Goal: Transaction & Acquisition: Purchase product/service

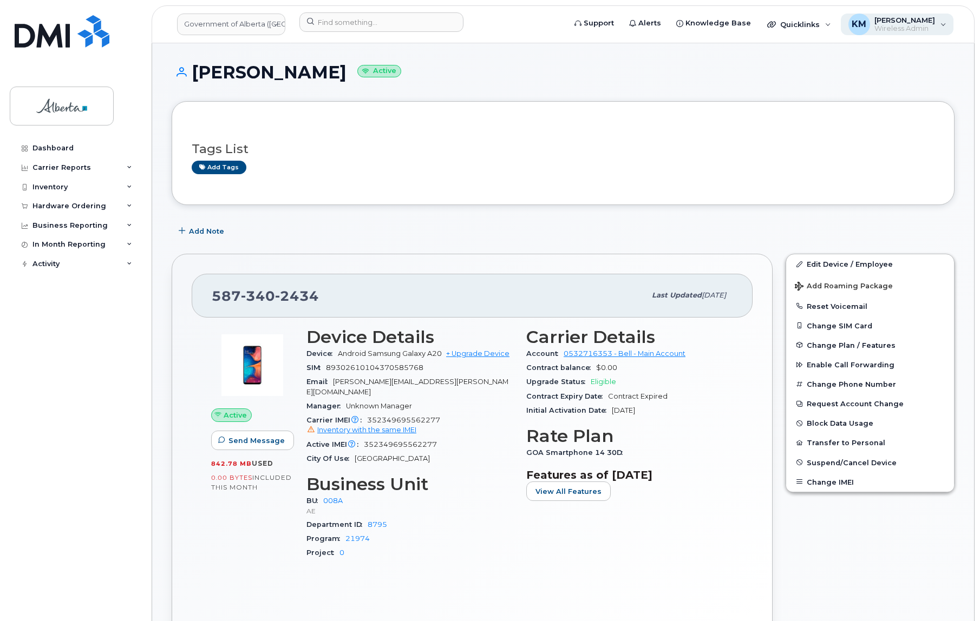
click at [892, 32] on span "Wireless Admin" at bounding box center [904, 28] width 61 height 9
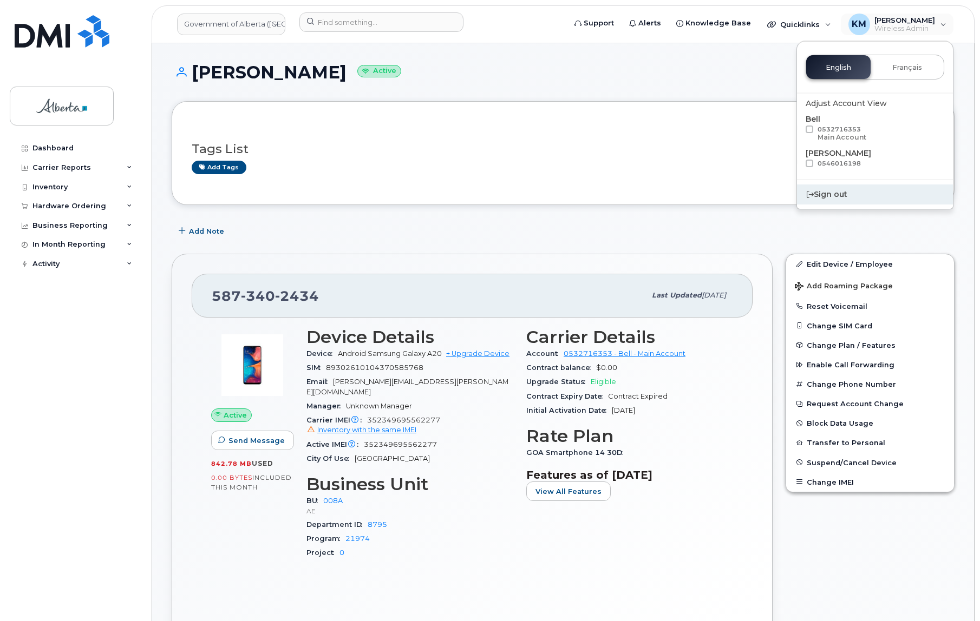
click at [822, 194] on div "Sign out" at bounding box center [875, 195] width 156 height 20
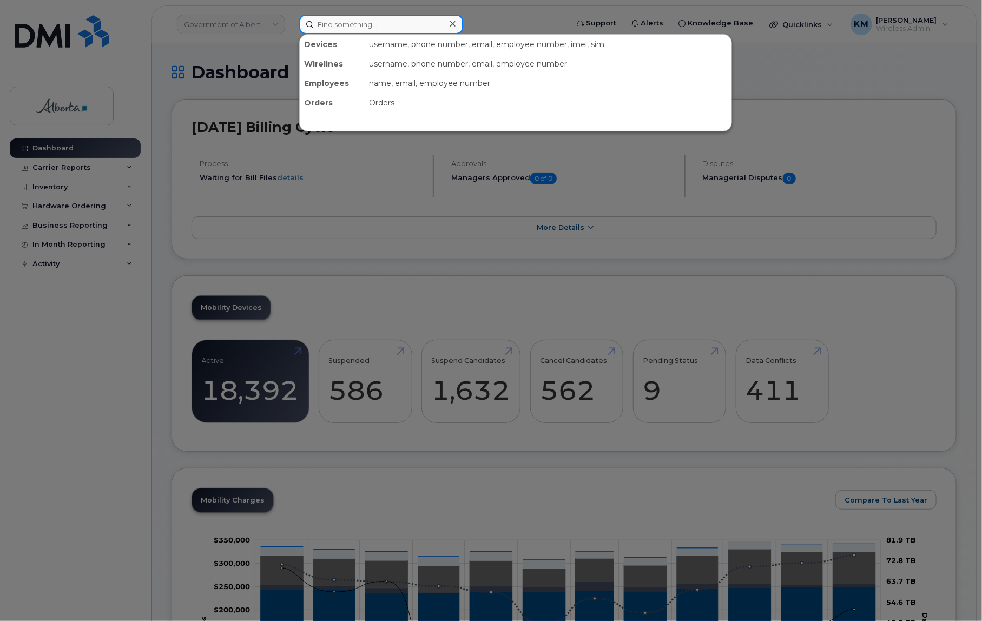
click at [323, 21] on input at bounding box center [381, 24] width 164 height 19
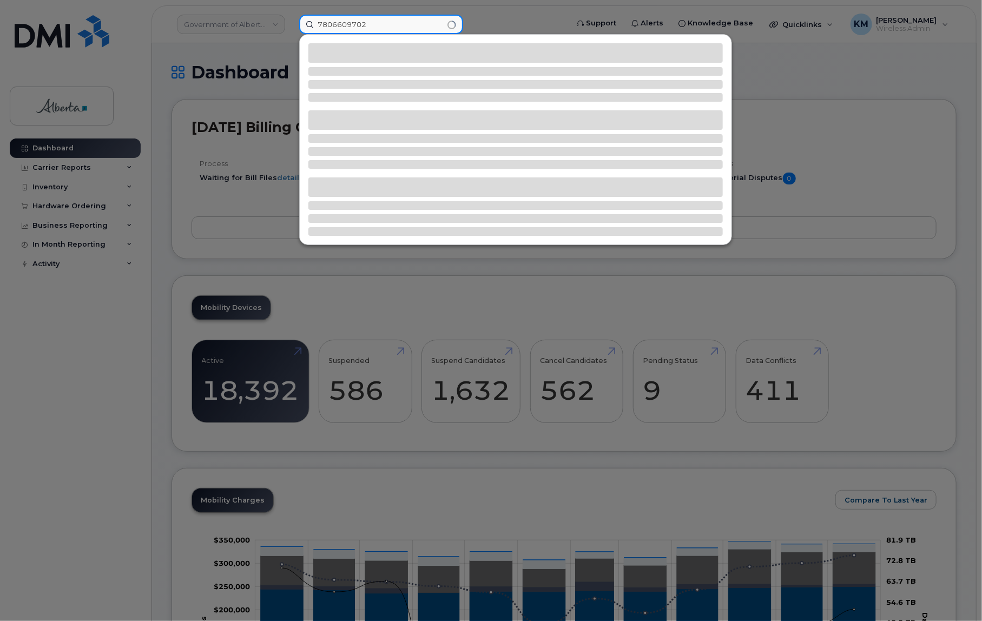
type input "7806609702"
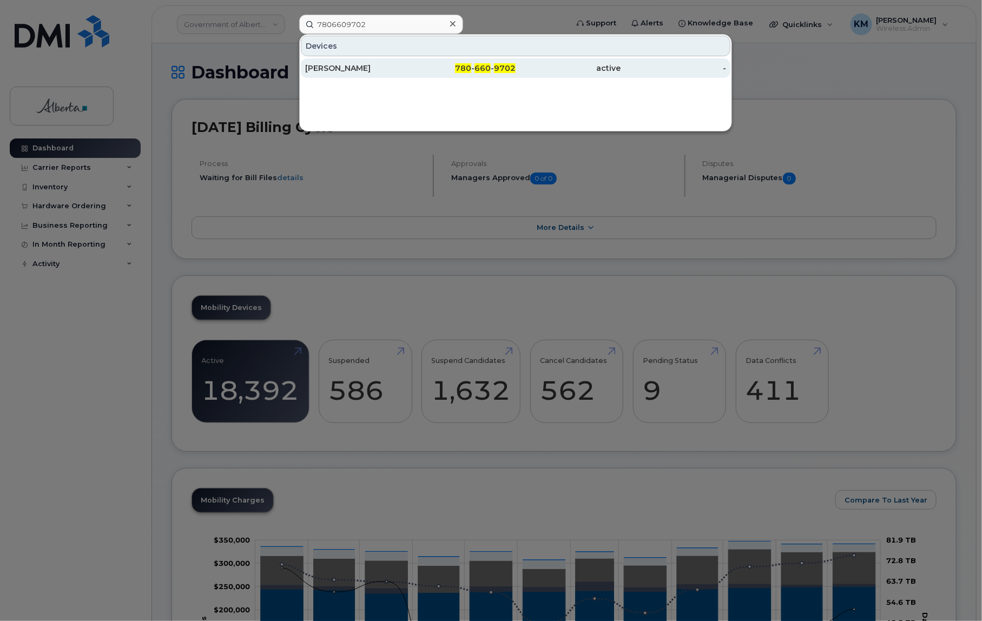
click at [423, 69] on div "780 - 660 - 9702" at bounding box center [464, 68] width 106 height 11
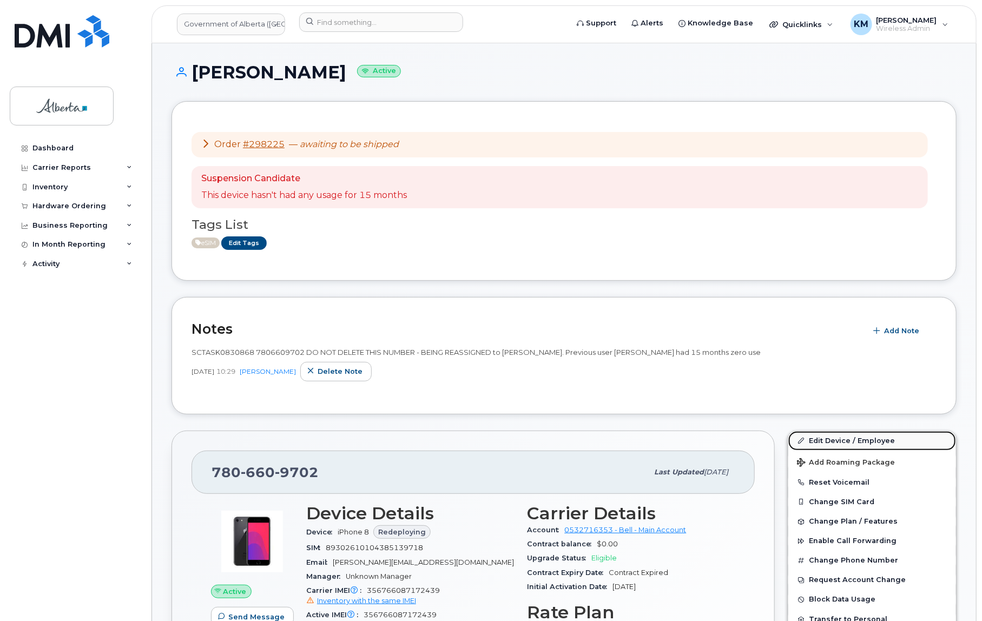
click at [818, 440] on link "Edit Device / Employee" at bounding box center [873, 440] width 168 height 19
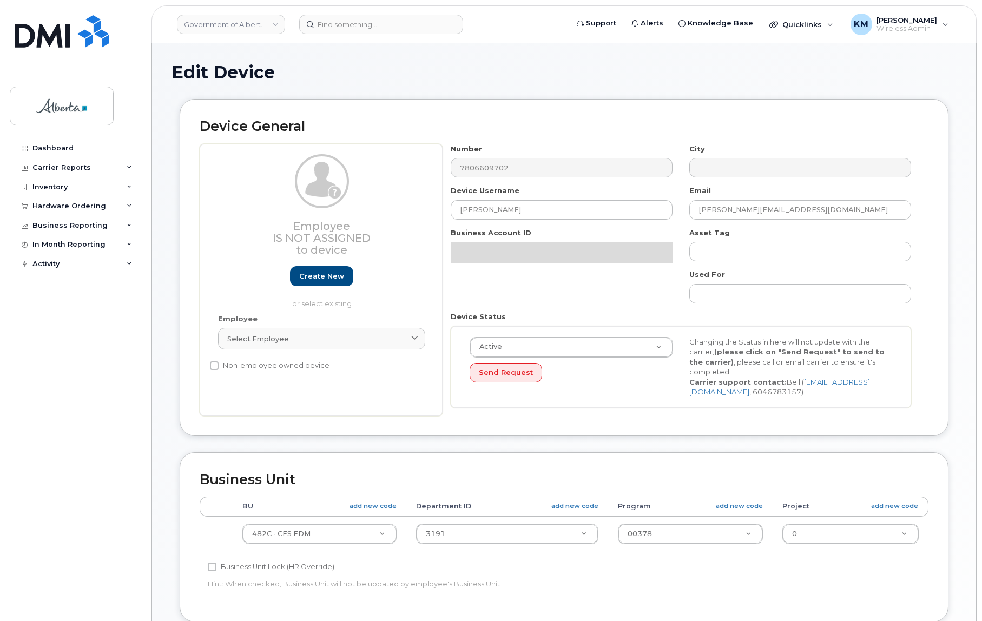
select select "4749733"
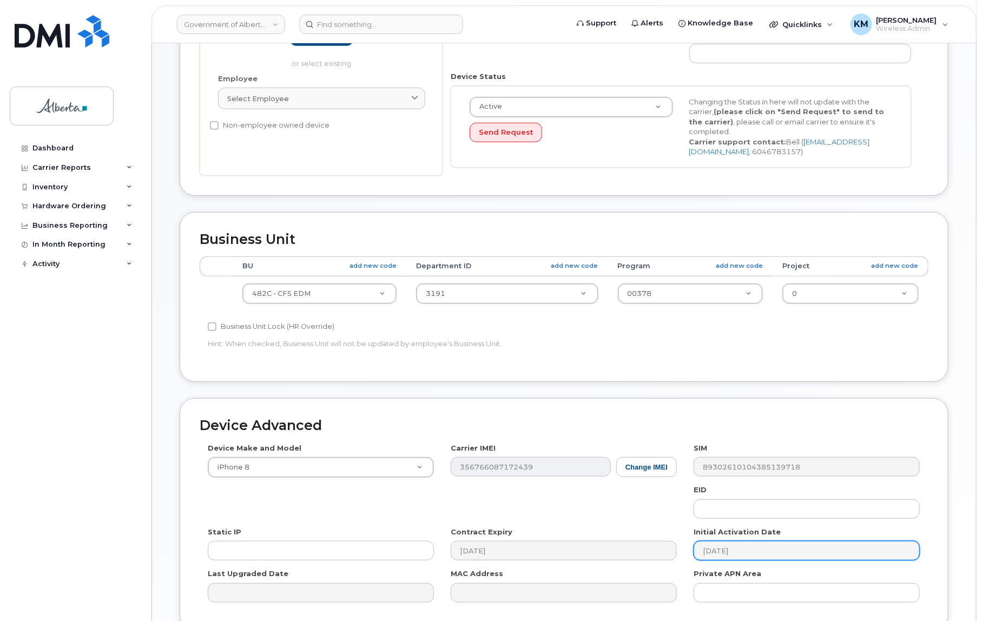
scroll to position [246, 0]
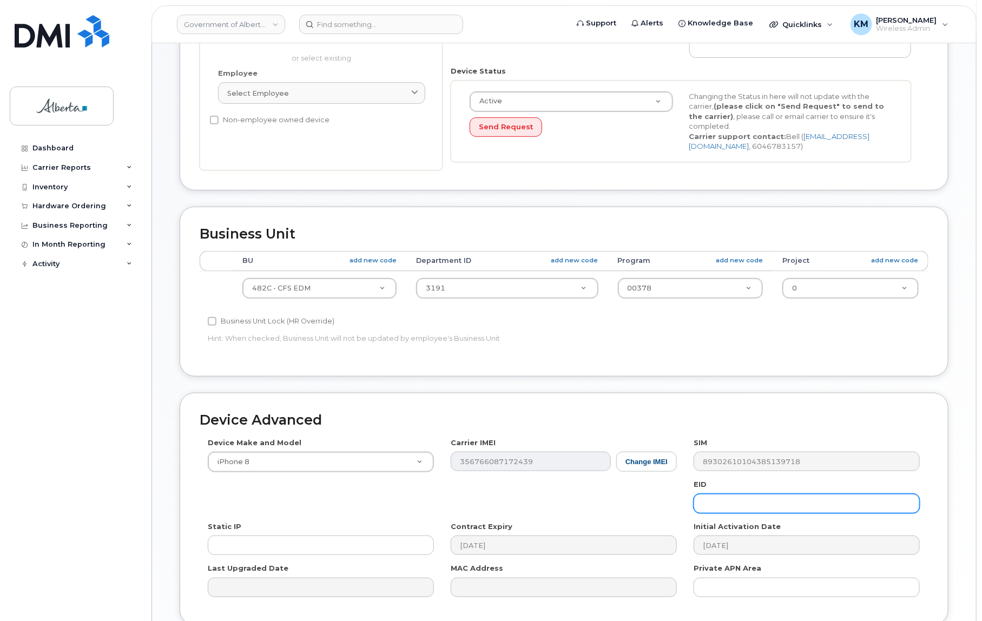
click at [726, 502] on input "text" at bounding box center [807, 503] width 226 height 19
paste input "89043052010008887025002839288495"
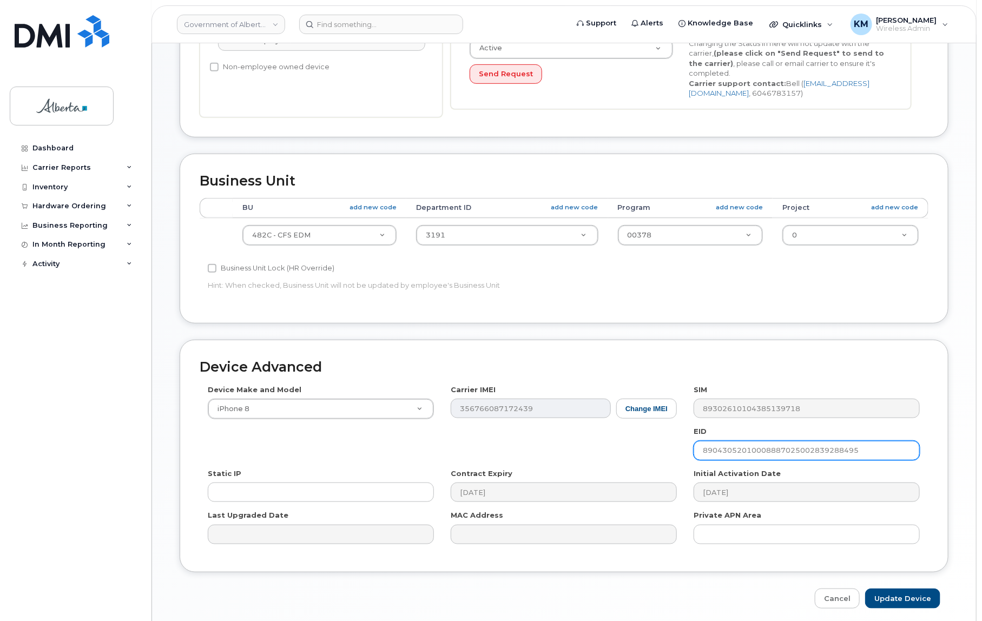
scroll to position [339, 0]
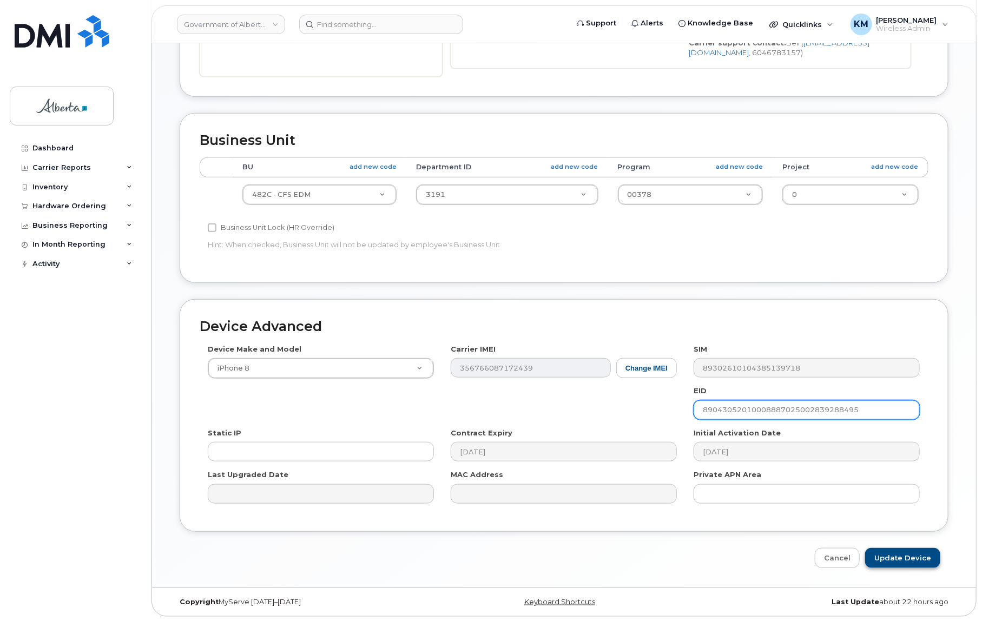
type input "89043052010008887025002839288495"
click at [890, 561] on input "Update Device" at bounding box center [903, 558] width 75 height 20
type input "Saving..."
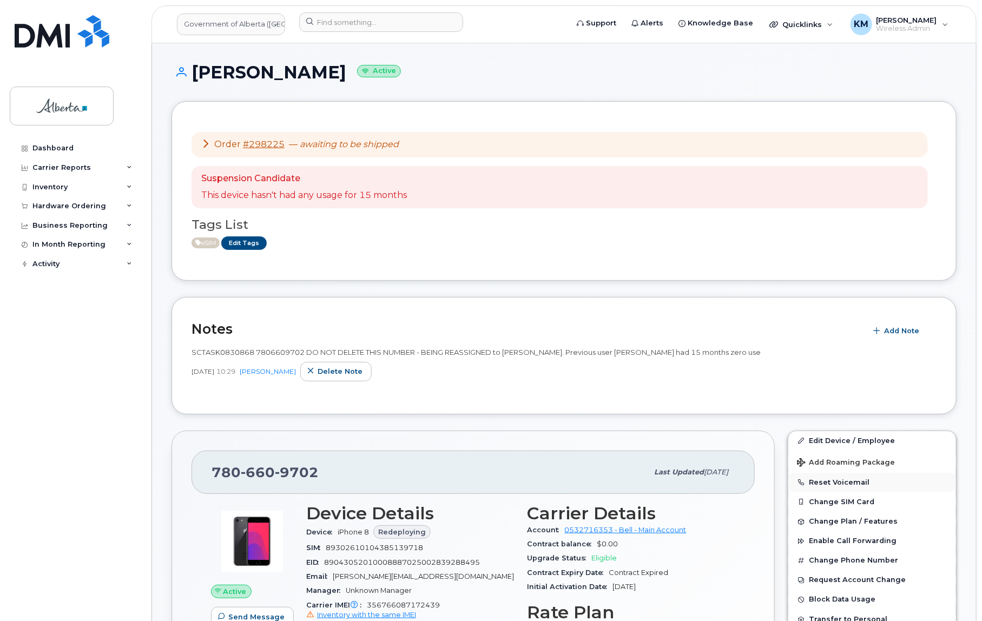
click at [831, 483] on button "Reset Voicemail" at bounding box center [873, 482] width 168 height 19
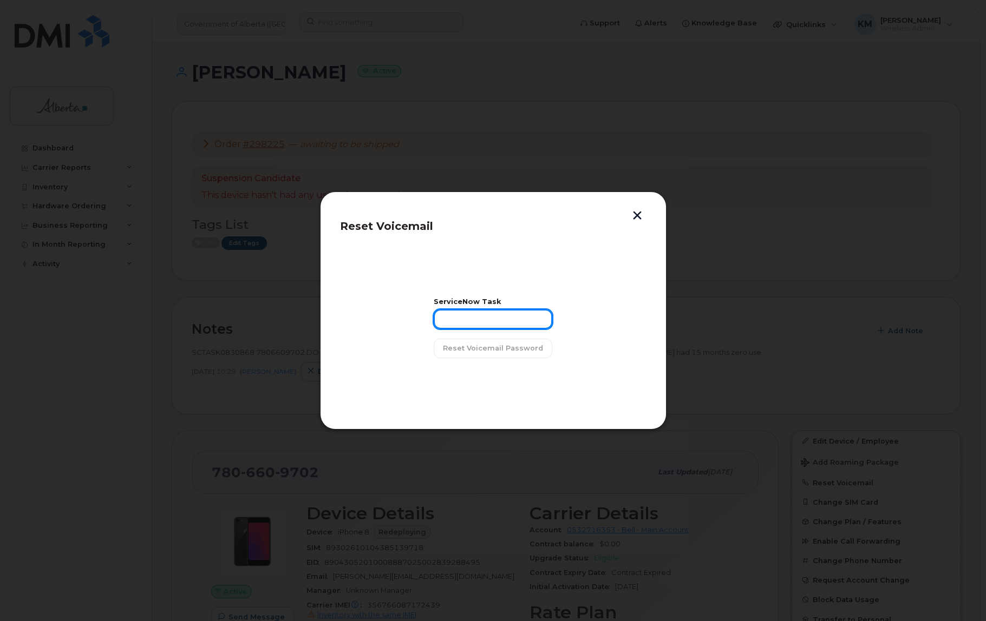
click at [476, 323] on input "text" at bounding box center [493, 319] width 119 height 19
type input "sCTASK0830868"
click at [476, 348] on span "Reset Voicemail Password" at bounding box center [493, 348] width 100 height 10
click at [492, 376] on span "Close" at bounding box center [493, 376] width 22 height 10
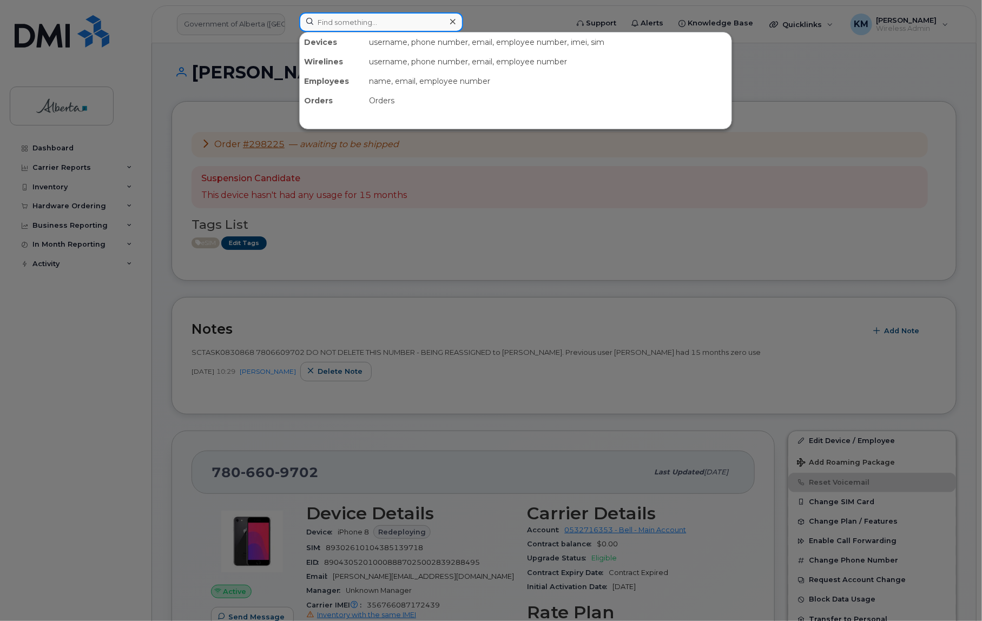
click at [320, 24] on input at bounding box center [381, 21] width 164 height 19
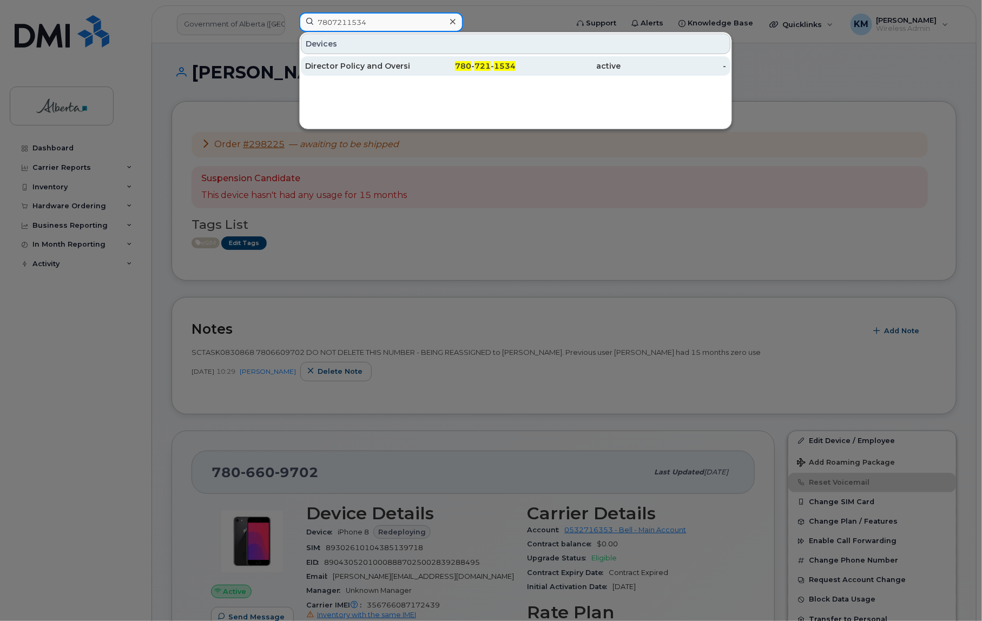
type input "7807211534"
click at [345, 63] on div "Director Policy and Oversight Board Support" at bounding box center [358, 66] width 106 height 11
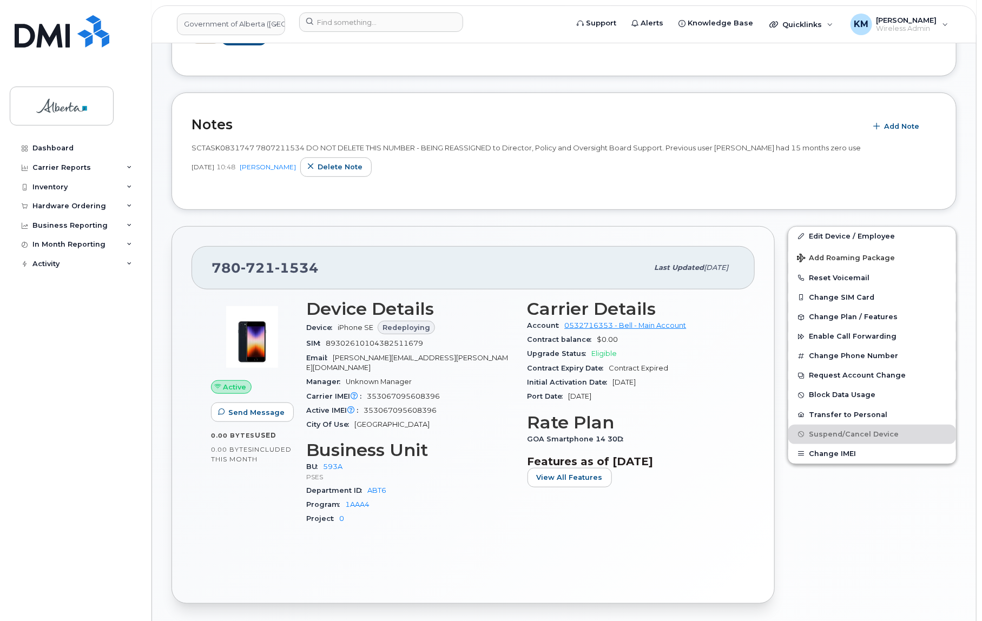
scroll to position [246, 0]
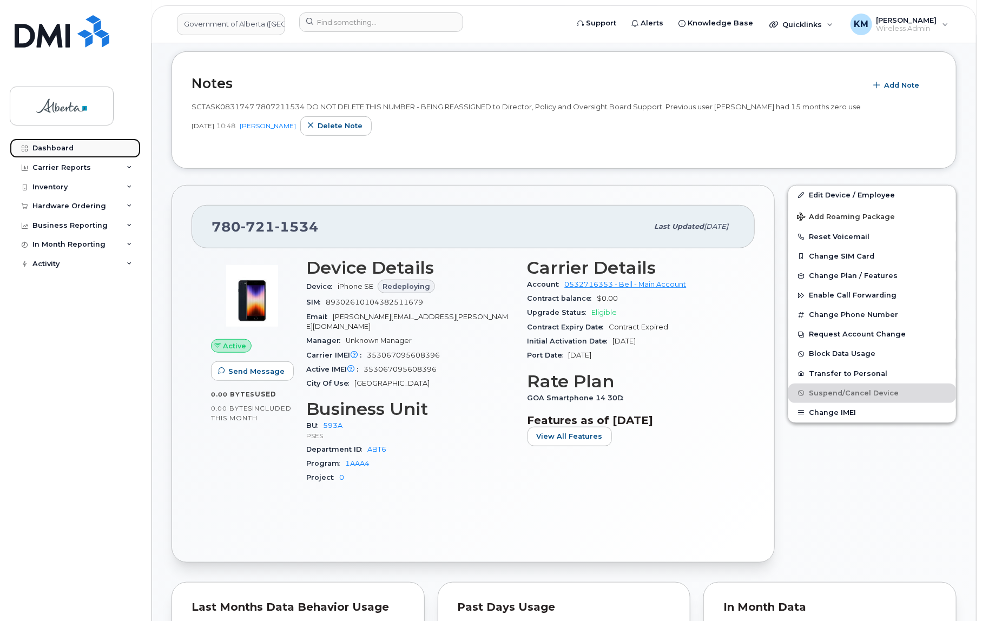
click at [106, 144] on link "Dashboard" at bounding box center [75, 148] width 131 height 19
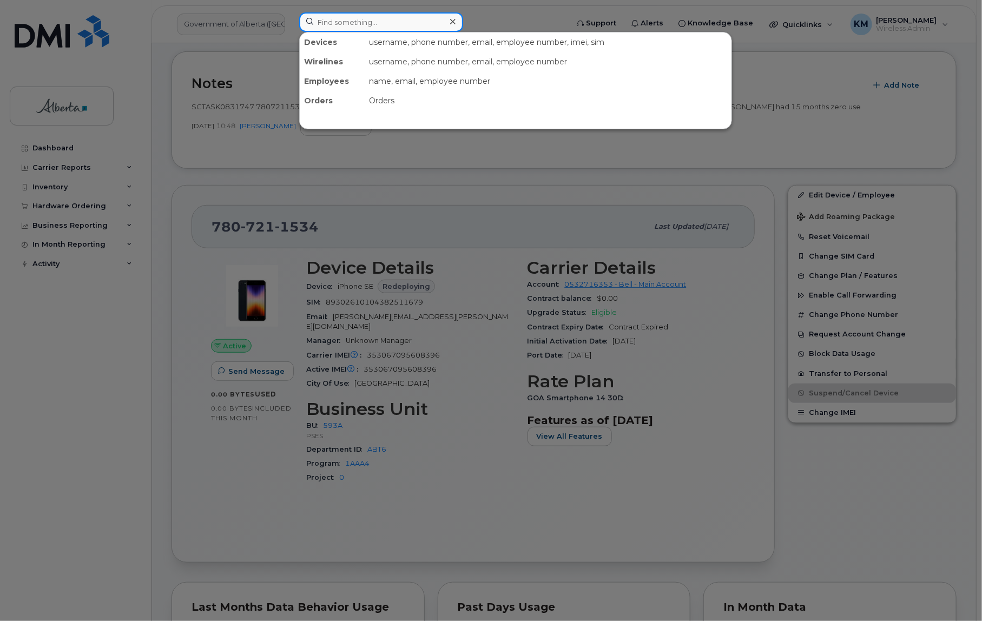
click at [372, 24] on input at bounding box center [381, 21] width 164 height 19
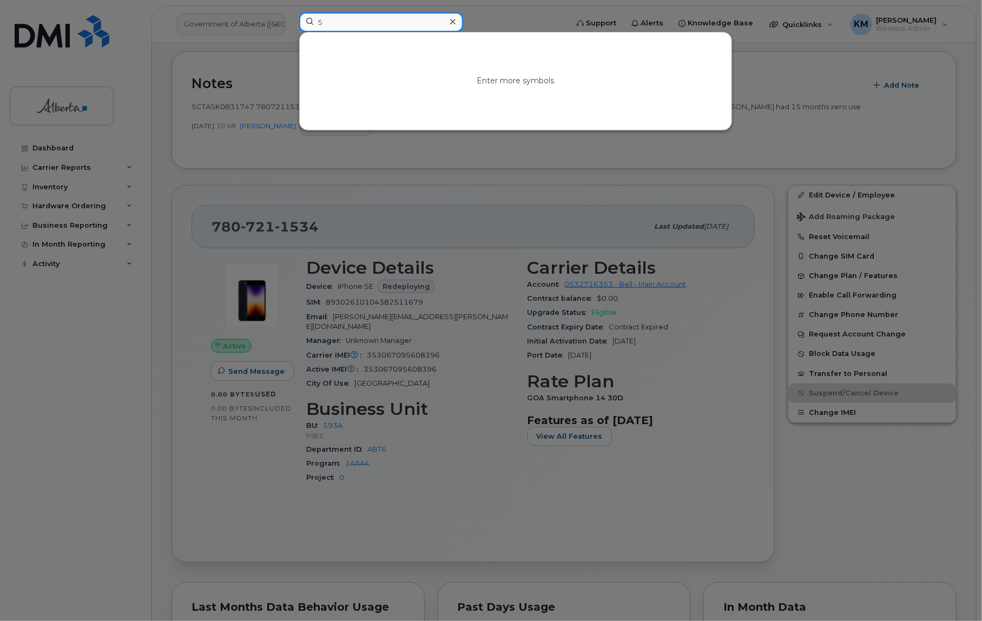
type input "5"
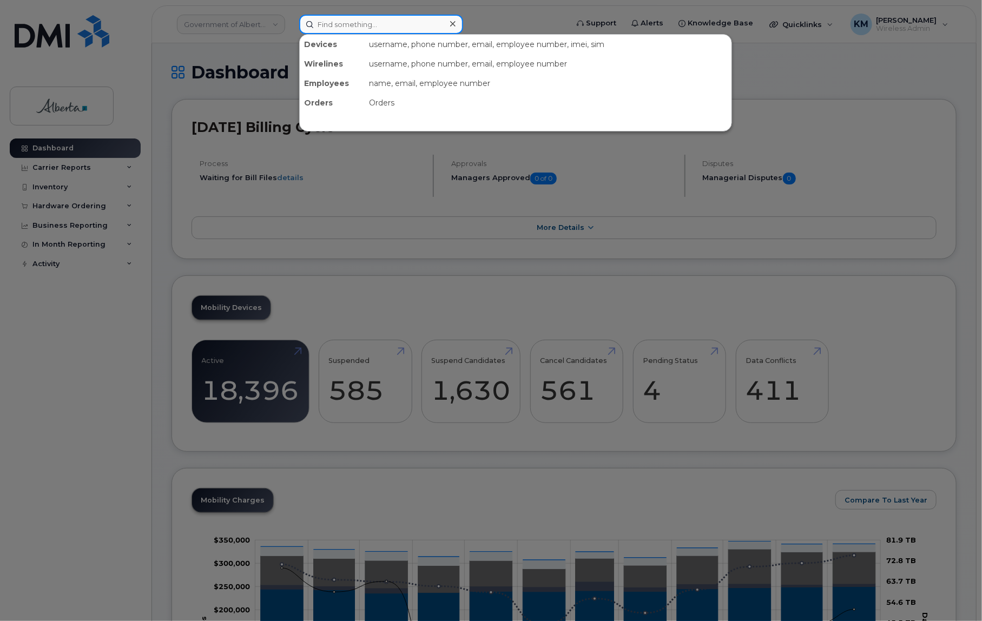
click at [368, 25] on input at bounding box center [381, 24] width 164 height 19
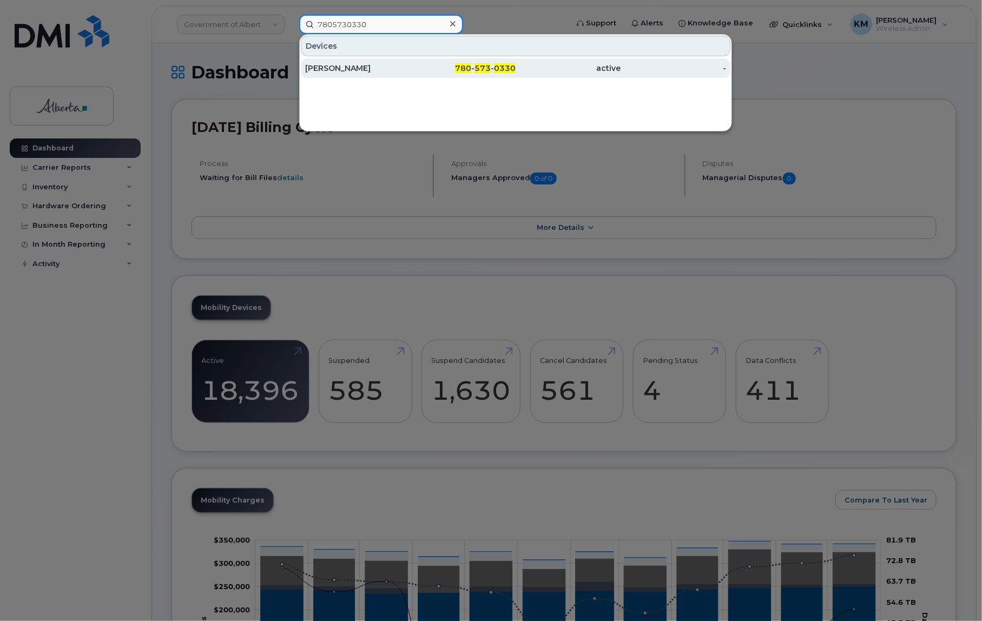
type input "7805730330"
click at [374, 71] on div "[PERSON_NAME]" at bounding box center [358, 68] width 106 height 11
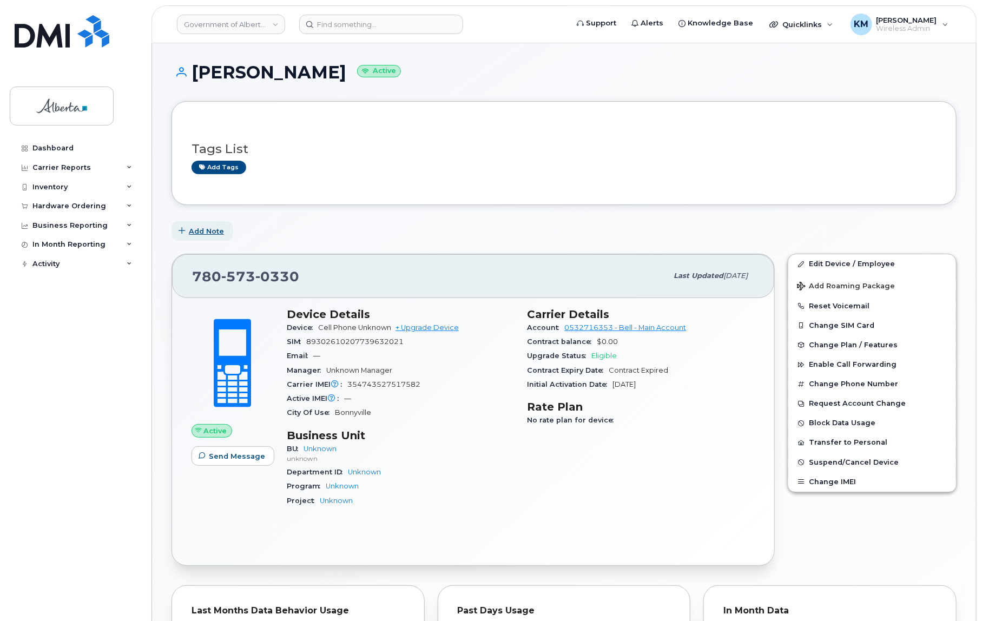
click at [227, 229] on button "Add Note" at bounding box center [203, 230] width 62 height 19
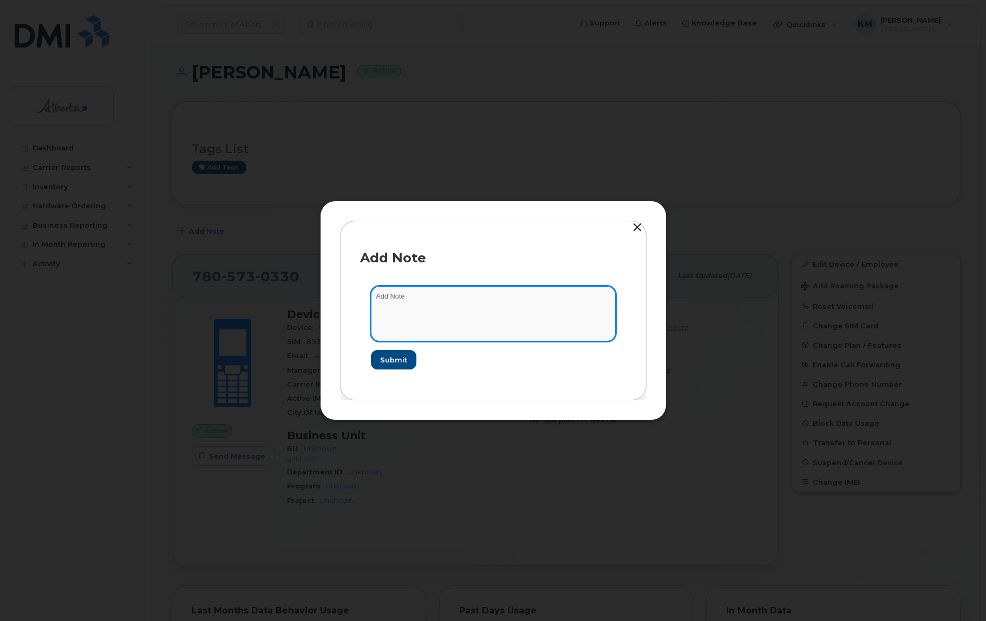
click at [384, 302] on textarea at bounding box center [493, 313] width 245 height 55
type textarea "s"
click at [484, 301] on textarea "SCTASK0832160 -" at bounding box center [493, 313] width 245 height 55
paste textarea "Device Plan New - (1) iPhone 15 Order 298273_BELL 3005834"
type textarea "SCTASK0832160 - Device Plan New - (1) iPhone 15 Order 298273_BELL 3005834"
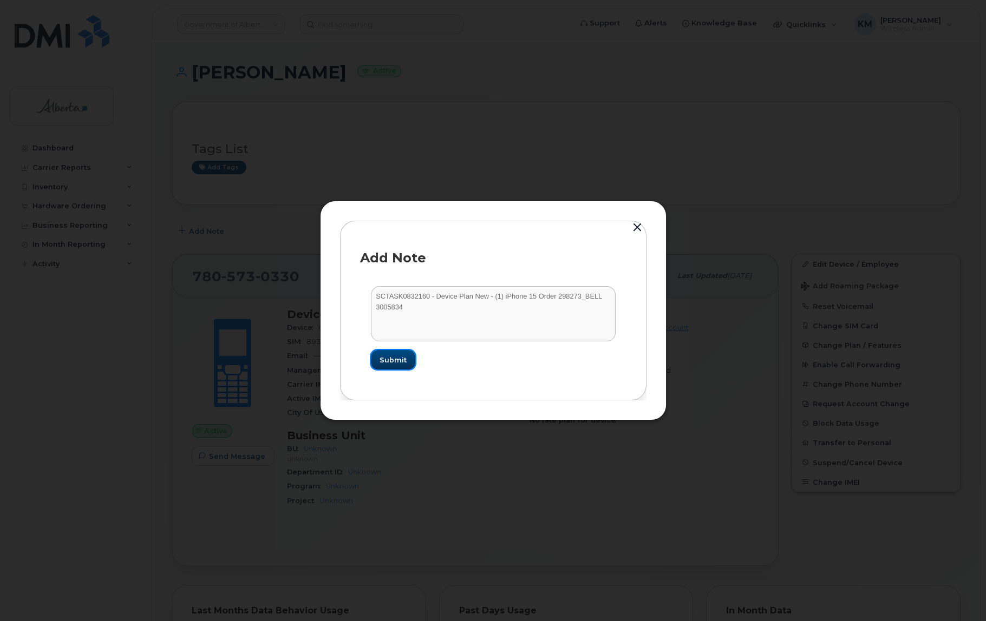
click at [405, 363] on span "Submit" at bounding box center [392, 360] width 27 height 10
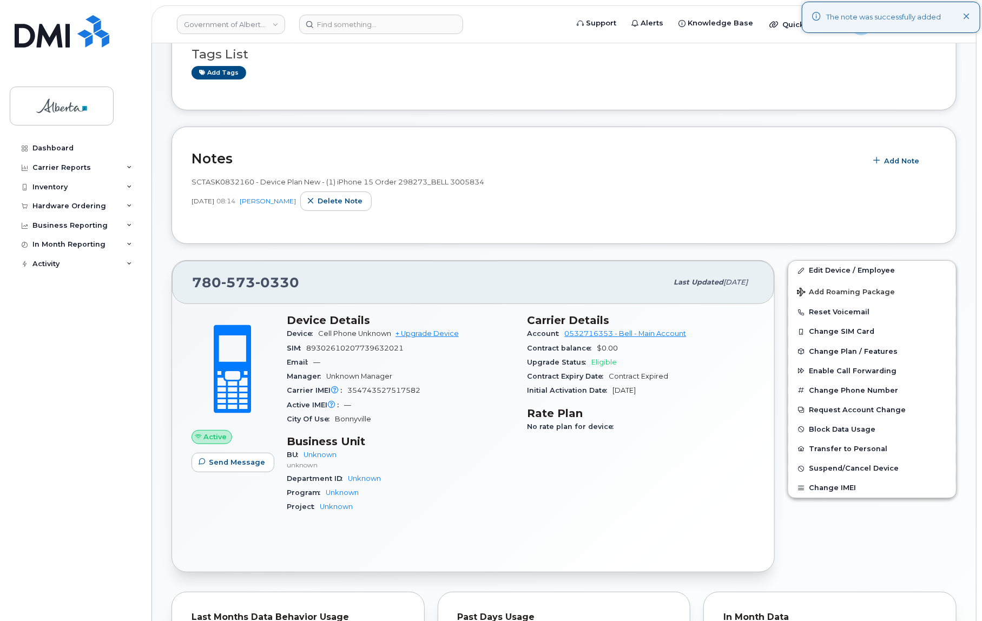
scroll to position [98, 0]
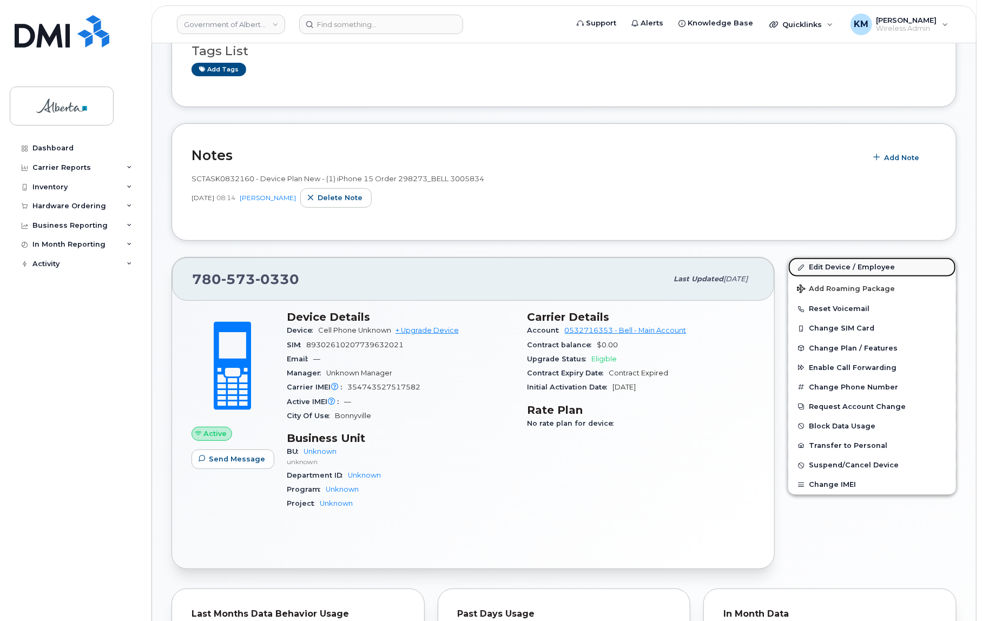
click at [835, 265] on link "Edit Device / Employee" at bounding box center [873, 267] width 168 height 19
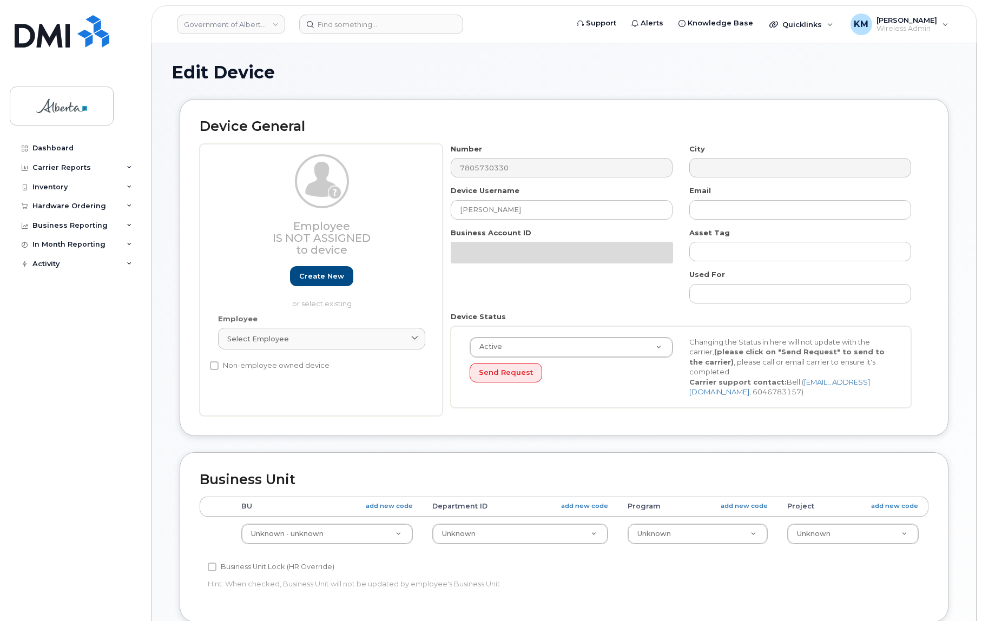
select select "4100854"
drag, startPoint x: 543, startPoint y: 209, endPoint x: 458, endPoint y: 208, distance: 85.5
click at [458, 208] on input "[PERSON_NAME]" at bounding box center [562, 209] width 222 height 19
click at [727, 209] on input "text" at bounding box center [801, 209] width 222 height 19
paste input "[PERSON_NAME]"
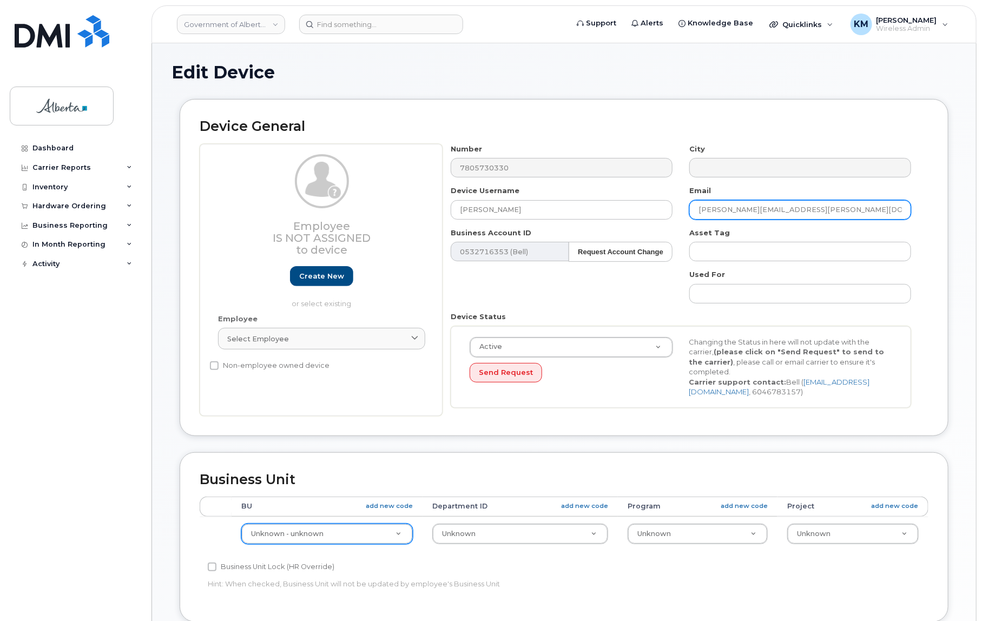
type input "[PERSON_NAME][EMAIL_ADDRESS][PERSON_NAME][DOMAIN_NAME]"
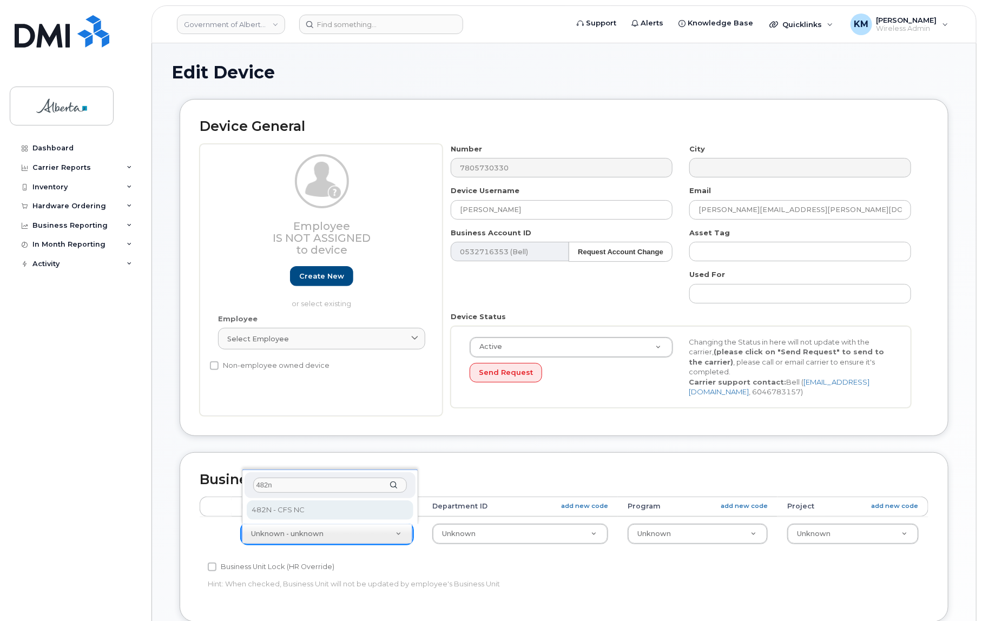
type input "482n"
select select "4749731"
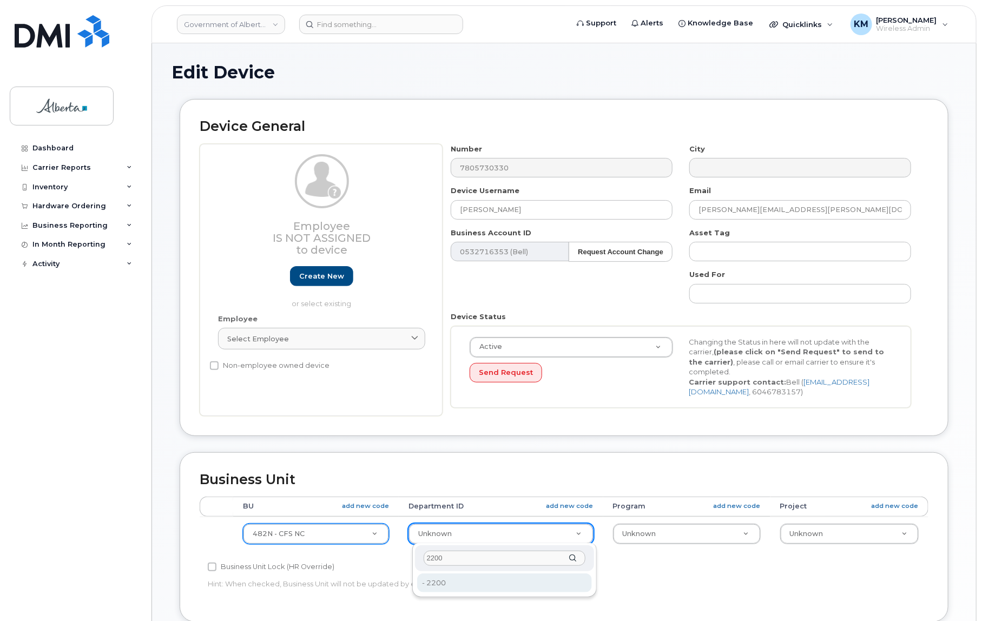
type input "2200"
type input "4752638"
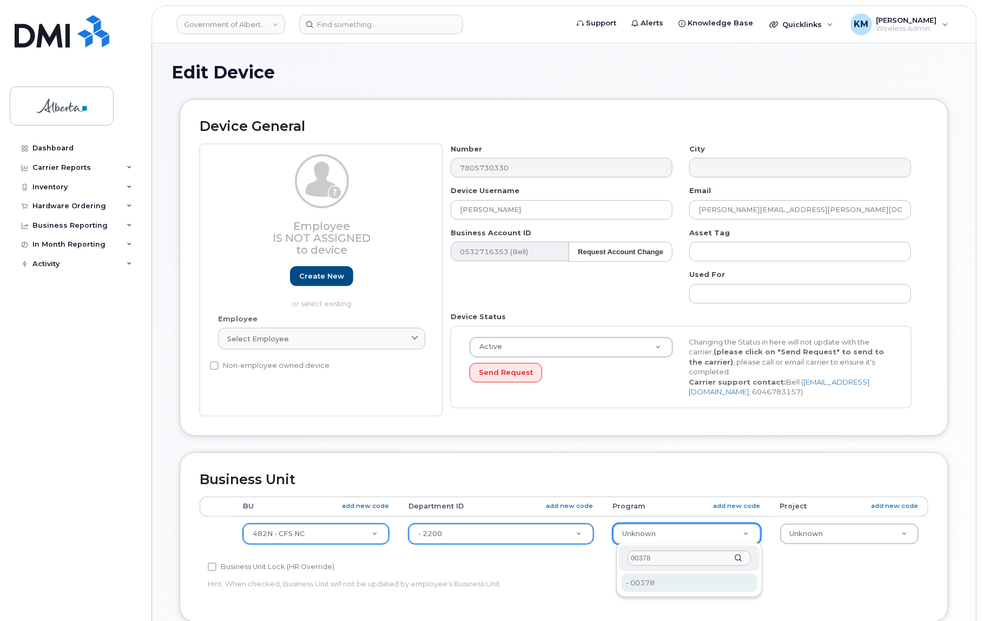
type input "00378"
type input "4124524"
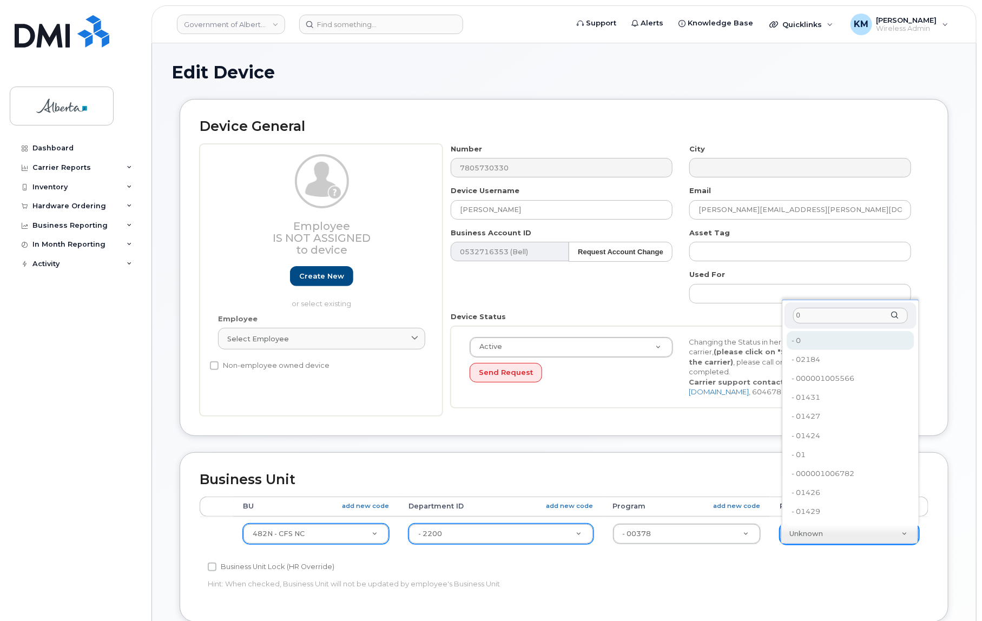
type input "0"
type input "4753728"
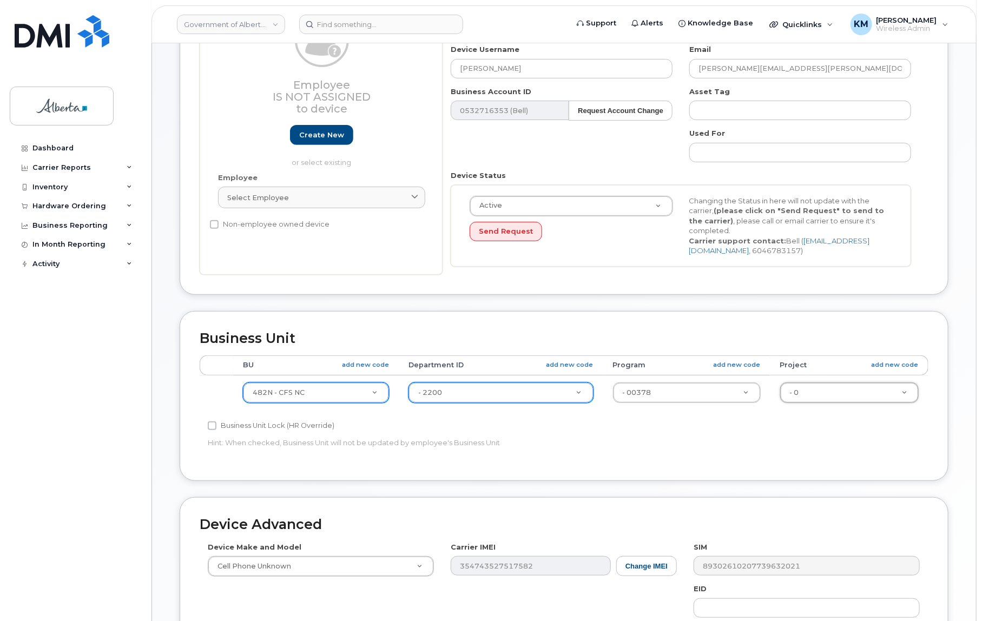
scroll to position [147, 0]
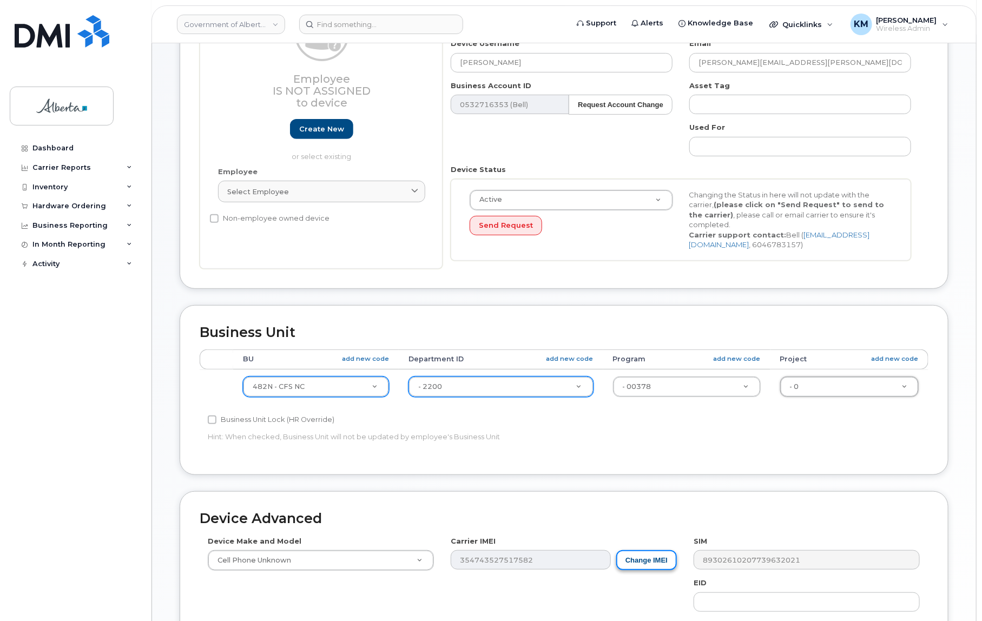
click at [651, 558] on button "Change IMEI" at bounding box center [647, 561] width 61 height 20
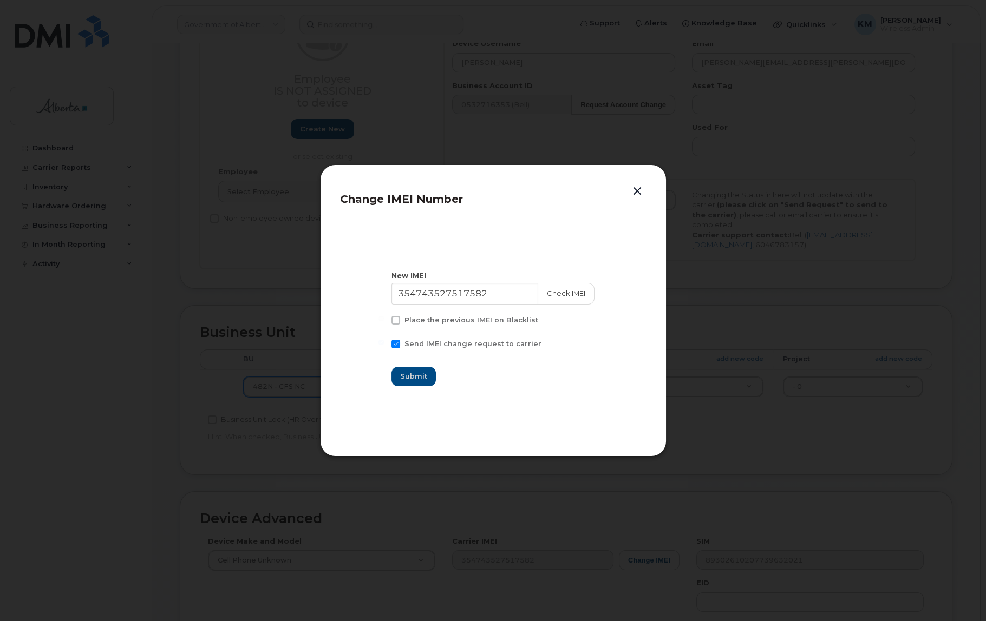
click at [639, 189] on button "button" at bounding box center [637, 191] width 16 height 15
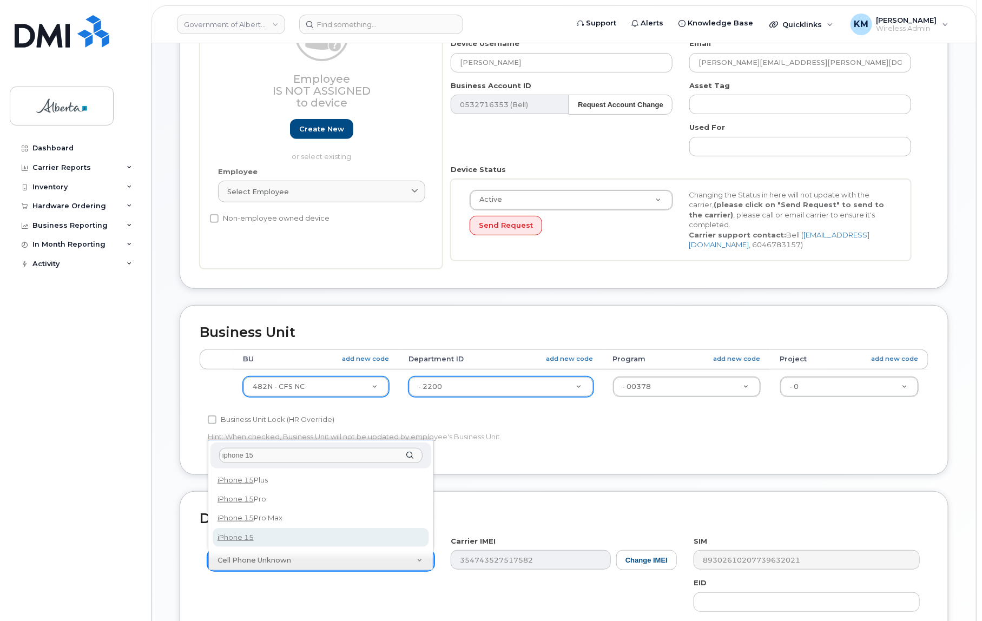
type input "iphone 15"
select select "3031"
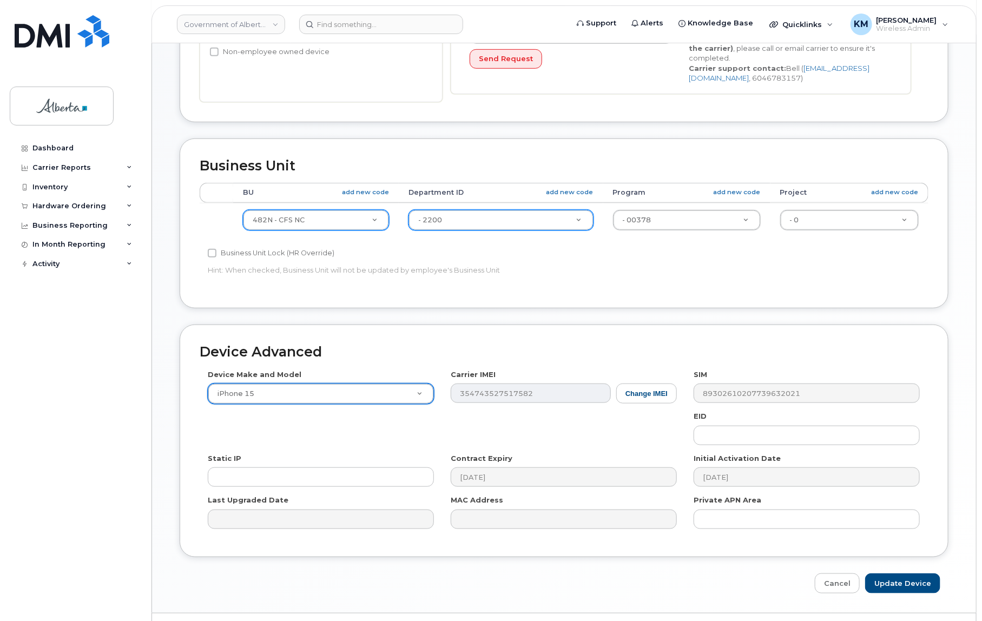
scroll to position [339, 0]
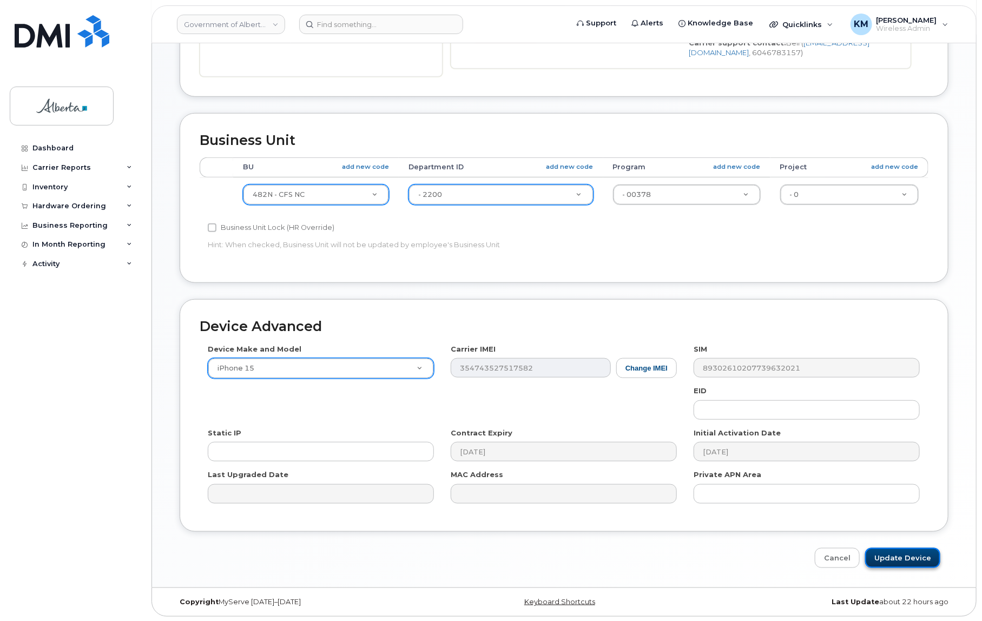
click at [897, 554] on input "Update Device" at bounding box center [903, 558] width 75 height 20
type input "Saving..."
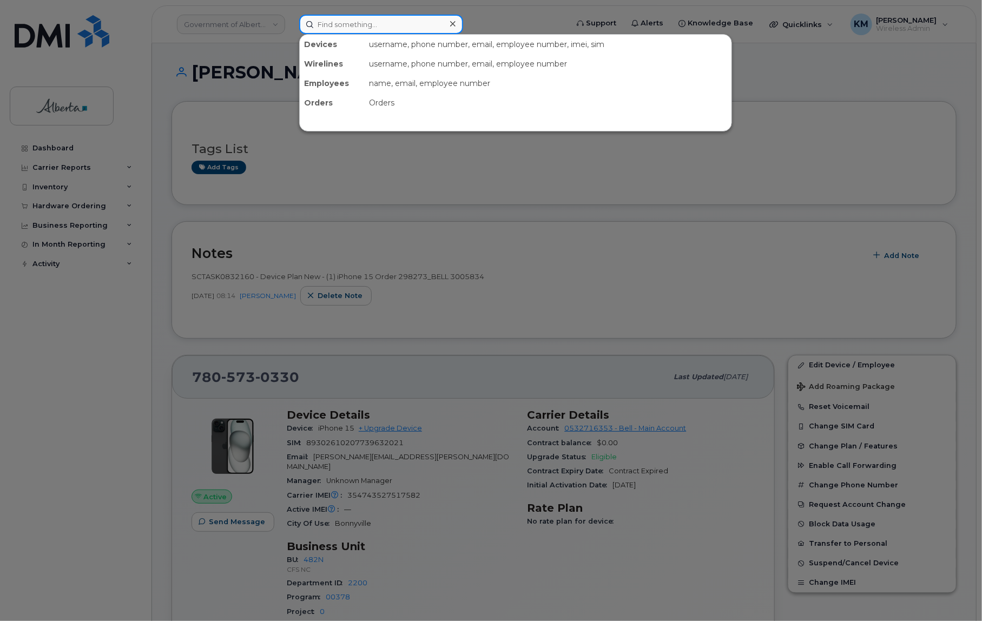
click at [358, 26] on input at bounding box center [381, 24] width 164 height 19
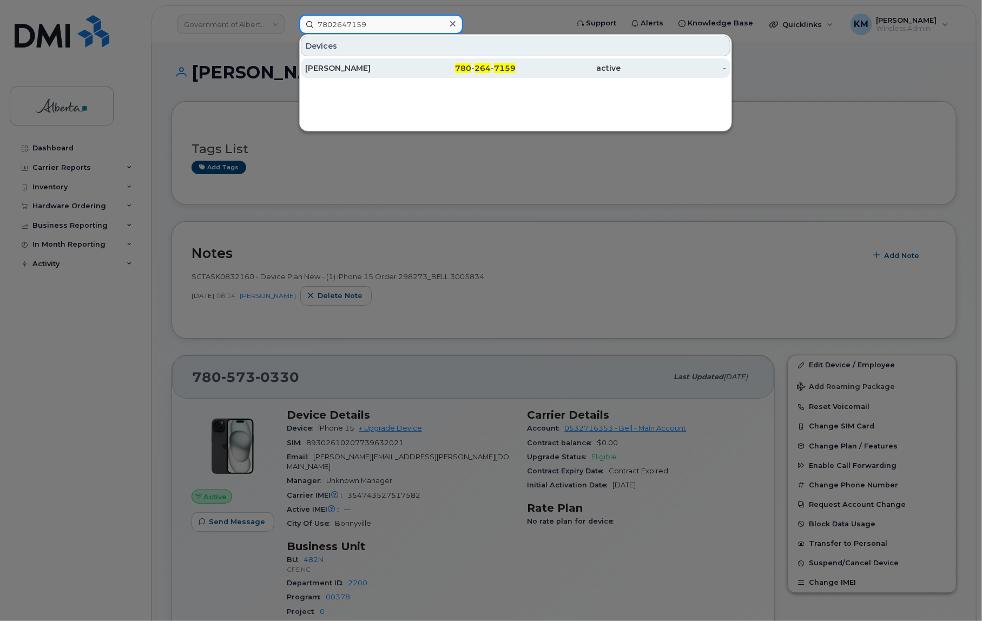
type input "7802647159"
click at [365, 63] on div "[PERSON_NAME]" at bounding box center [358, 68] width 106 height 11
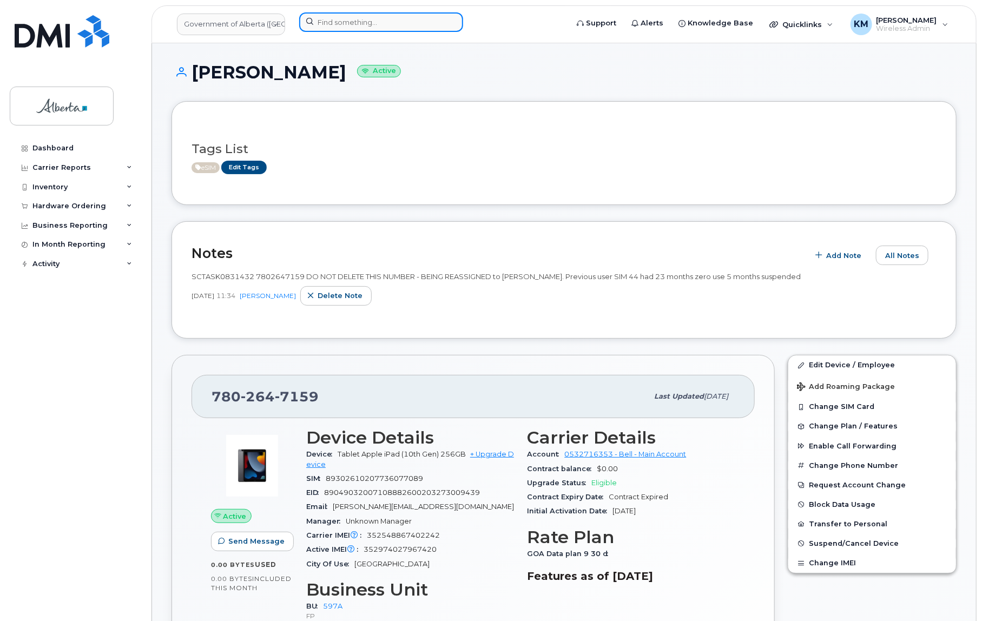
click at [360, 19] on input at bounding box center [381, 21] width 164 height 19
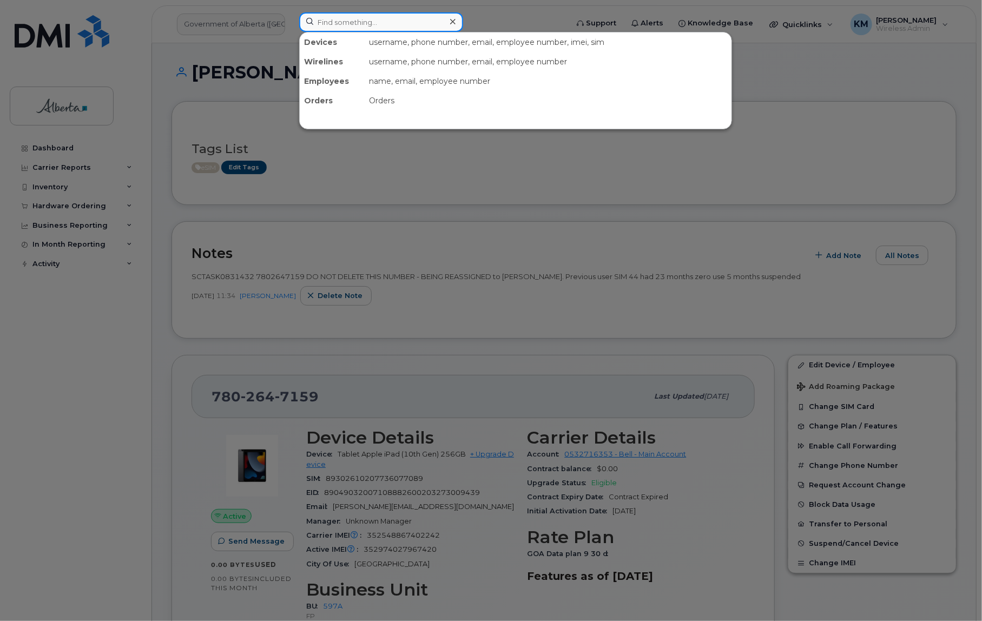
paste input "5873485228"
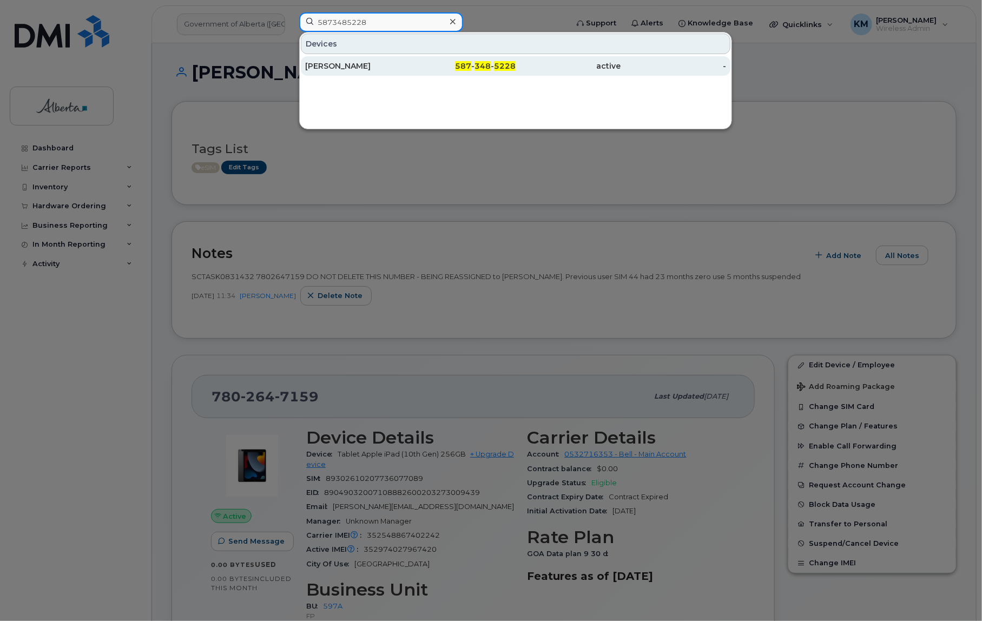
type input "5873485228"
click at [349, 68] on div "Stacy Davidson" at bounding box center [358, 66] width 106 height 11
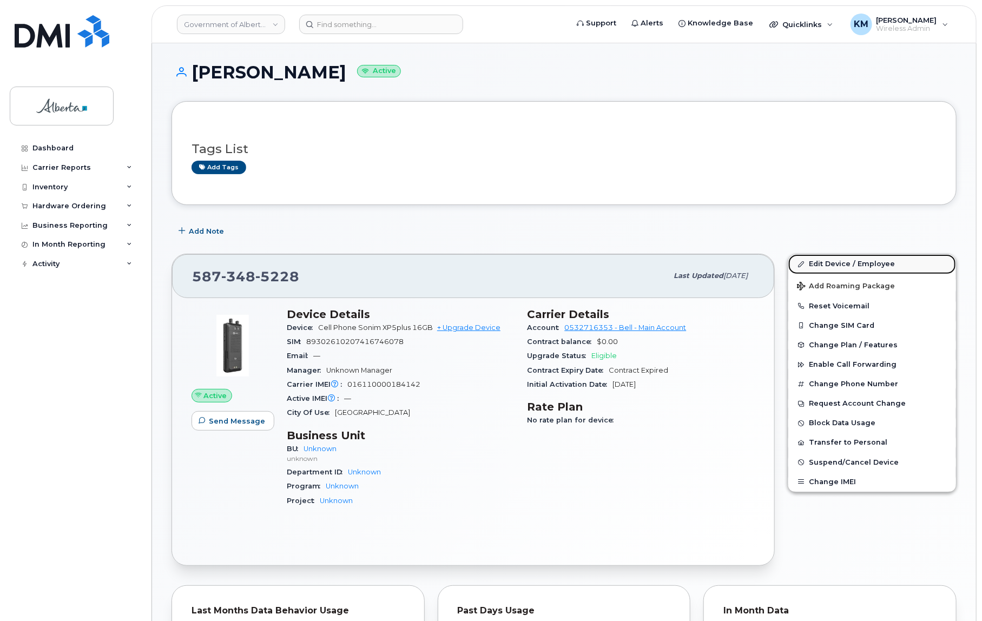
click at [872, 261] on link "Edit Device / Employee" at bounding box center [873, 263] width 168 height 19
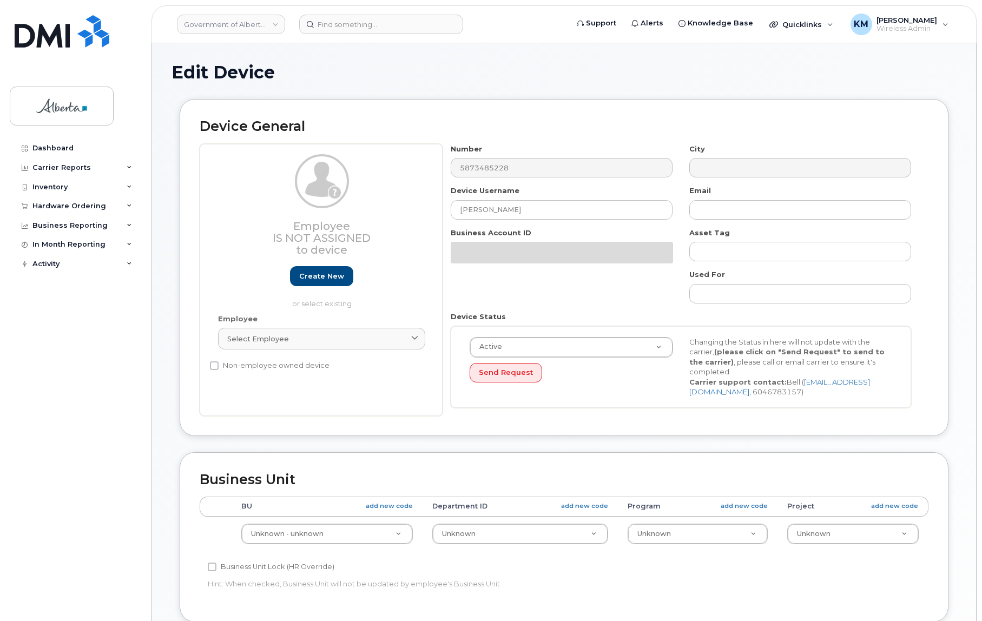
select select "4100854"
drag, startPoint x: 530, startPoint y: 213, endPoint x: 444, endPoint y: 213, distance: 86.1
click at [444, 213] on div "Device Username Stacy Davidson" at bounding box center [562, 203] width 239 height 34
click at [781, 205] on input "text" at bounding box center [801, 209] width 222 height 19
paste input "Stacy Davidson"
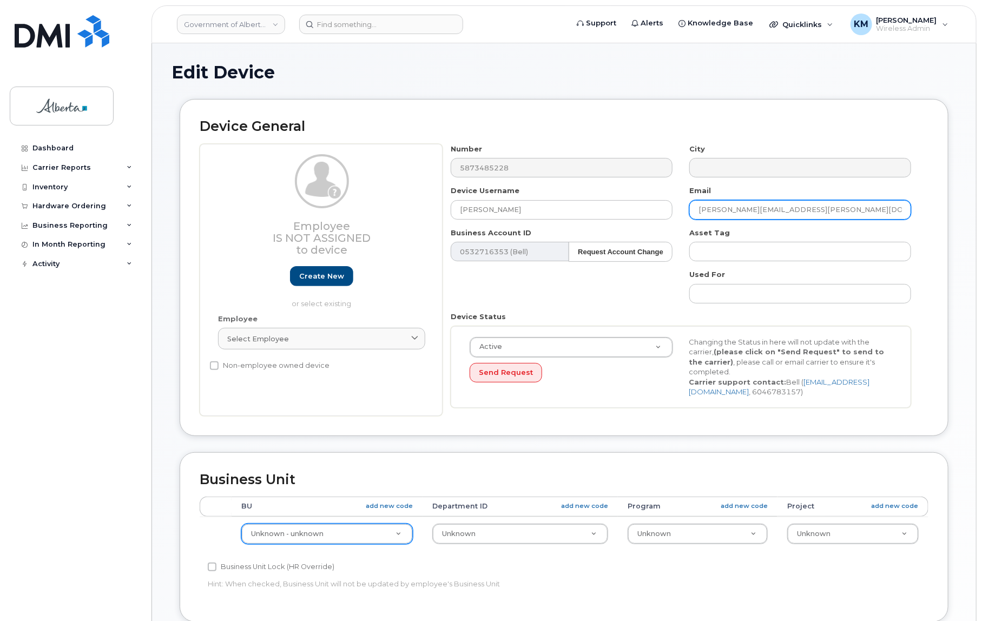
type input "Stacy.Davidson@gov.ab.ca"
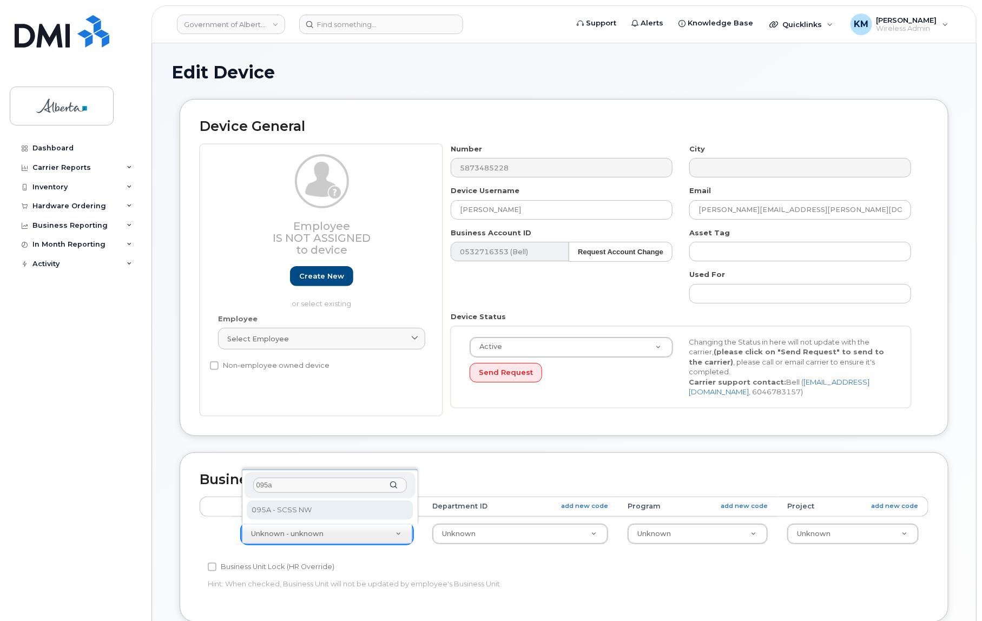
type input "095a"
select select "4749743"
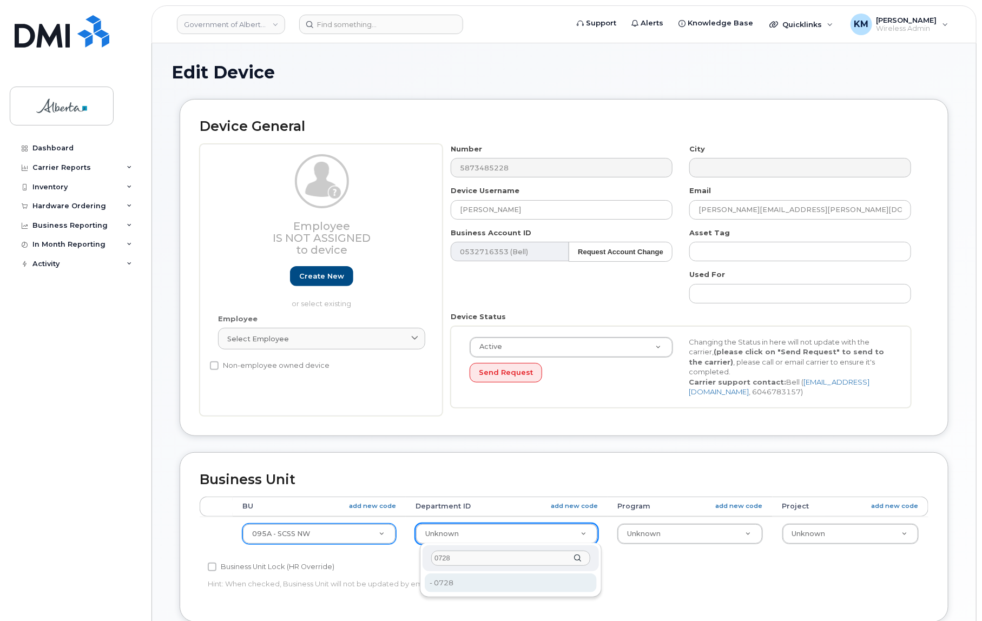
type input "0728"
type input "4752379"
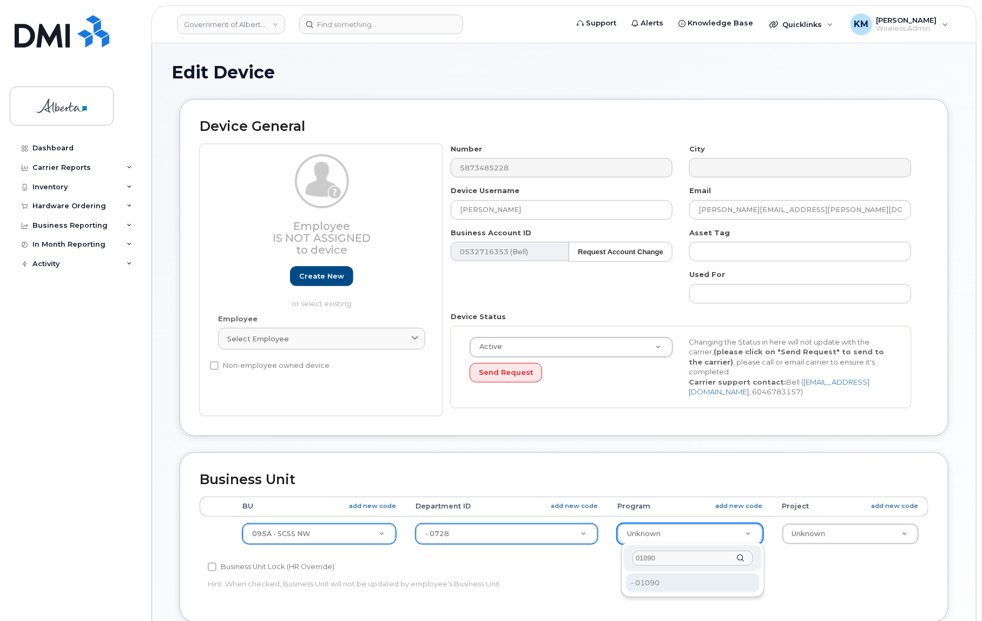
type input "01090"
type input "4206367"
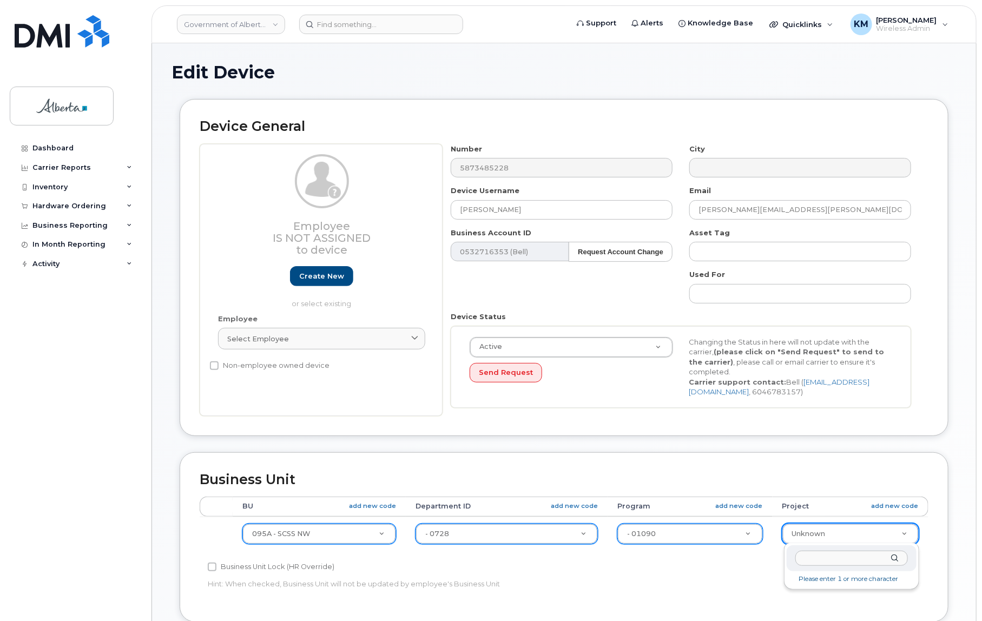
drag, startPoint x: 850, startPoint y: 533, endPoint x: 850, endPoint y: 541, distance: 7.6
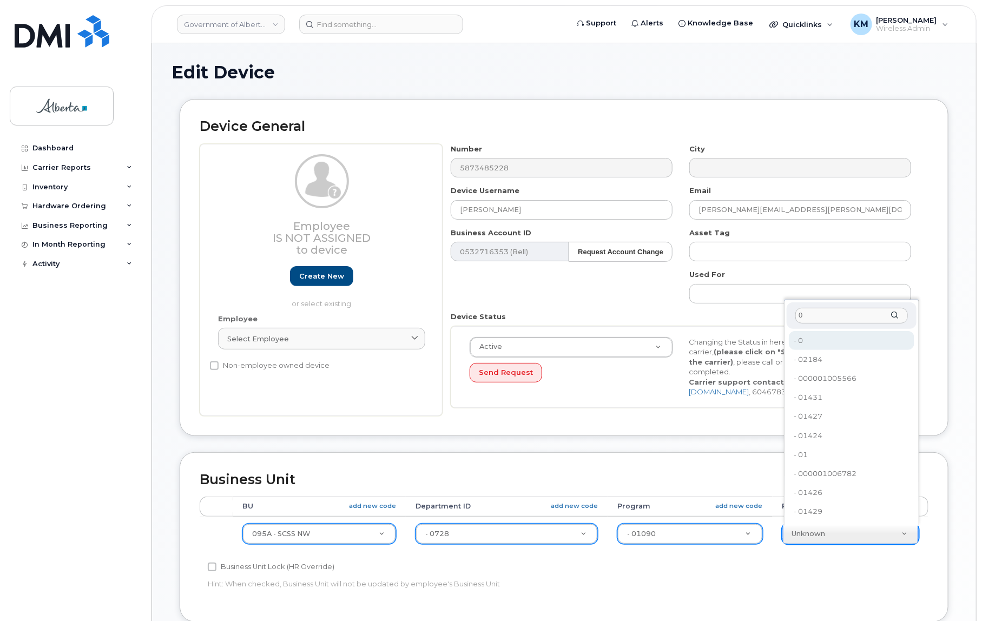
type input "0"
type input "4753728"
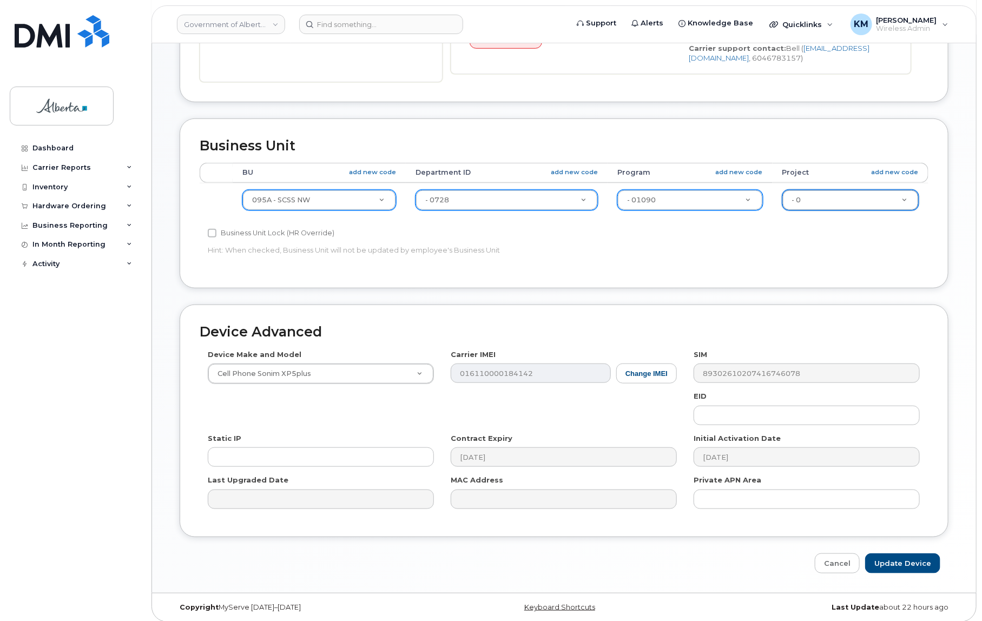
scroll to position [339, 0]
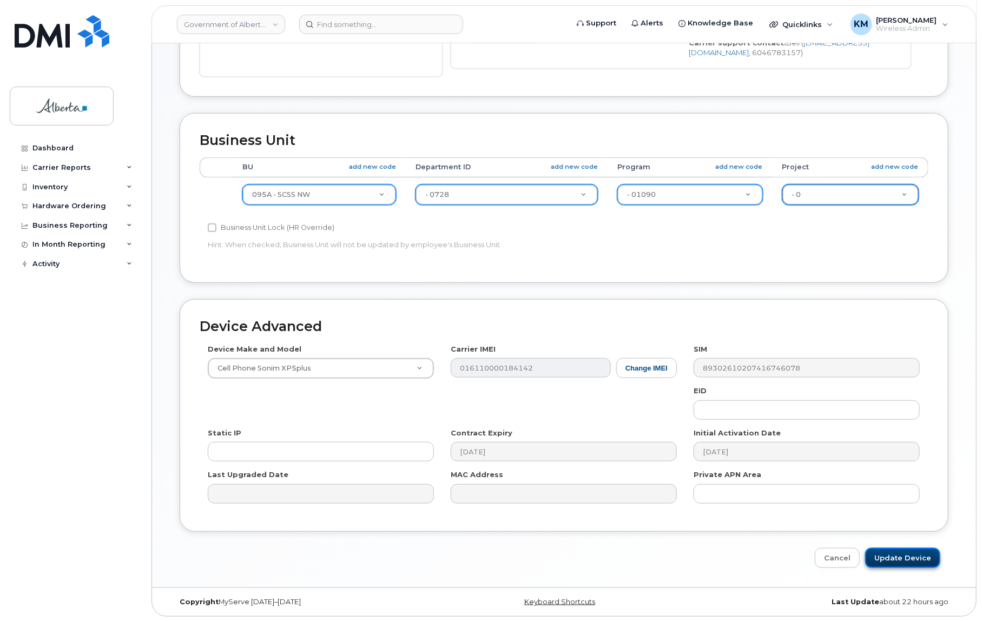
click at [900, 560] on input "Update Device" at bounding box center [903, 558] width 75 height 20
type input "Saving..."
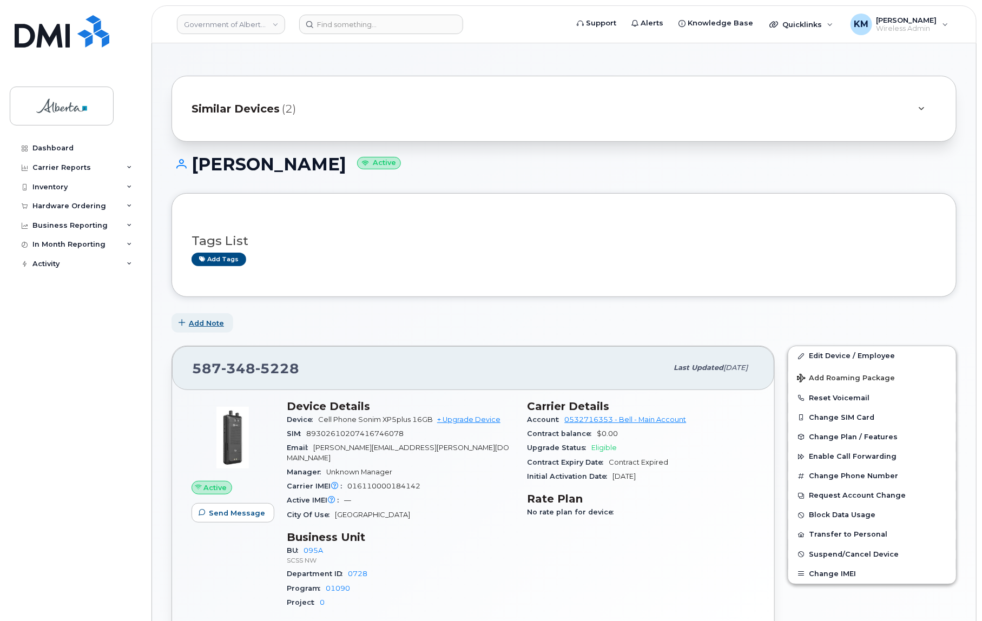
click at [199, 323] on span "Add Note" at bounding box center [206, 323] width 35 height 10
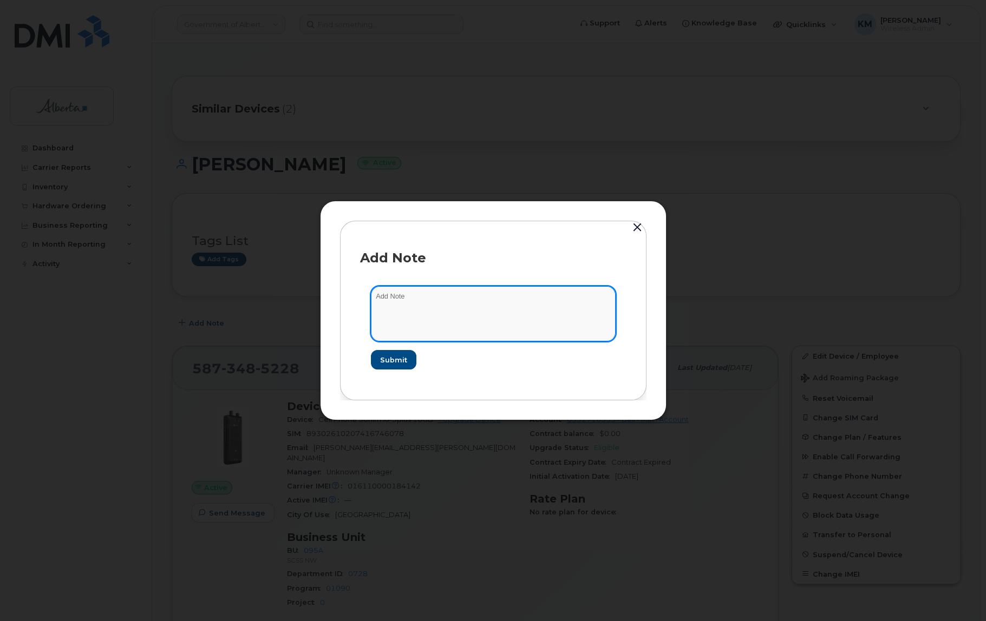
click at [404, 303] on textarea at bounding box center [493, 313] width 245 height 55
click at [453, 297] on textarea "SCTASK0828012 -" at bounding box center [493, 313] width 245 height 55
paste textarea "Device Plan New - [PHONE_NUMBER] Order 297998 BELL 3004731"
type textarea "SCTASK0828012 - Device Plan New - [PHONE_NUMBER] Order 297998 BELL 3004731"
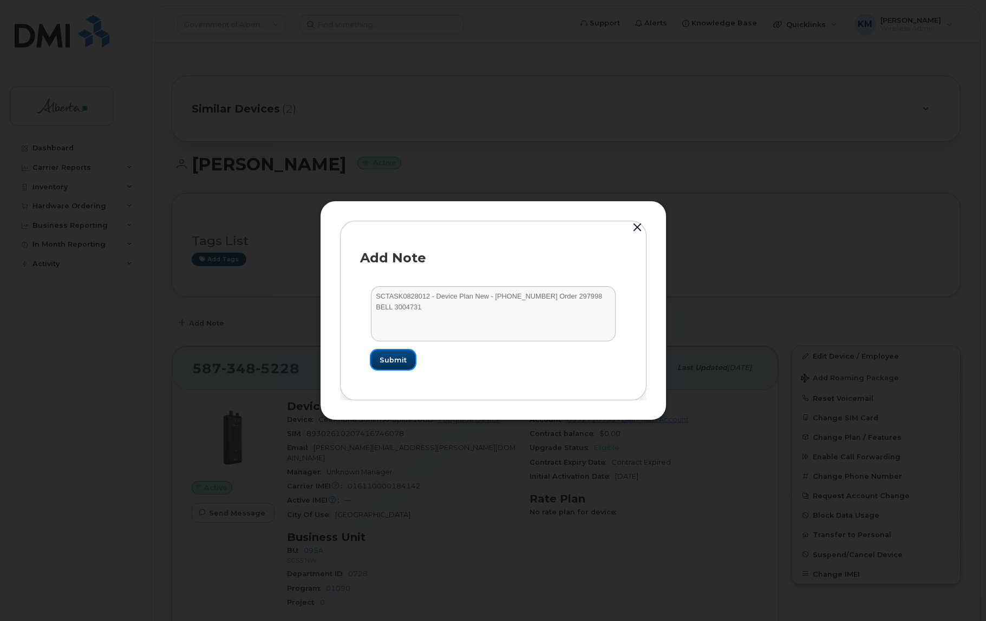
click at [399, 355] on span "Submit" at bounding box center [392, 360] width 27 height 10
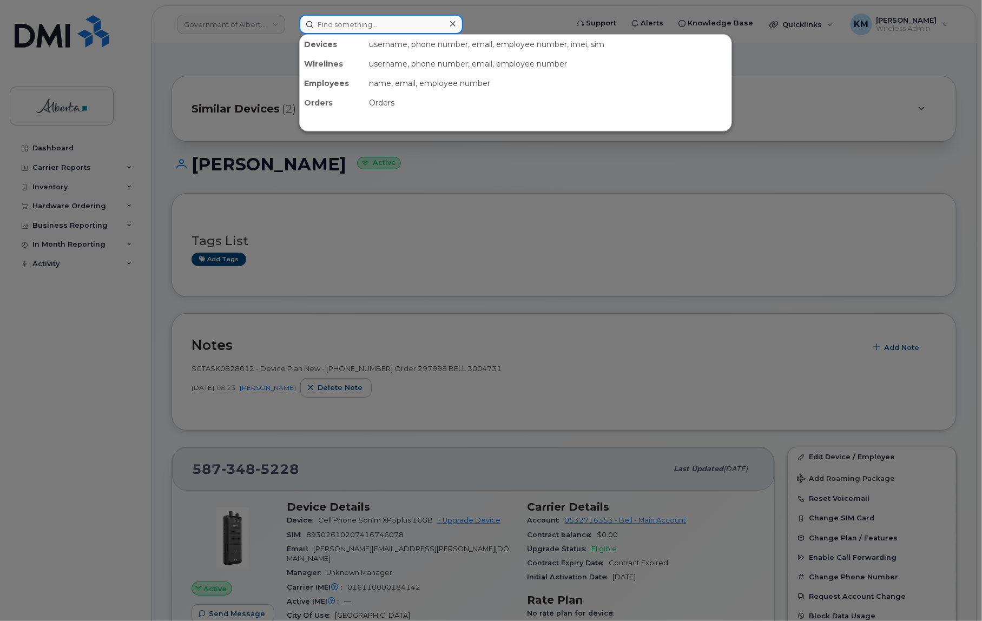
click at [351, 27] on input at bounding box center [381, 24] width 164 height 19
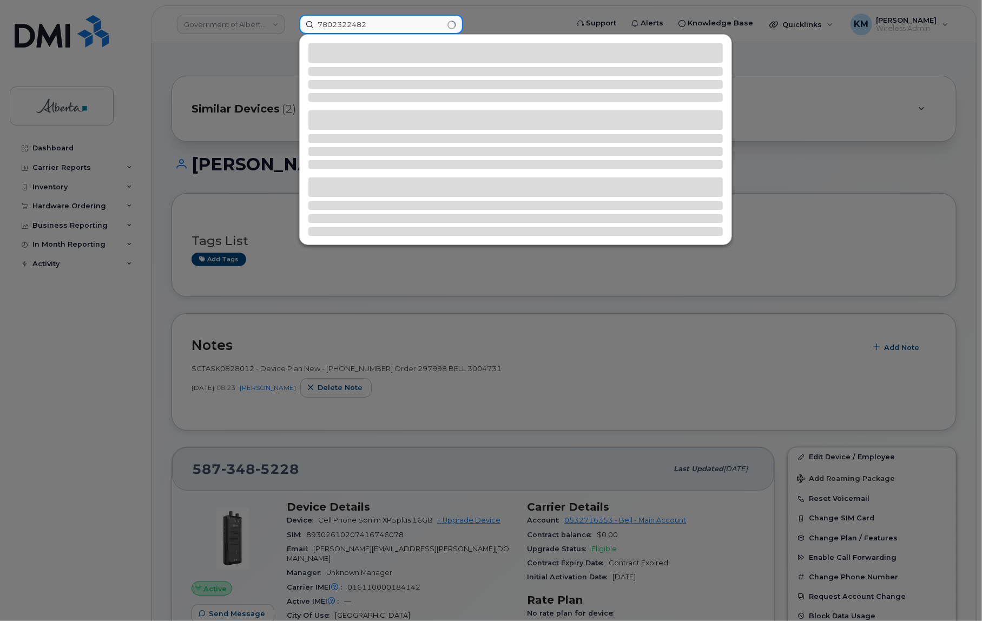
type input "7802322482"
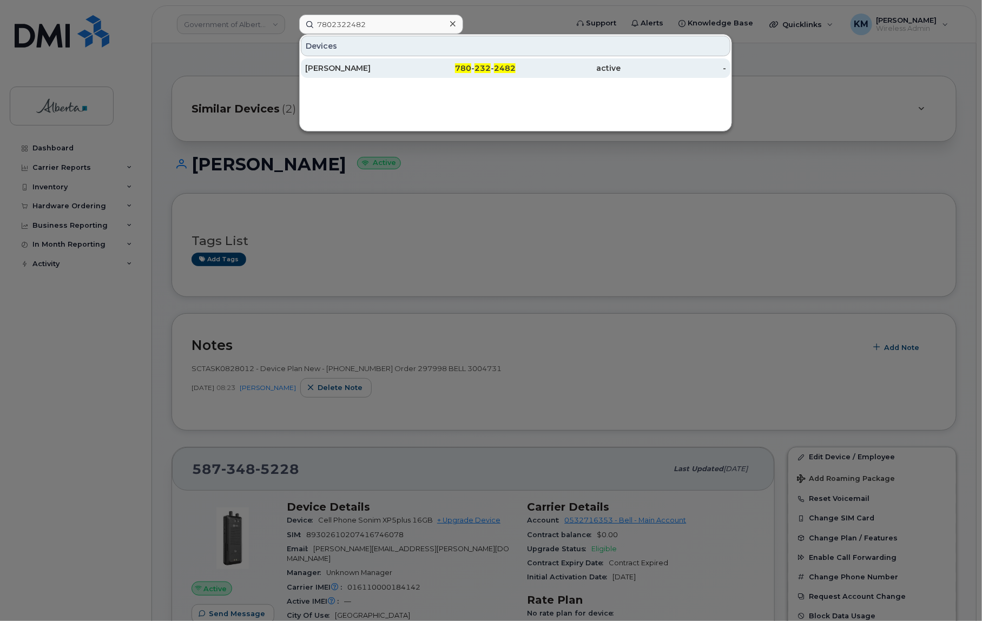
click at [359, 63] on div "[PERSON_NAME]" at bounding box center [358, 68] width 106 height 11
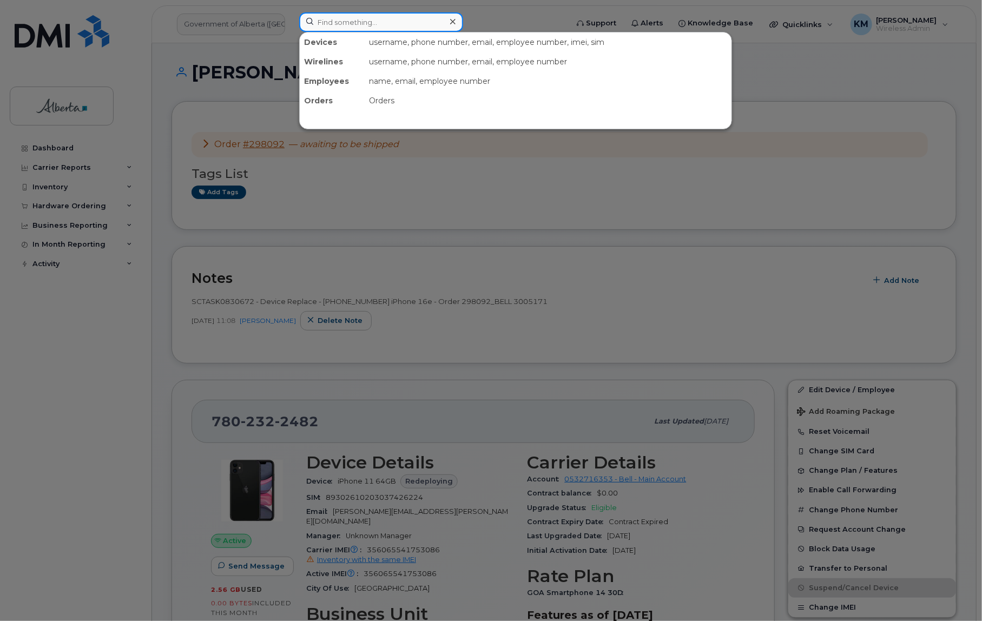
click at [331, 22] on input at bounding box center [381, 21] width 164 height 19
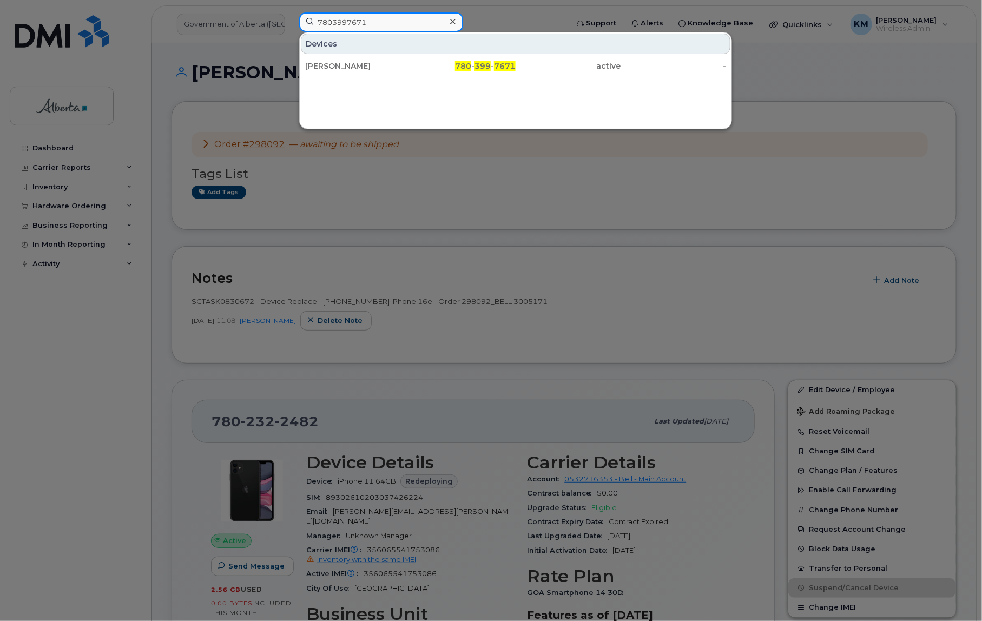
type input "7803997671"
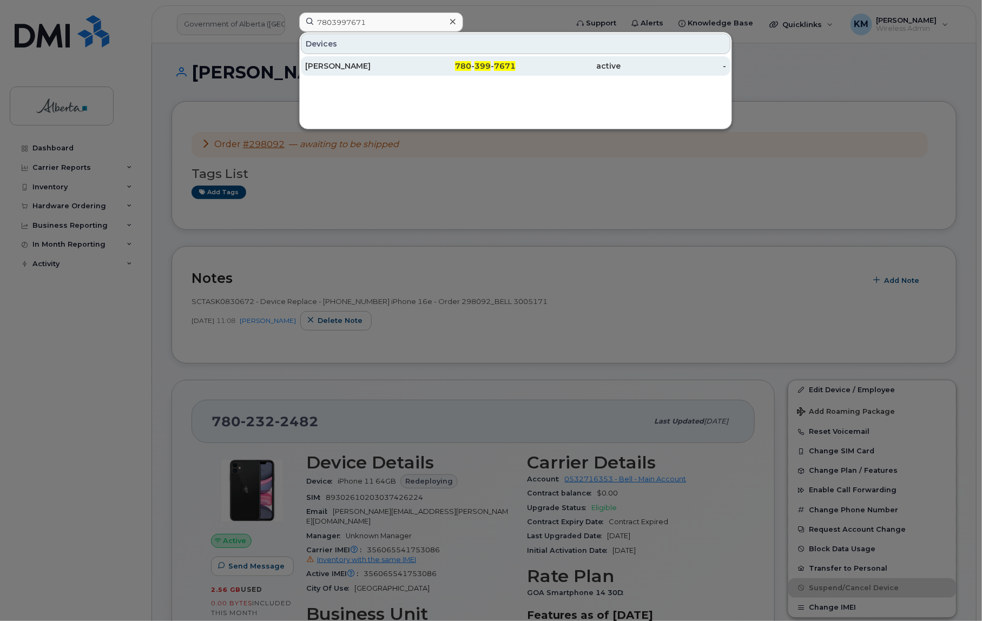
click at [331, 64] on div "[PERSON_NAME]" at bounding box center [358, 66] width 106 height 11
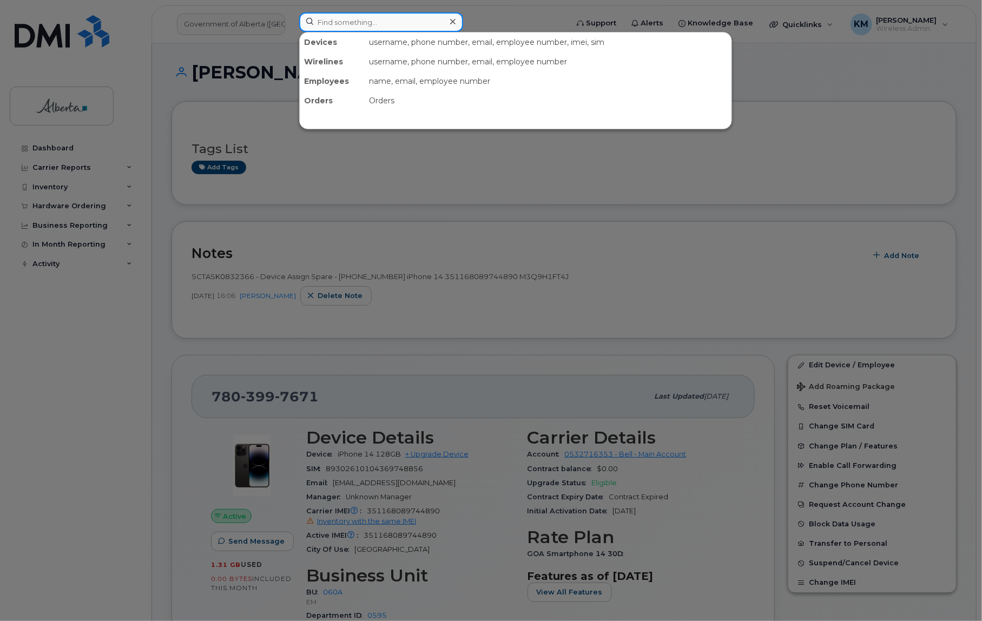
click at [340, 31] on input at bounding box center [381, 21] width 164 height 19
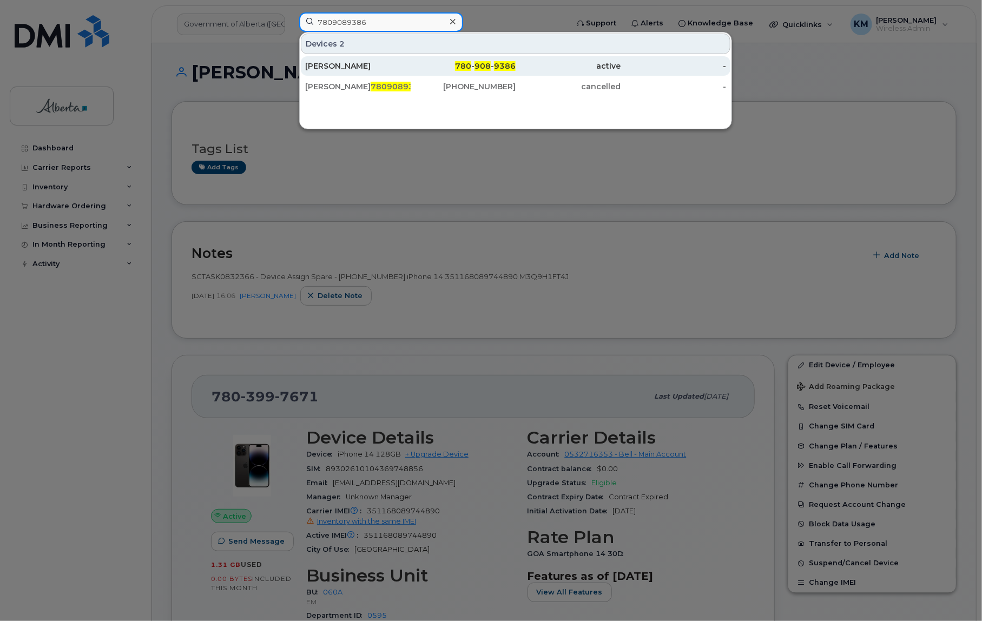
type input "7809089386"
click at [367, 63] on div "[PERSON_NAME]" at bounding box center [358, 66] width 106 height 11
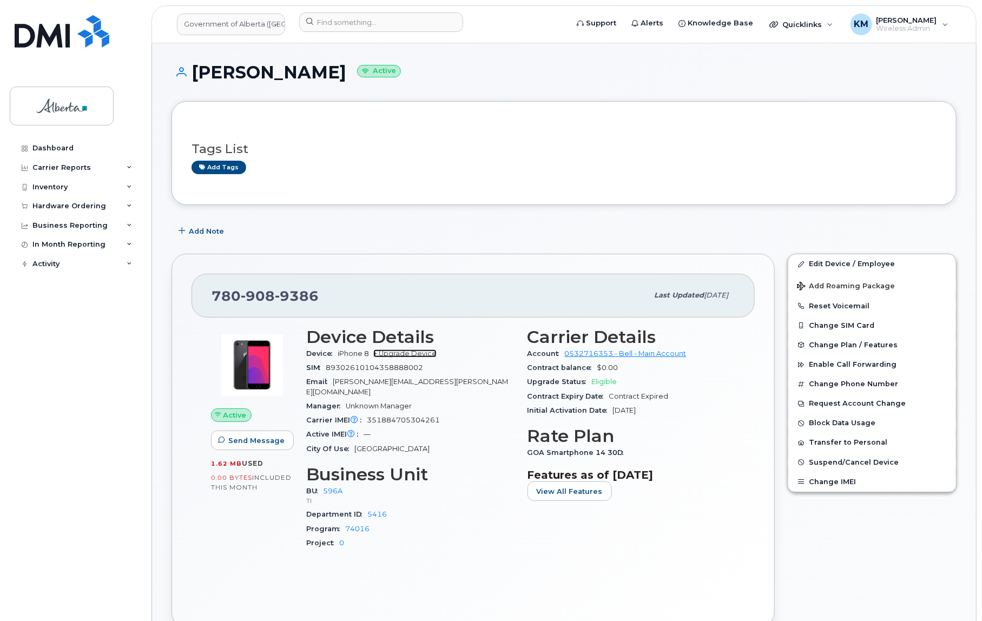
click at [429, 352] on link "+ Upgrade Device" at bounding box center [405, 354] width 63 height 8
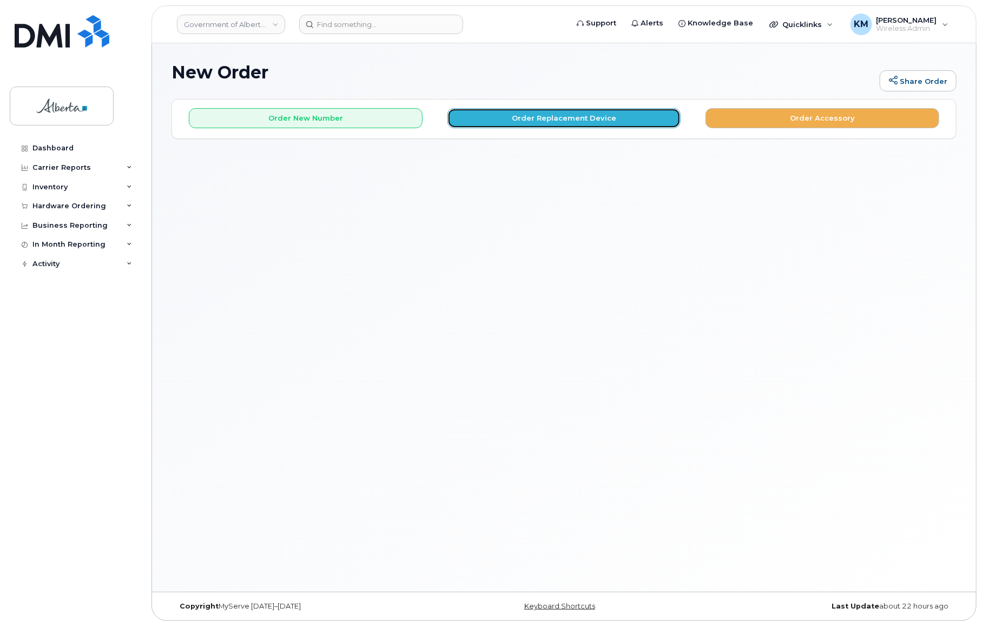
click at [557, 122] on button "Order Replacement Device" at bounding box center [565, 118] width 234 height 20
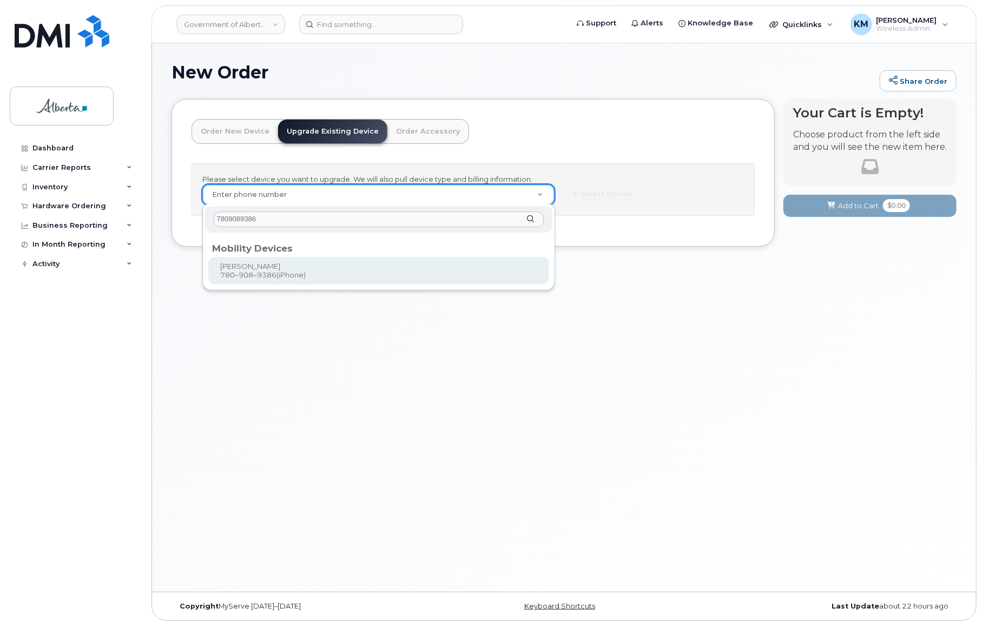
type input "7809089386"
type input "804117"
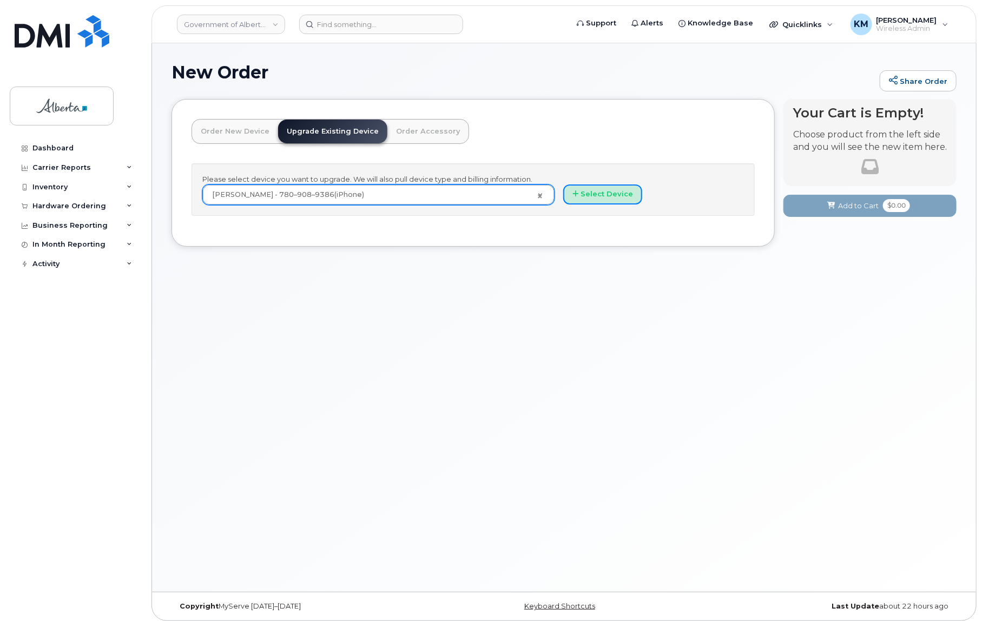
drag, startPoint x: 623, startPoint y: 200, endPoint x: 571, endPoint y: 264, distance: 82.0
click at [622, 200] on button "Select Device" at bounding box center [602, 195] width 79 height 20
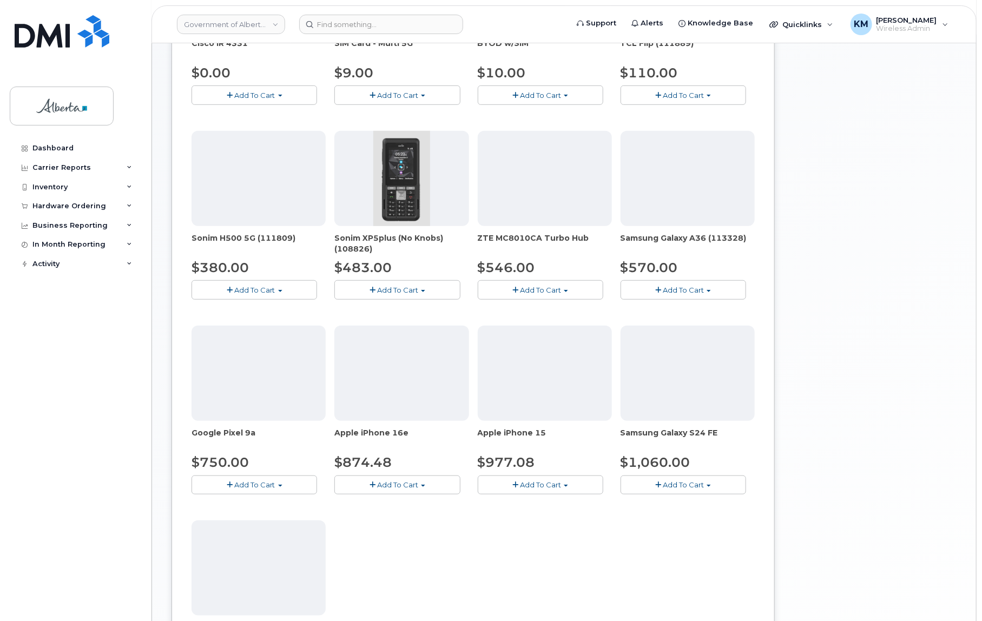
scroll to position [344, 0]
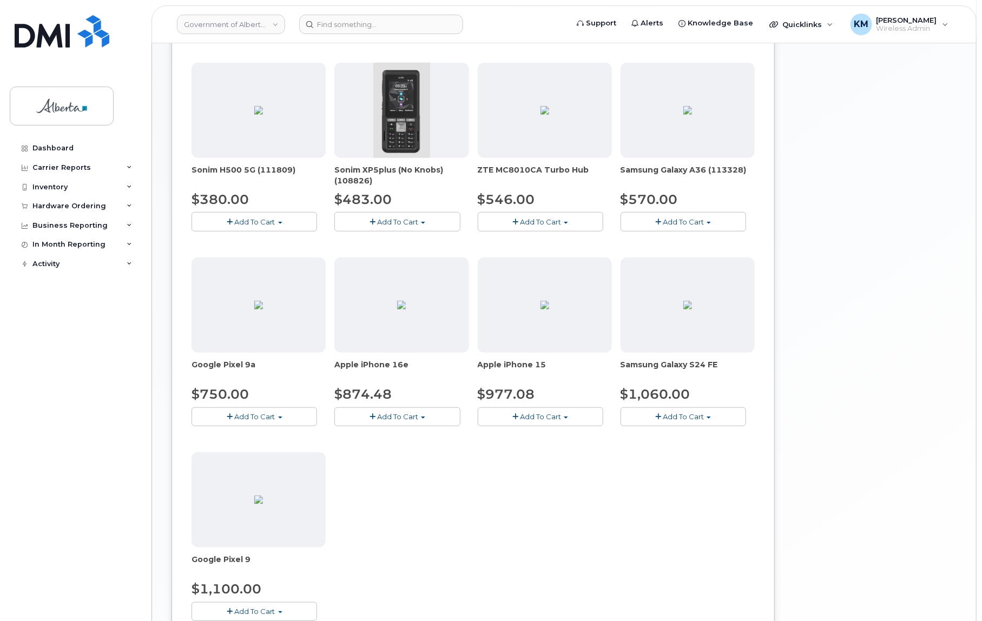
click at [429, 422] on button "Add To Cart" at bounding box center [398, 417] width 126 height 19
click at [431, 449] on link "$874.48 - 30-day upgrade (128GB model)" at bounding box center [423, 451] width 172 height 14
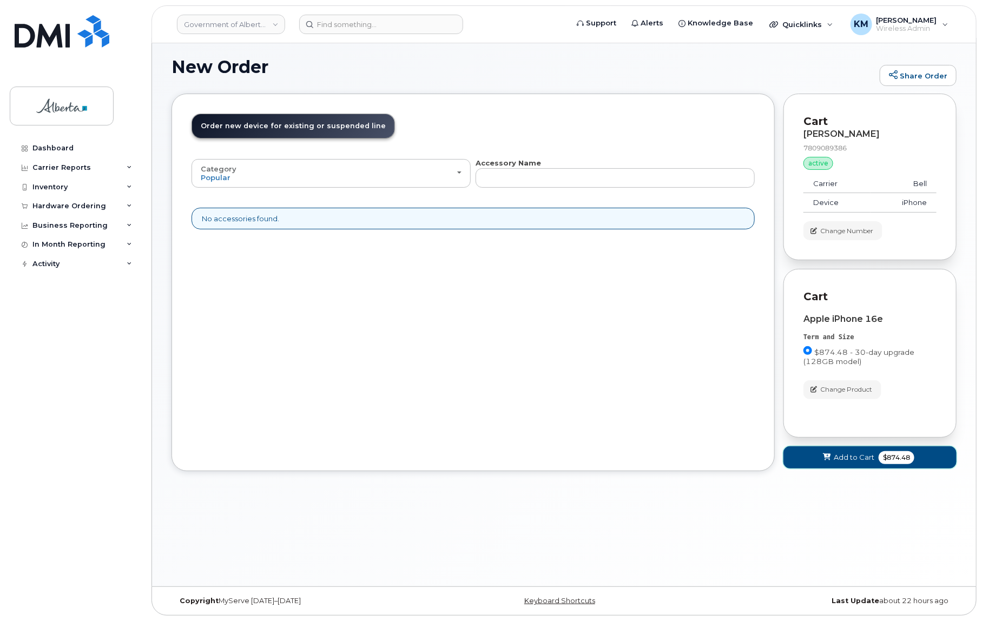
click at [792, 461] on button "Add to Cart $874.48" at bounding box center [870, 458] width 173 height 22
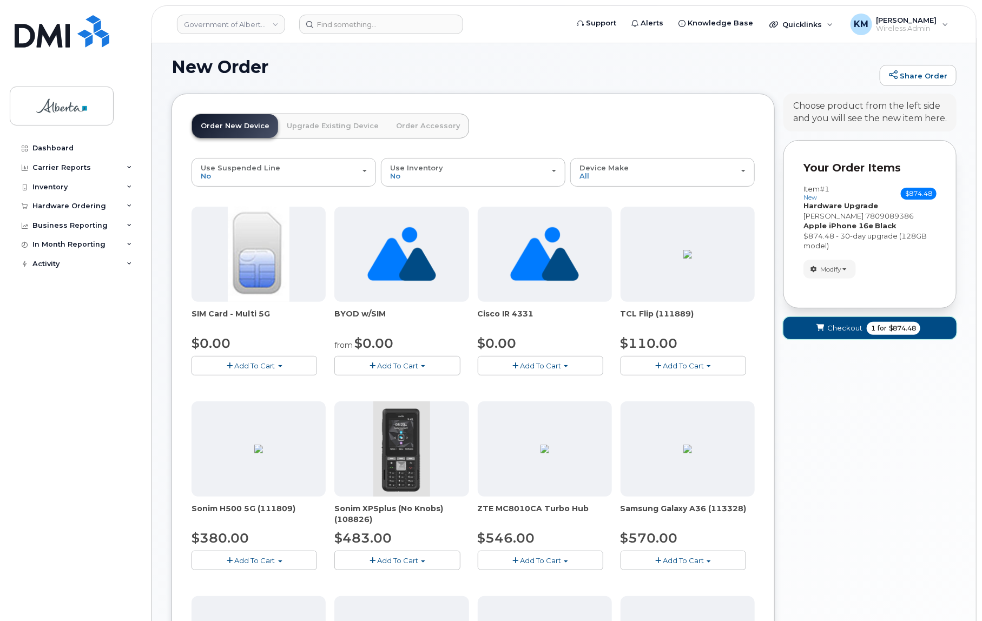
click at [801, 335] on button "Checkout 1 for $874.48" at bounding box center [870, 328] width 173 height 22
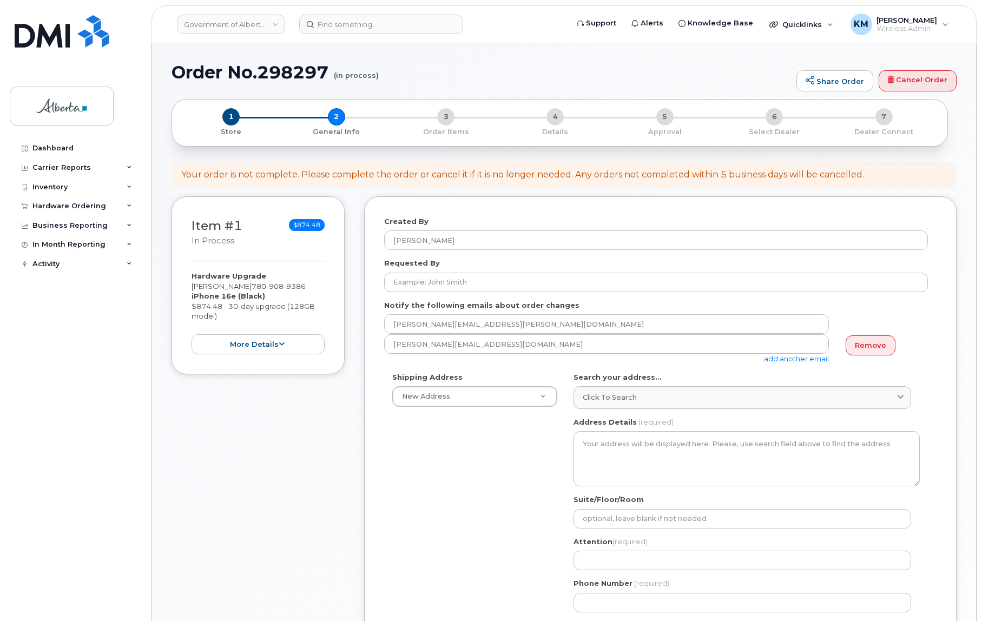
select select
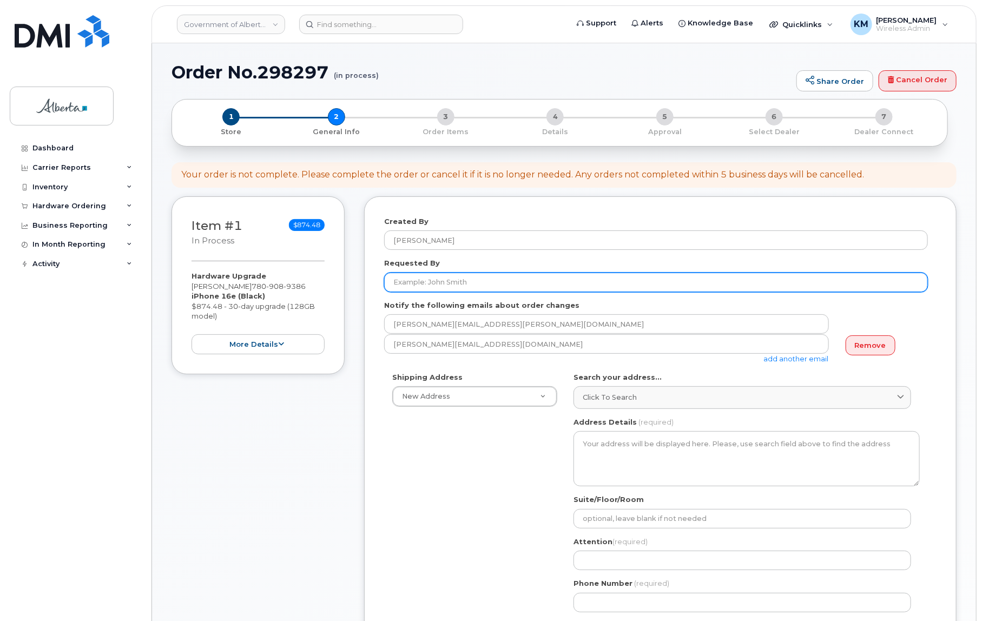
click at [438, 281] on input "Requested By" at bounding box center [656, 282] width 544 height 19
paste input "[PERSON_NAME]"
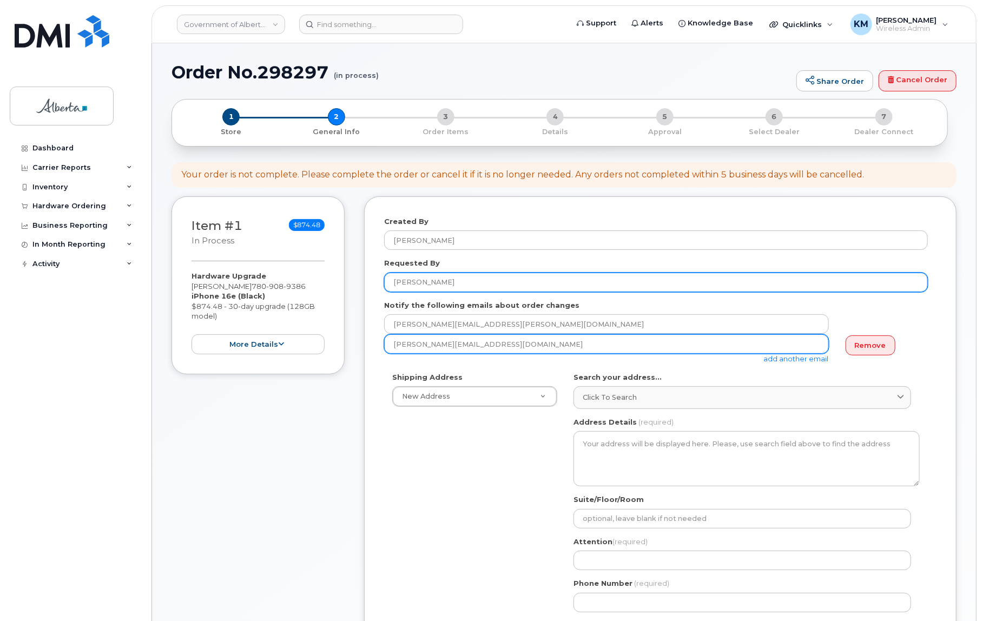
type input "[PERSON_NAME]"
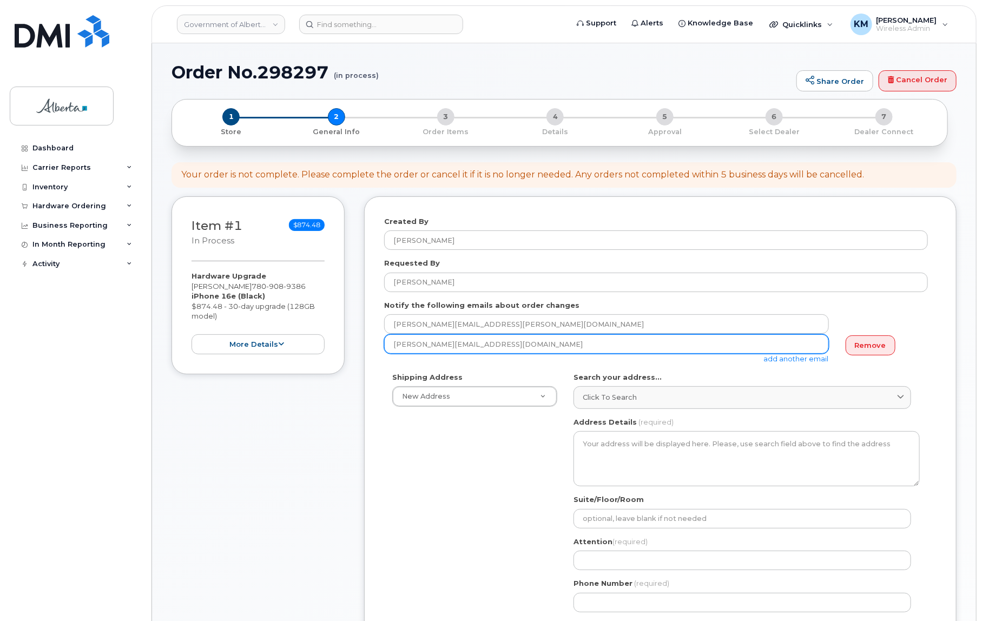
drag, startPoint x: 467, startPoint y: 341, endPoint x: 381, endPoint y: 350, distance: 86.5
click at [381, 350] on div "Created By [PERSON_NAME] Requested By [PERSON_NAME] Notify the following emails…" at bounding box center [660, 516] width 593 height 641
paste input "[PERSON_NAME]"
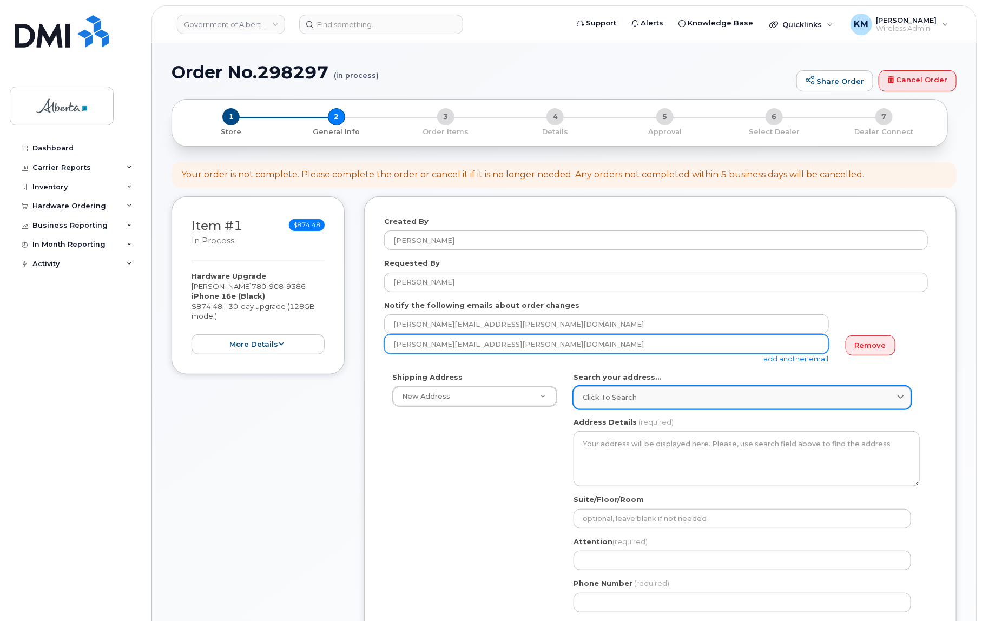
type input "[PERSON_NAME][EMAIL_ADDRESS][PERSON_NAME][DOMAIN_NAME]"
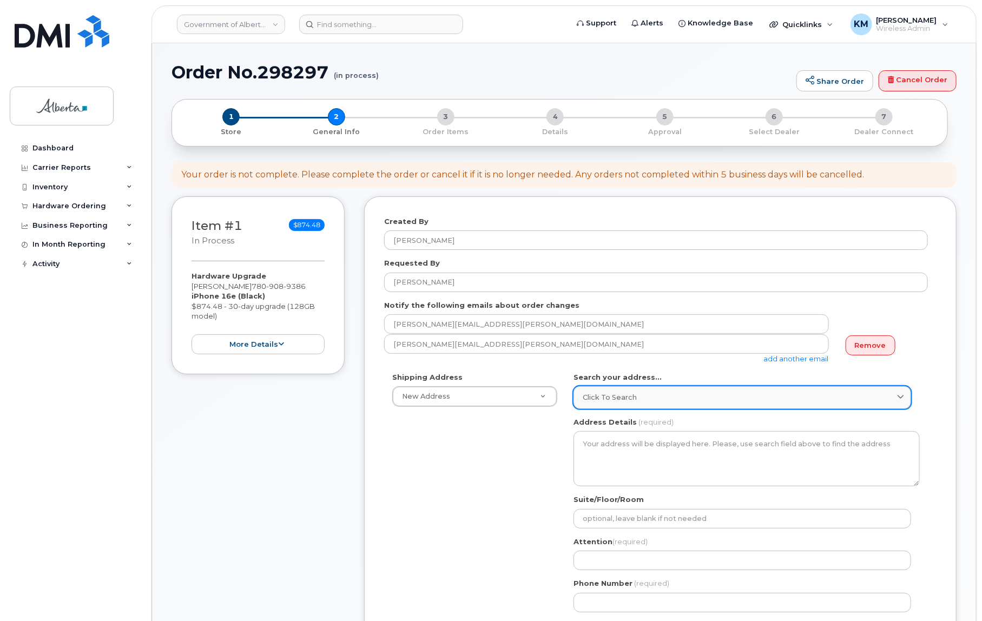
click at [631, 395] on span "Click to search" at bounding box center [610, 397] width 54 height 10
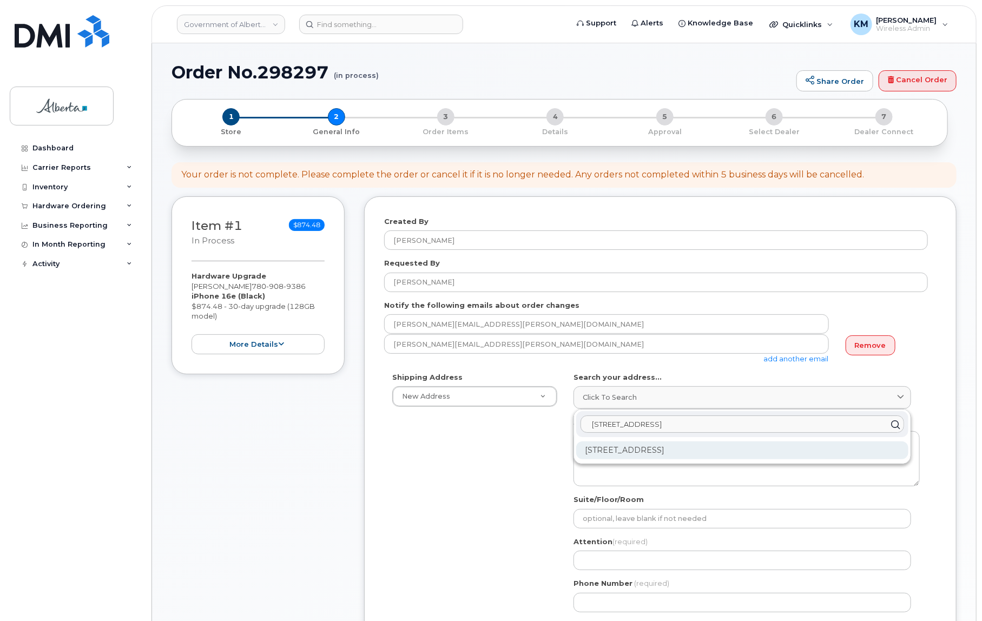
type input "[STREET_ADDRESS]"
click at [659, 445] on div "[STREET_ADDRESS]" at bounding box center [742, 451] width 332 height 18
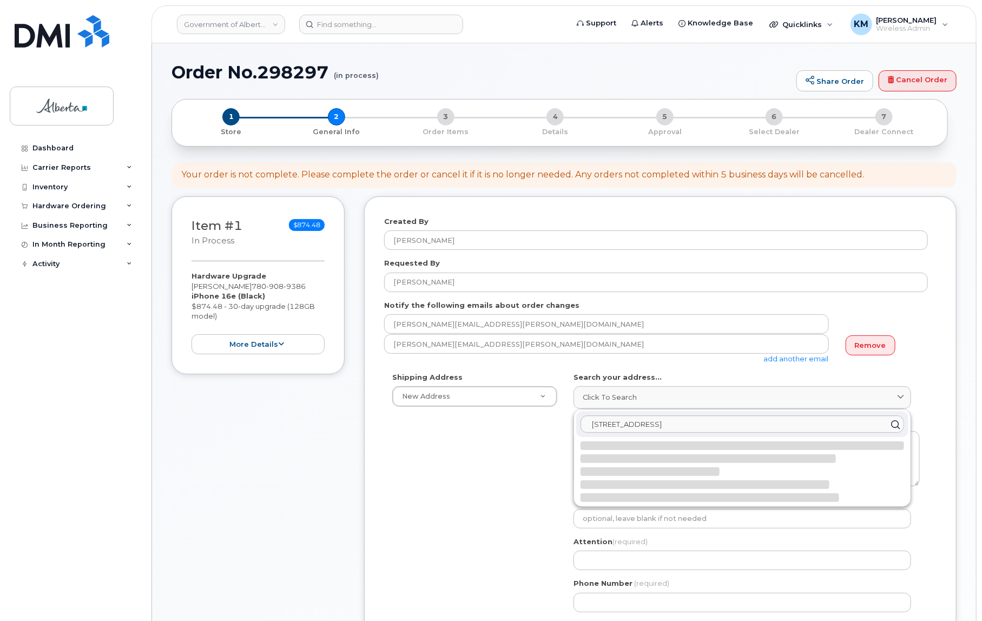
select select
type textarea "[STREET_ADDRESS]"
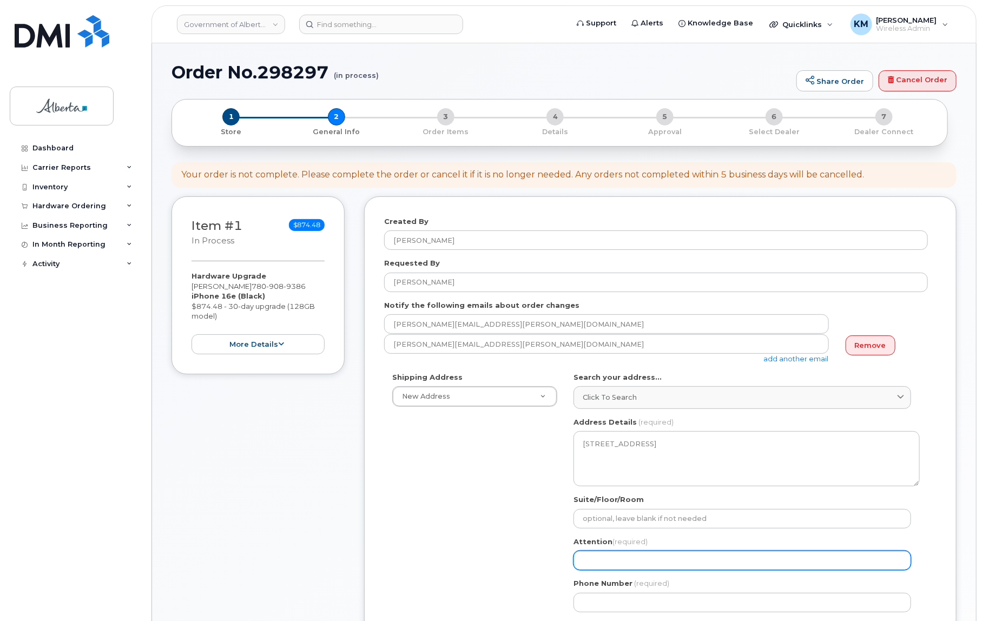
click at [619, 559] on input "Attention (required)" at bounding box center [743, 560] width 338 height 19
paste input "[PERSON_NAME]"
select select
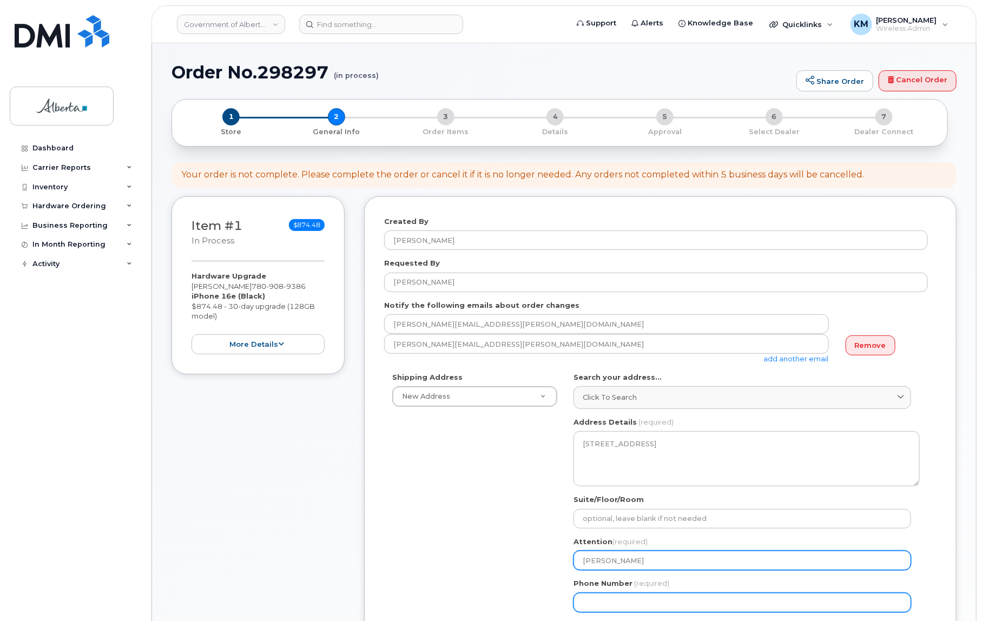
type input "[PERSON_NAME]"
click at [632, 606] on input "Phone Number" at bounding box center [743, 602] width 338 height 19
type input "780422200"
select select
type input "7804222007"
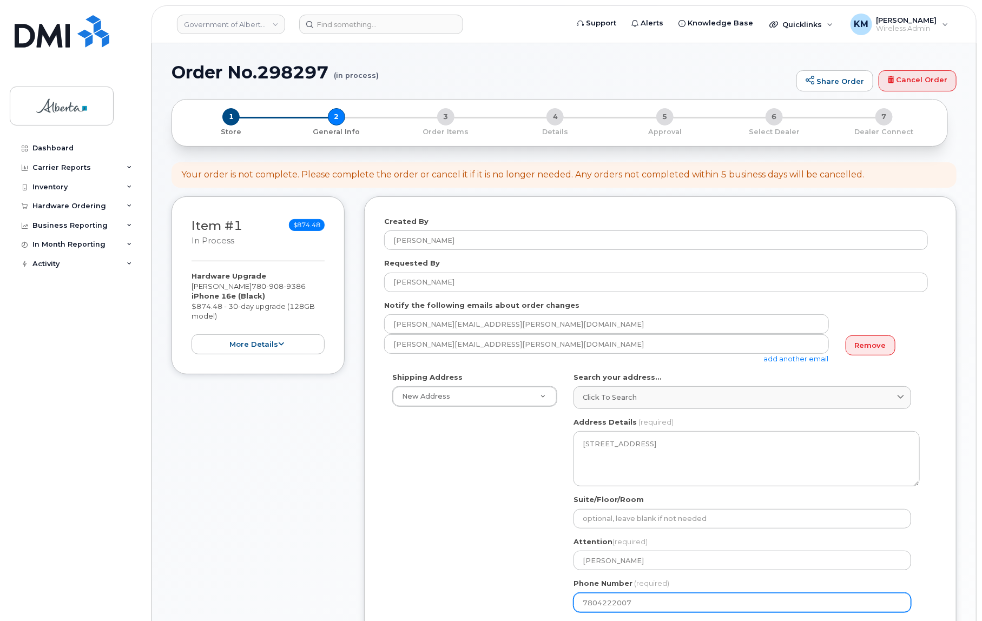
select select
type input "7804222006"
select select
type input "7804222005"
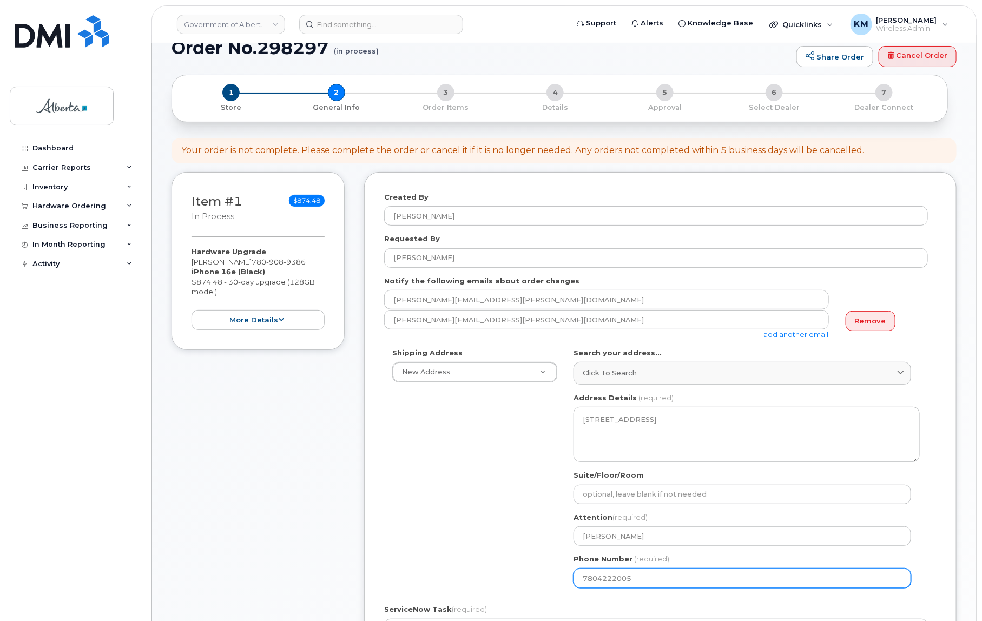
select select
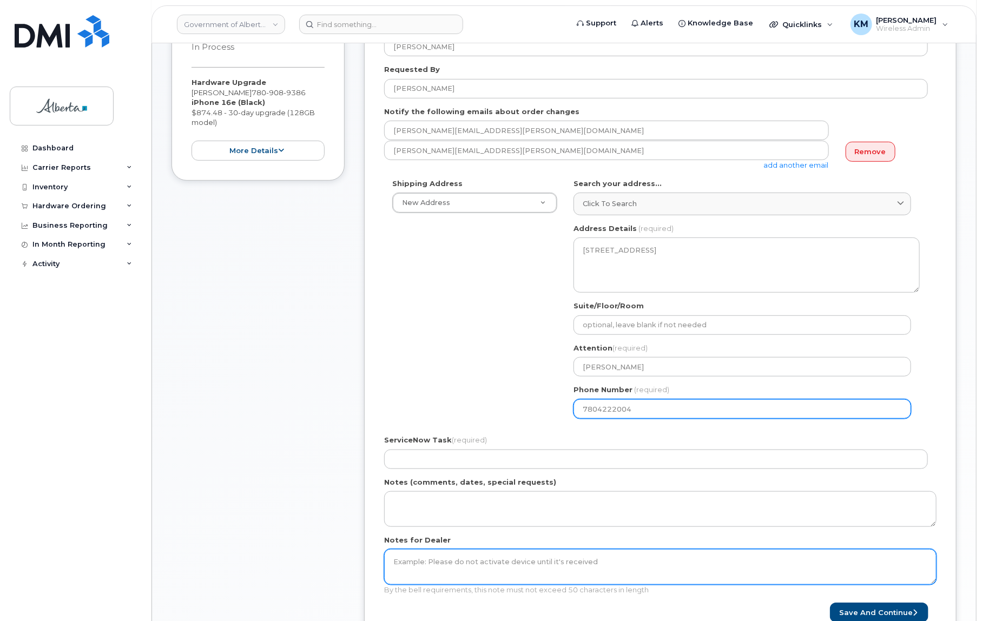
scroll to position [196, 0]
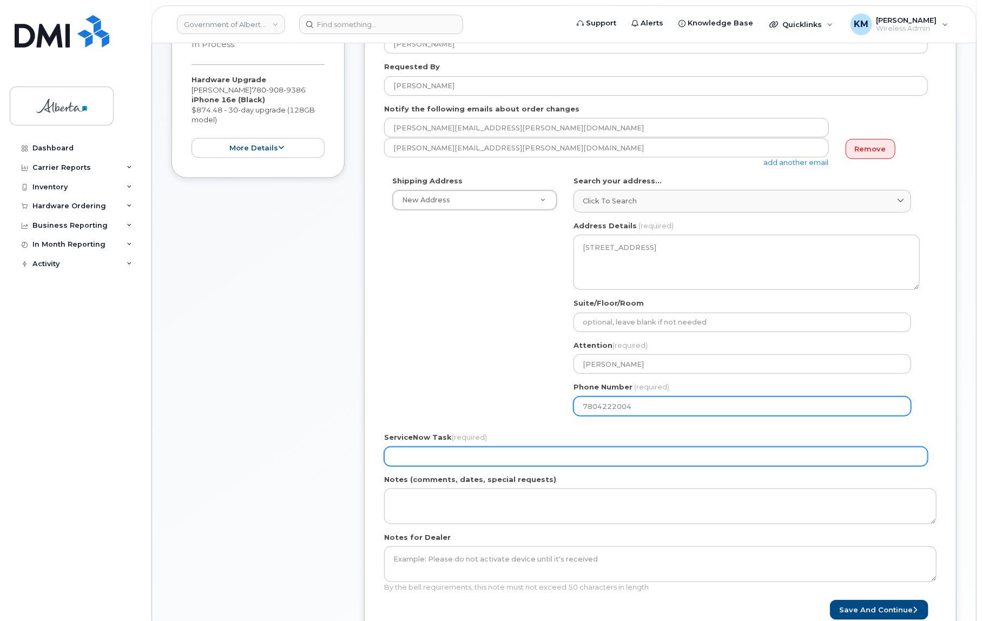
type input "7804222004"
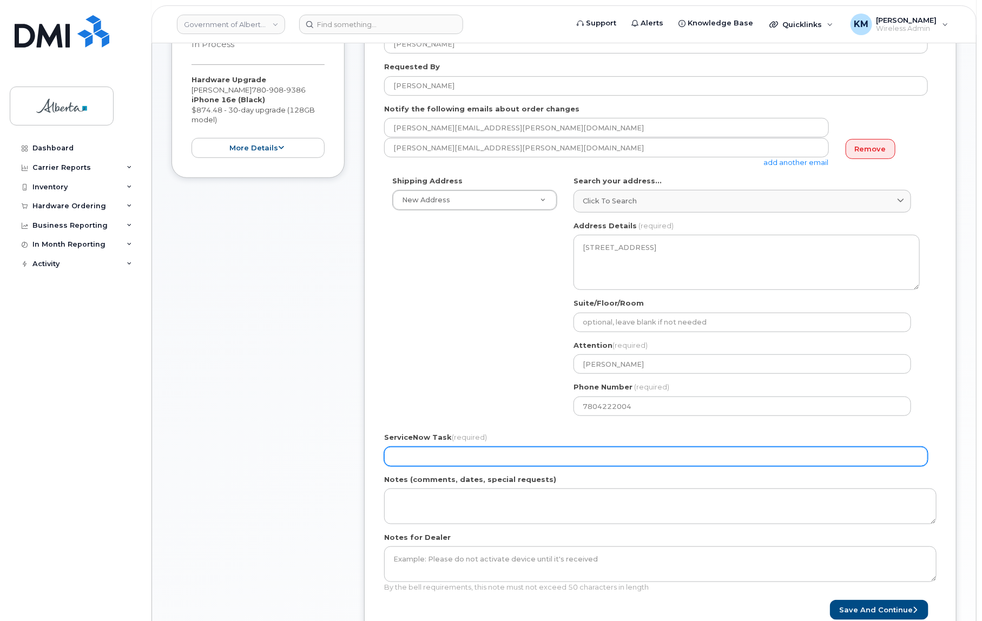
click at [534, 453] on input "ServiceNow Task (required)" at bounding box center [656, 456] width 544 height 19
type input "SCTASK0832465"
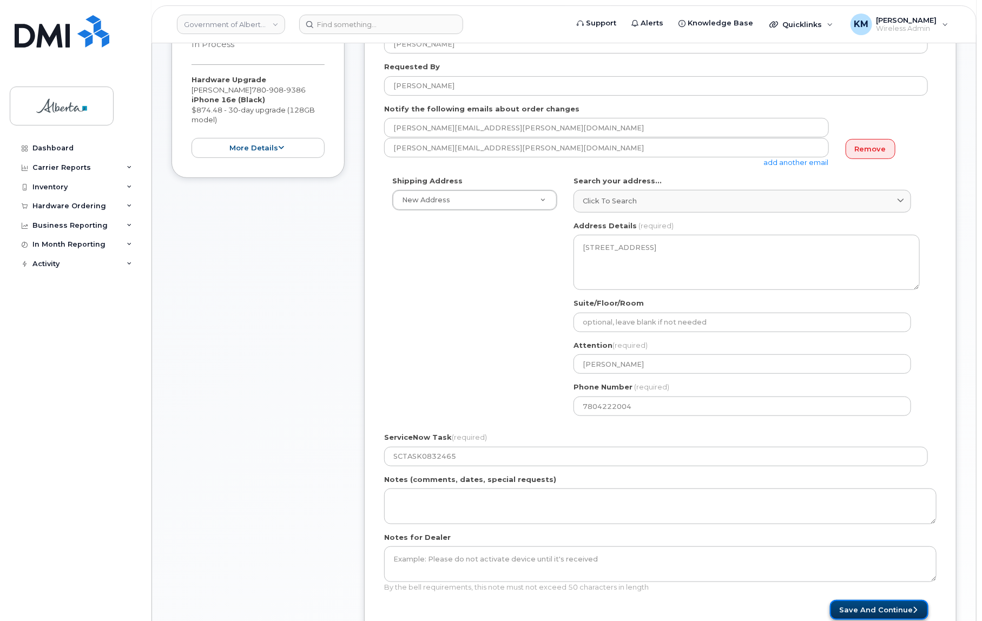
click at [844, 608] on button "Save and Continue" at bounding box center [879, 610] width 99 height 20
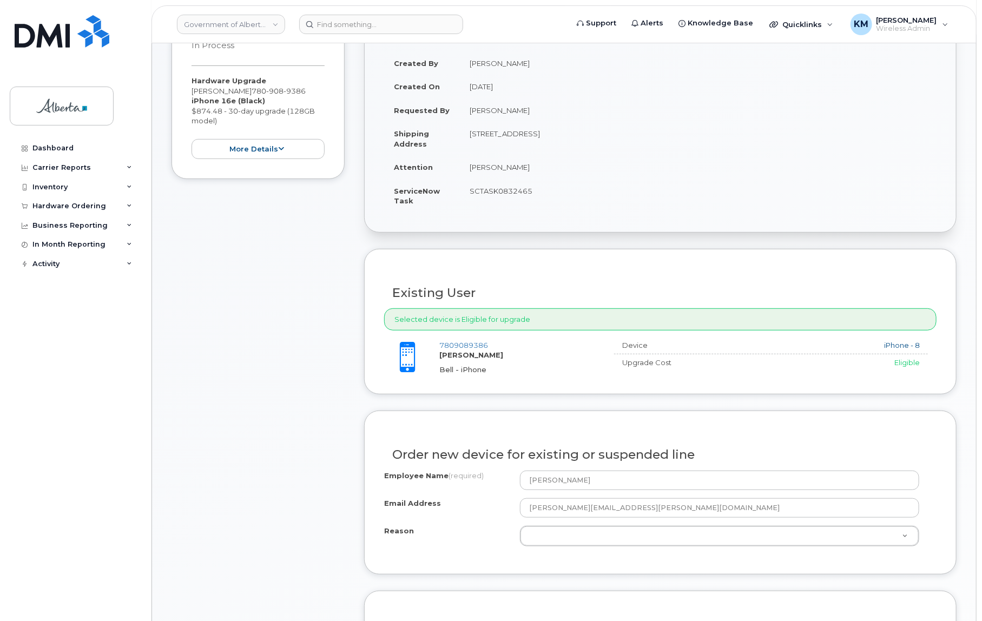
scroll to position [196, 0]
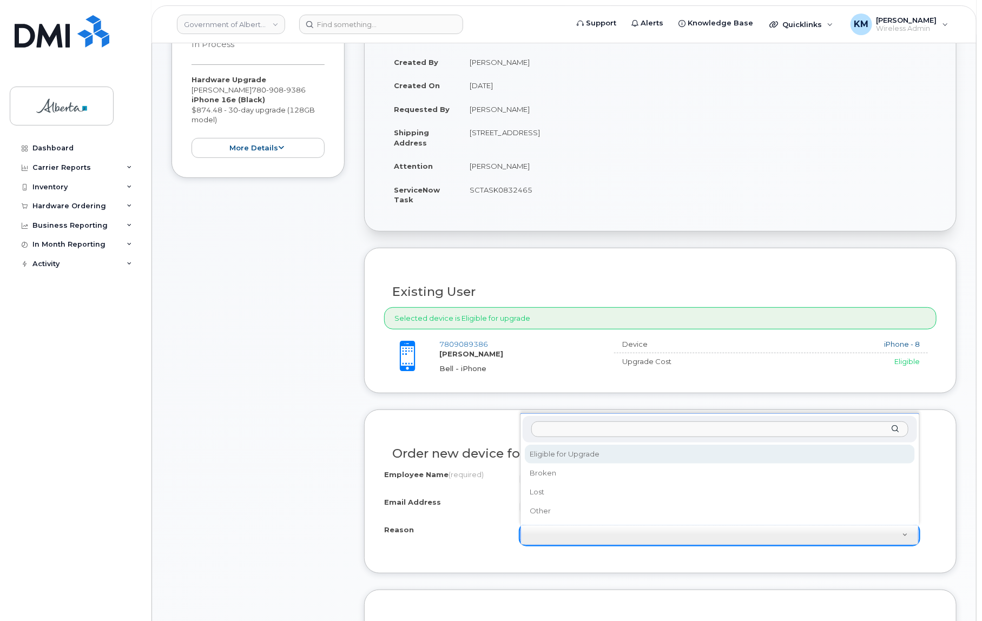
select select "eligible_for_upgrade"
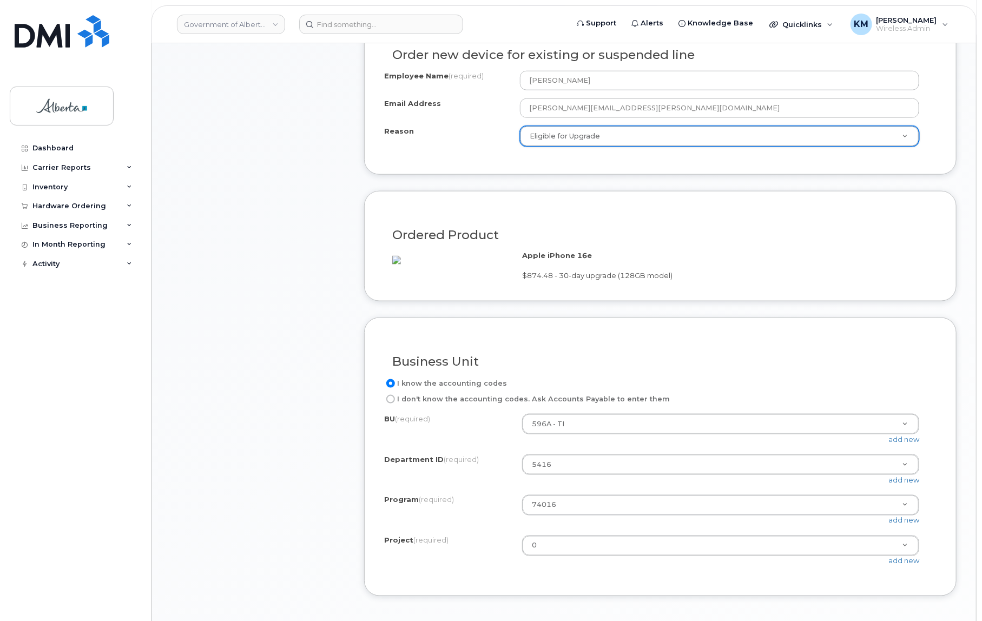
scroll to position [639, 0]
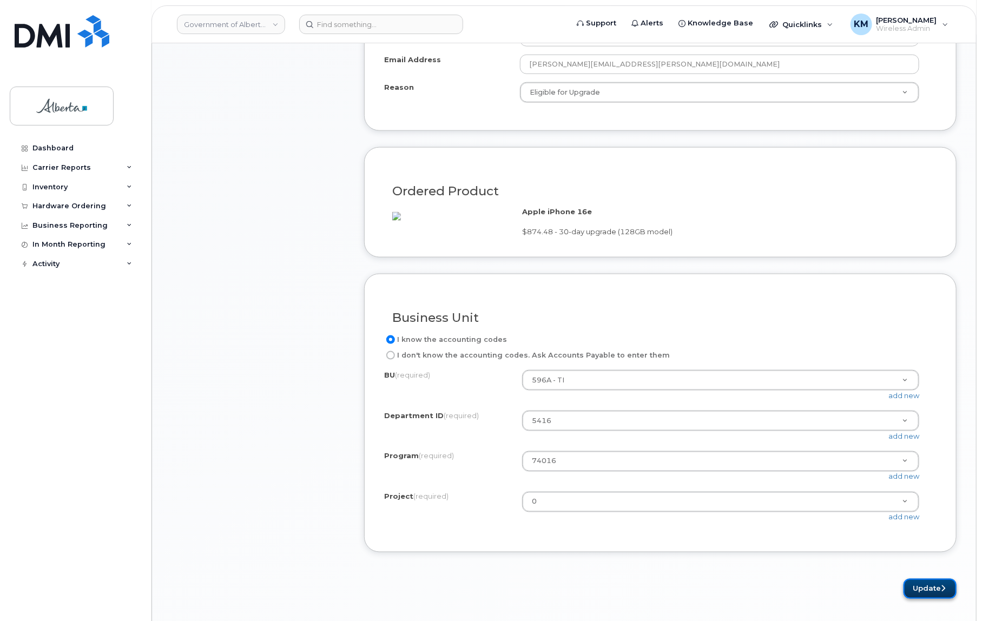
click at [919, 595] on button "Update" at bounding box center [930, 589] width 53 height 20
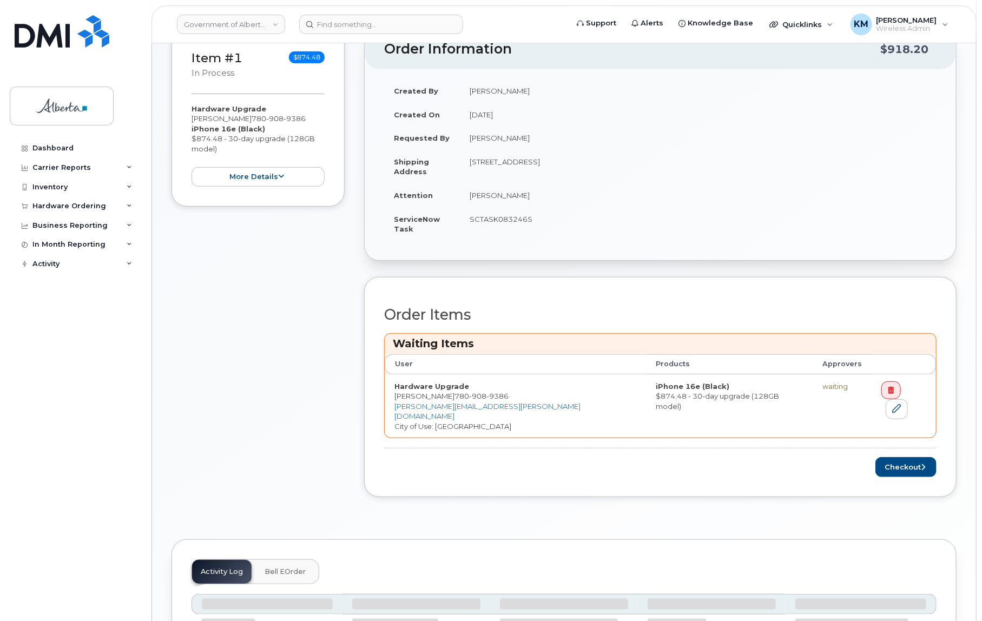
scroll to position [246, 0]
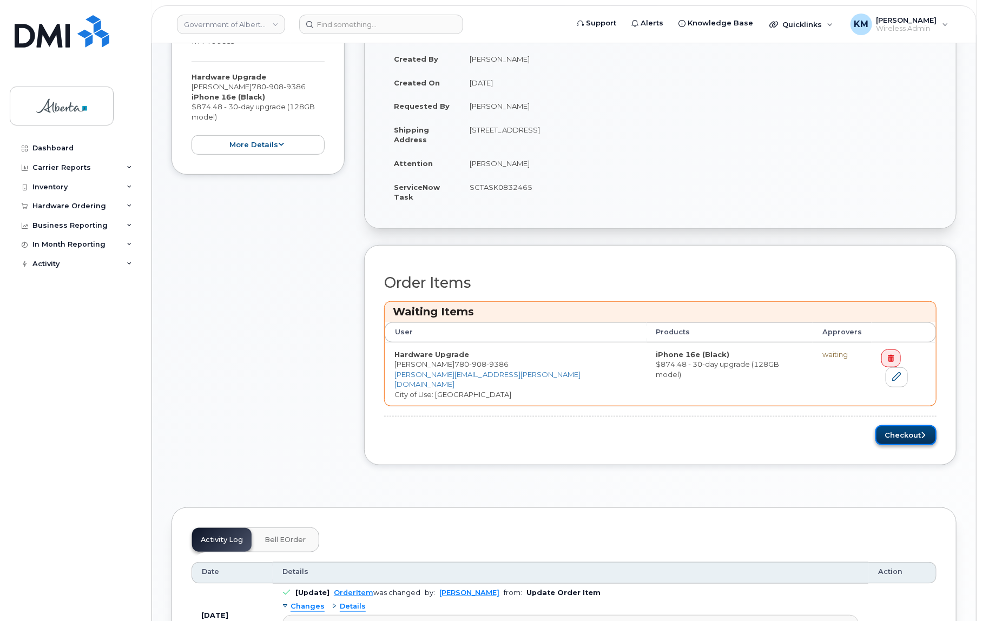
click at [889, 425] on button "Checkout" at bounding box center [906, 435] width 61 height 20
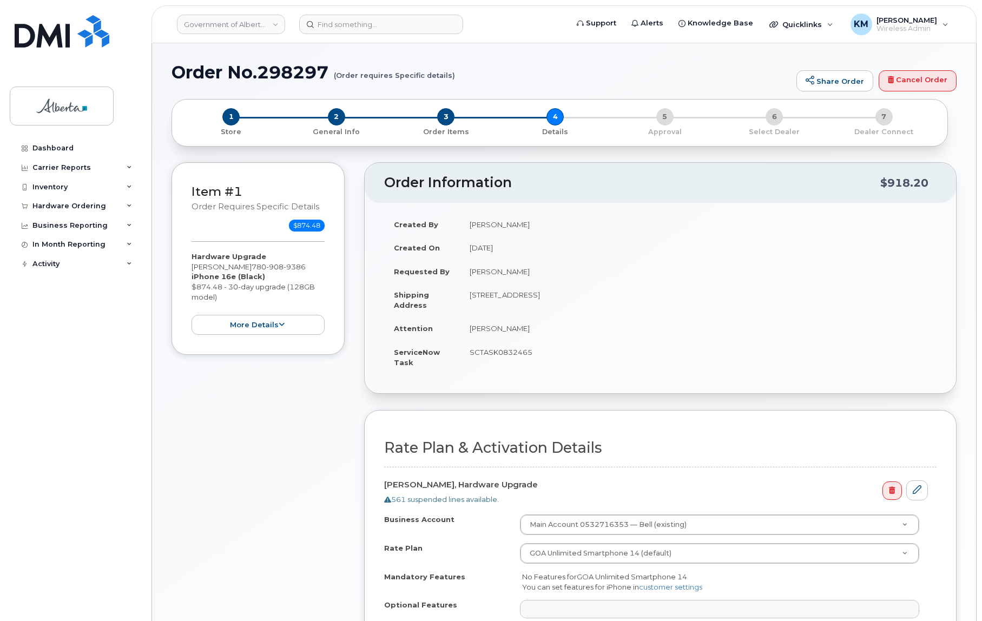
select select
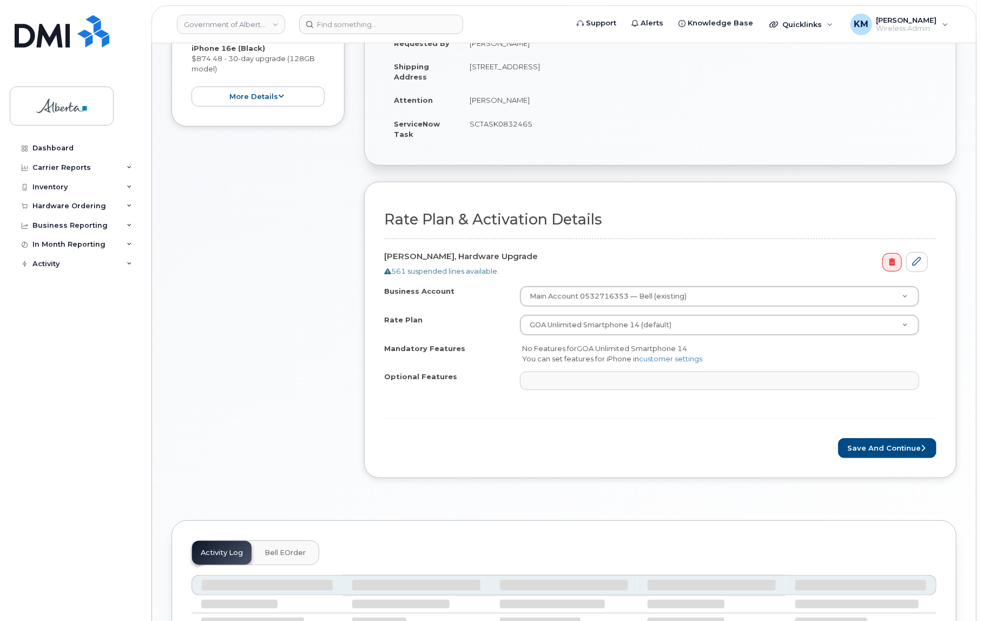
scroll to position [246, 0]
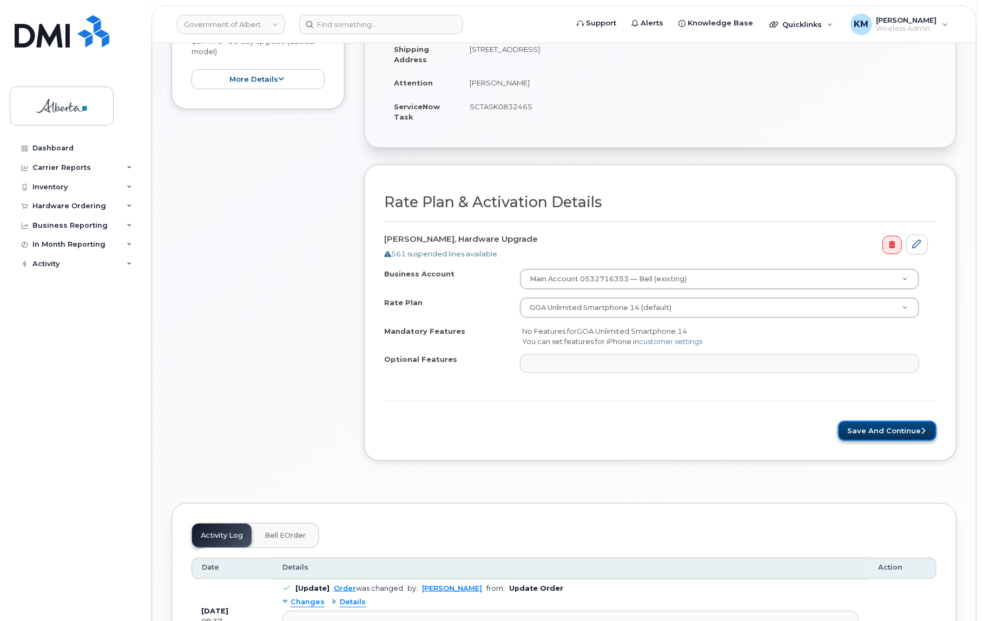
click at [890, 431] on button "Save and Continue" at bounding box center [887, 431] width 99 height 20
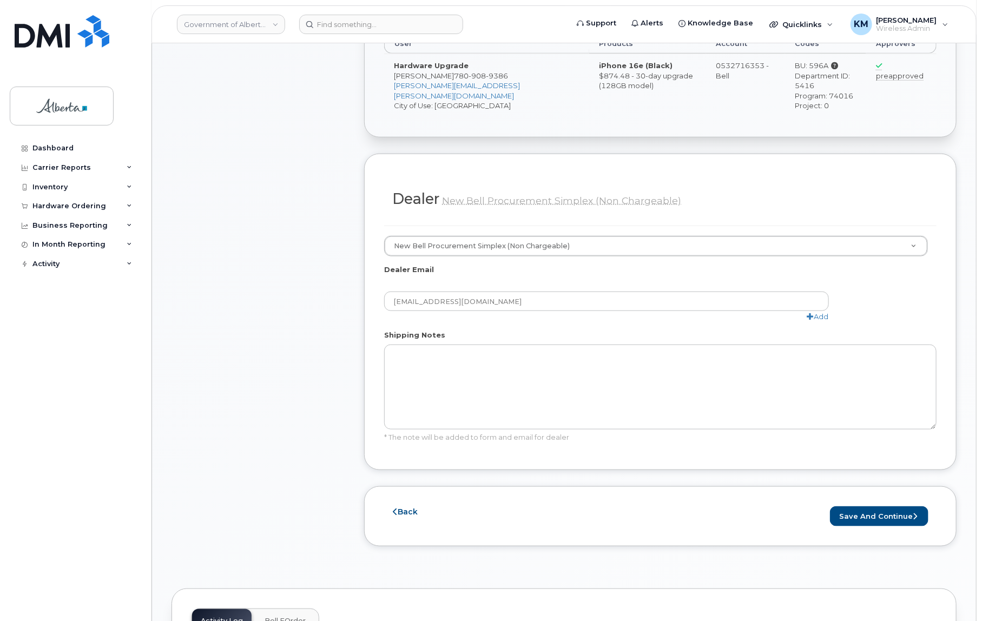
scroll to position [443, 0]
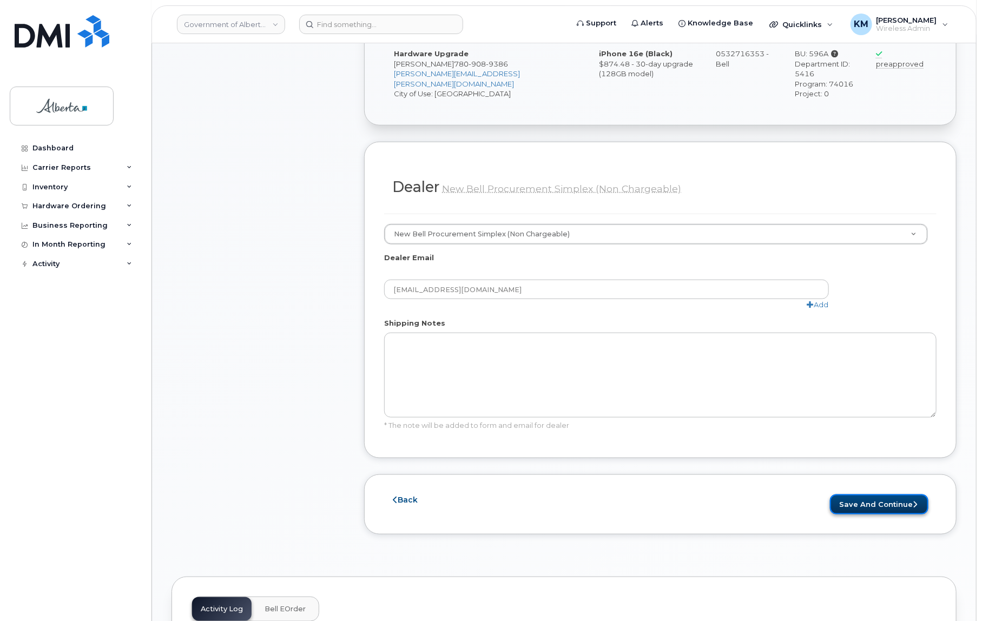
click at [889, 495] on button "Save and Continue" at bounding box center [879, 505] width 99 height 20
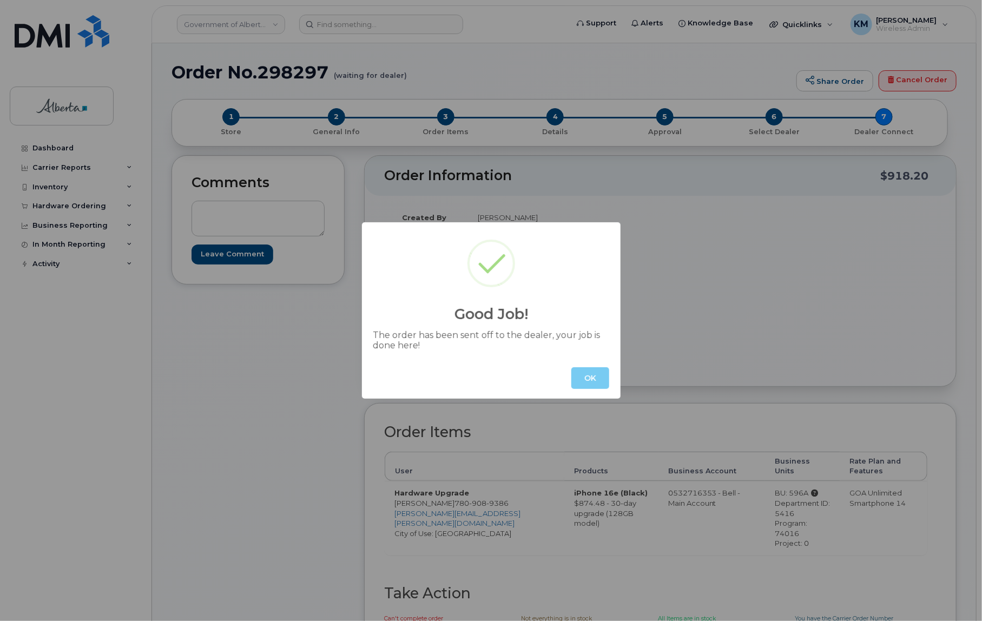
click at [592, 382] on button "OK" at bounding box center [591, 379] width 38 height 22
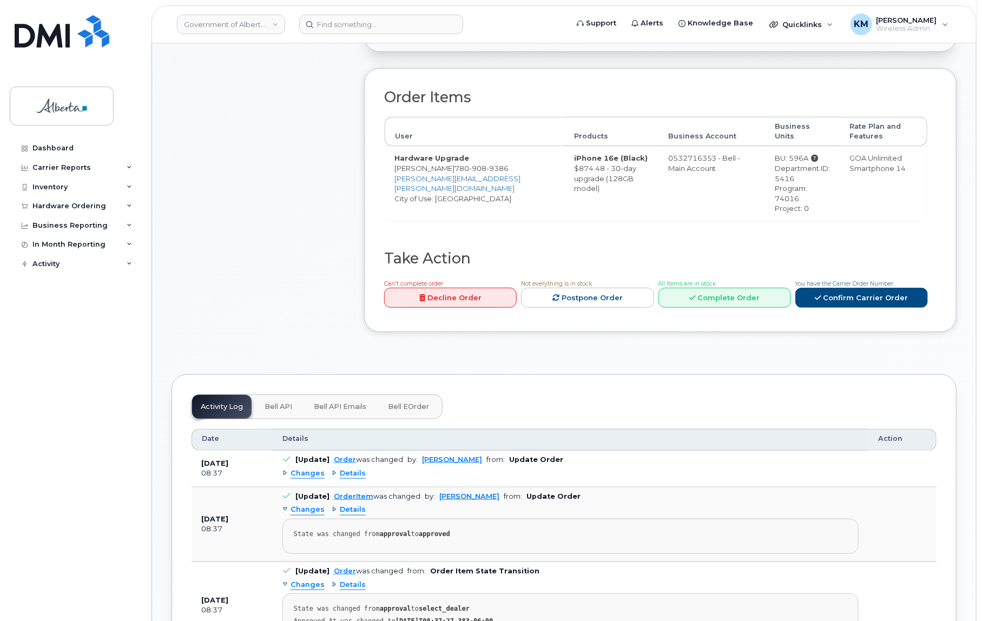
scroll to position [344, 0]
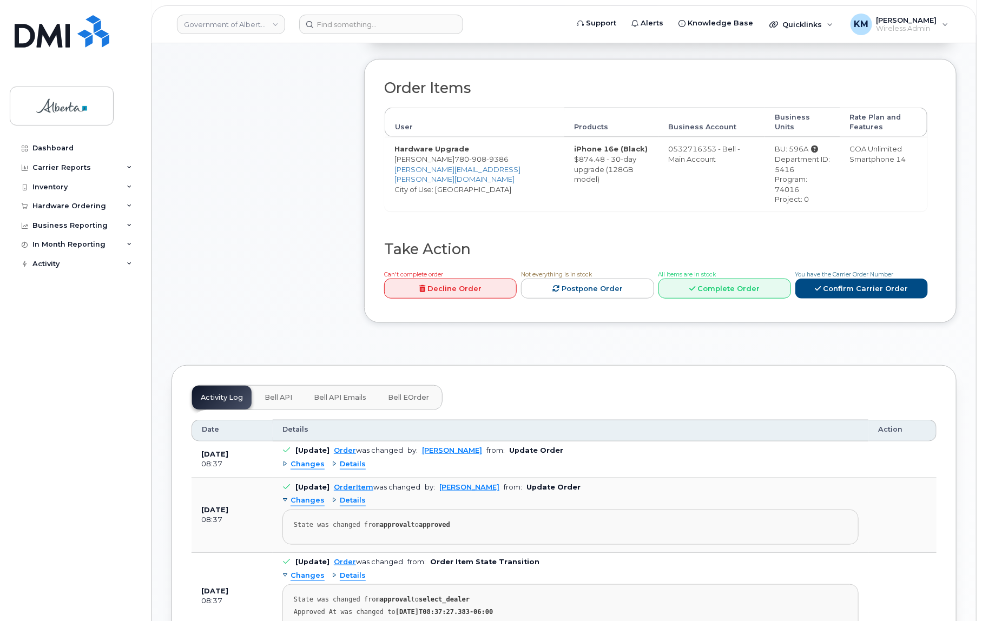
click at [281, 394] on span "Bell API" at bounding box center [279, 398] width 28 height 9
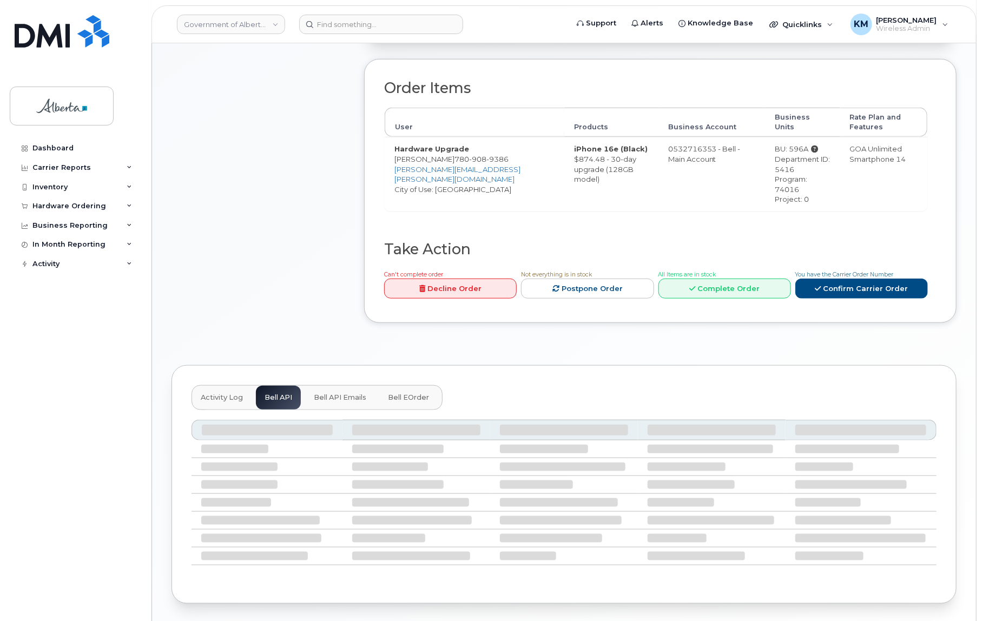
scroll to position [274, 0]
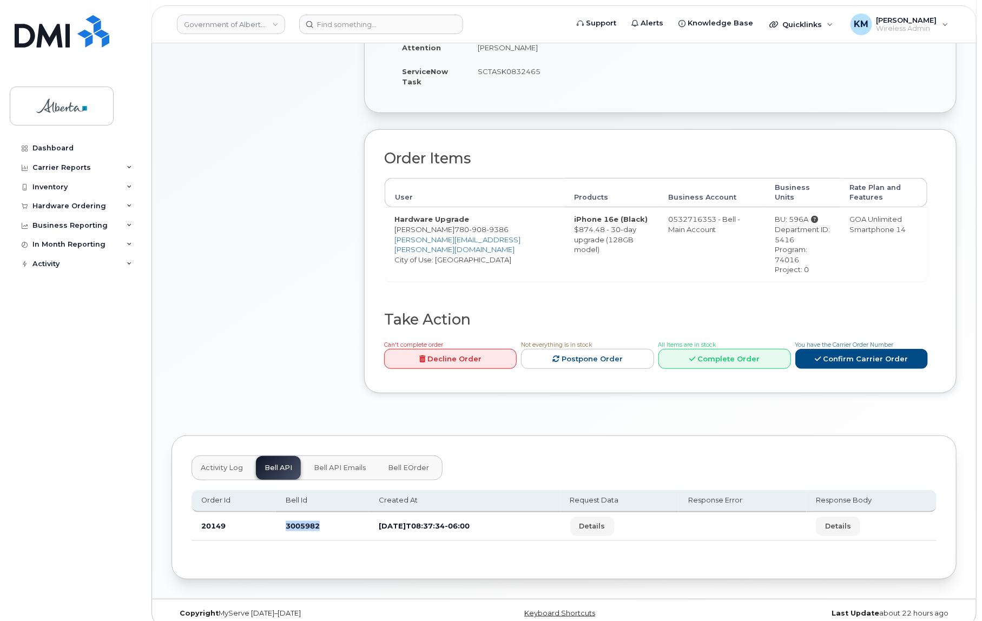
drag, startPoint x: 330, startPoint y: 517, endPoint x: 277, endPoint y: 521, distance: 53.2
click at [277, 521] on td "3005982" at bounding box center [322, 527] width 93 height 29
copy td "3005982"
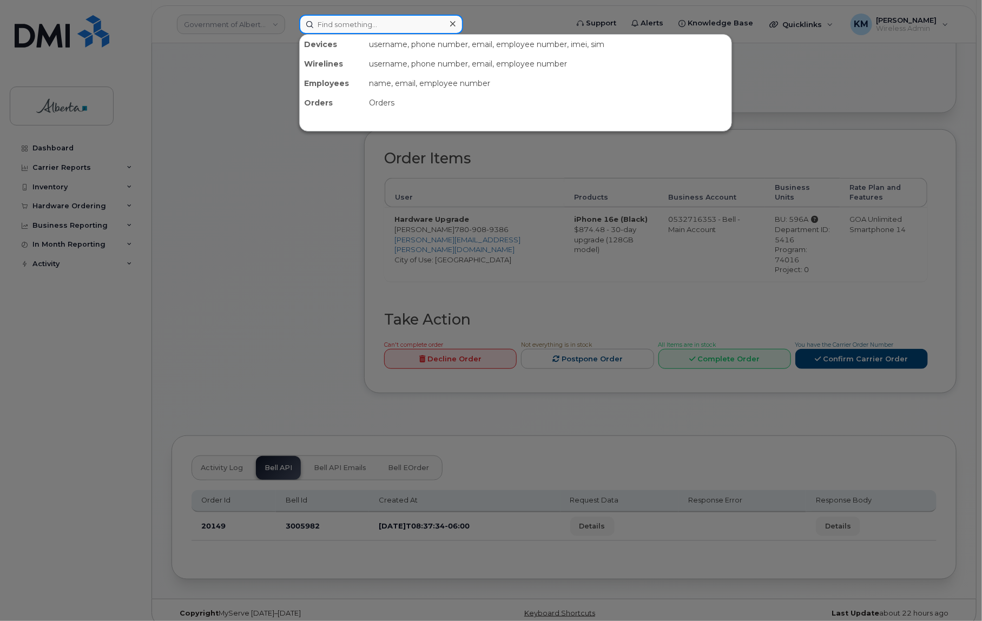
click at [323, 26] on input at bounding box center [381, 24] width 164 height 19
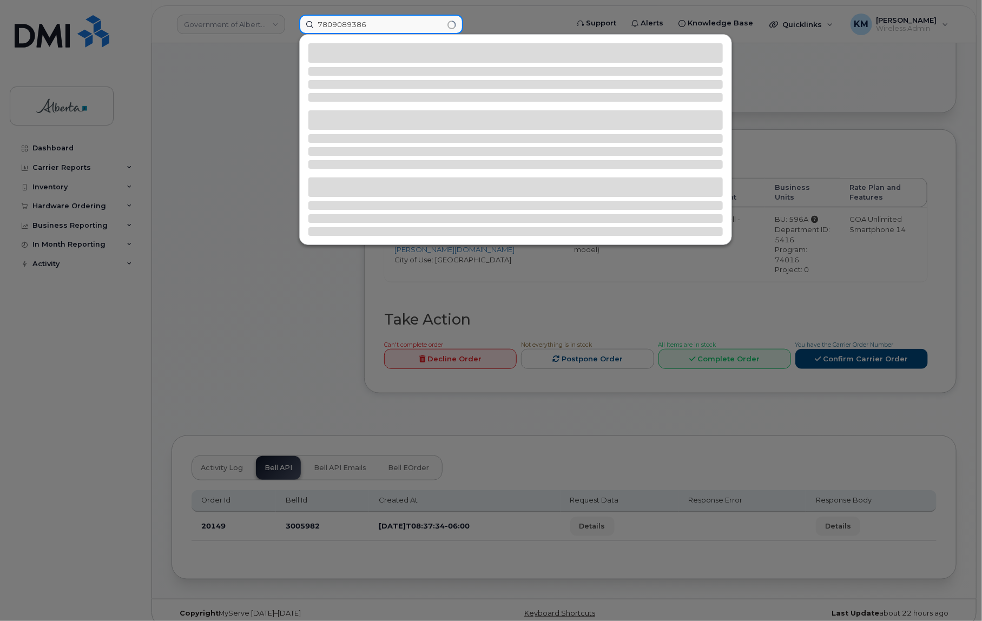
type input "7809089386"
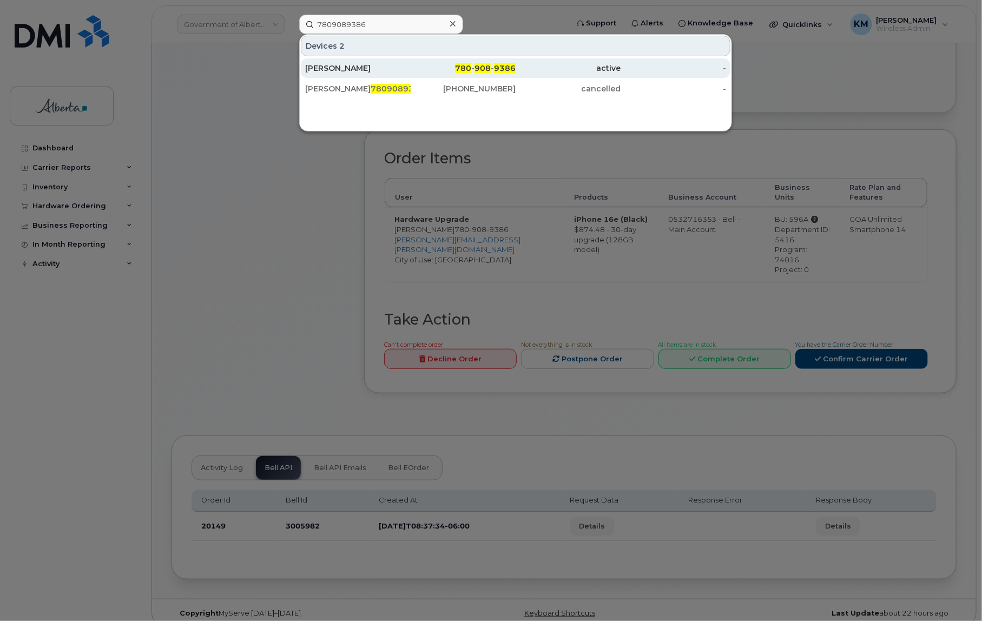
click at [327, 70] on div "[PERSON_NAME]" at bounding box center [358, 68] width 106 height 11
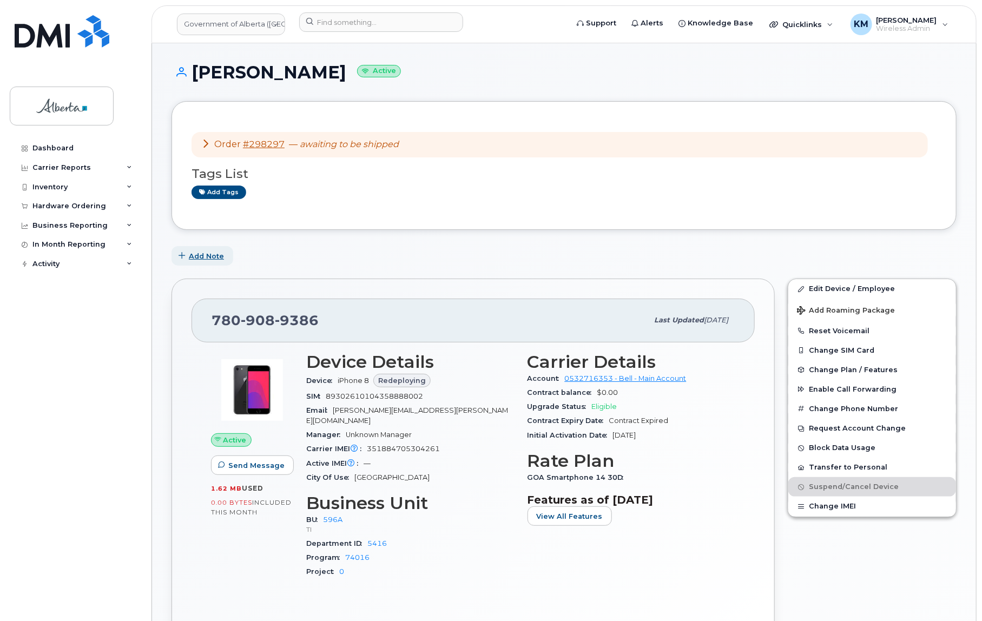
click at [207, 256] on span "Add Note" at bounding box center [206, 256] width 35 height 10
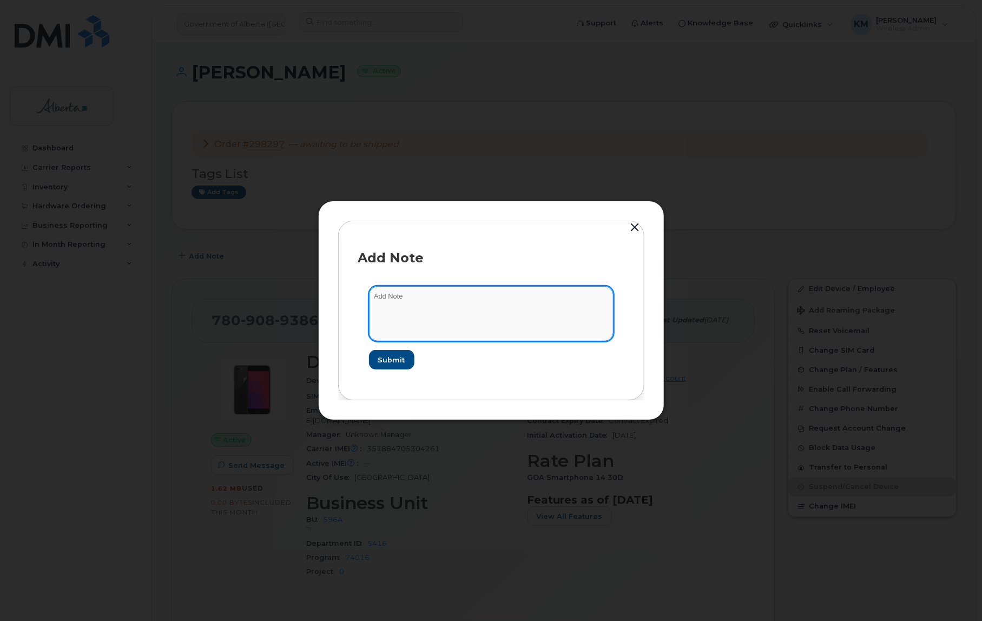
click at [389, 309] on textarea at bounding box center [491, 313] width 245 height 55
type textarea "s"
click at [474, 295] on textarea "SCTASK0832465 -" at bounding box center [491, 313] width 245 height 55
paste textarea "Device Replace - (1) 7809089386 iPhone 16e - Order 298297_BELL 3005982"
type textarea "SCTASK0832465 - Device Replace - (1) 7809089386 iPhone 16e - Order 298297_BELL …"
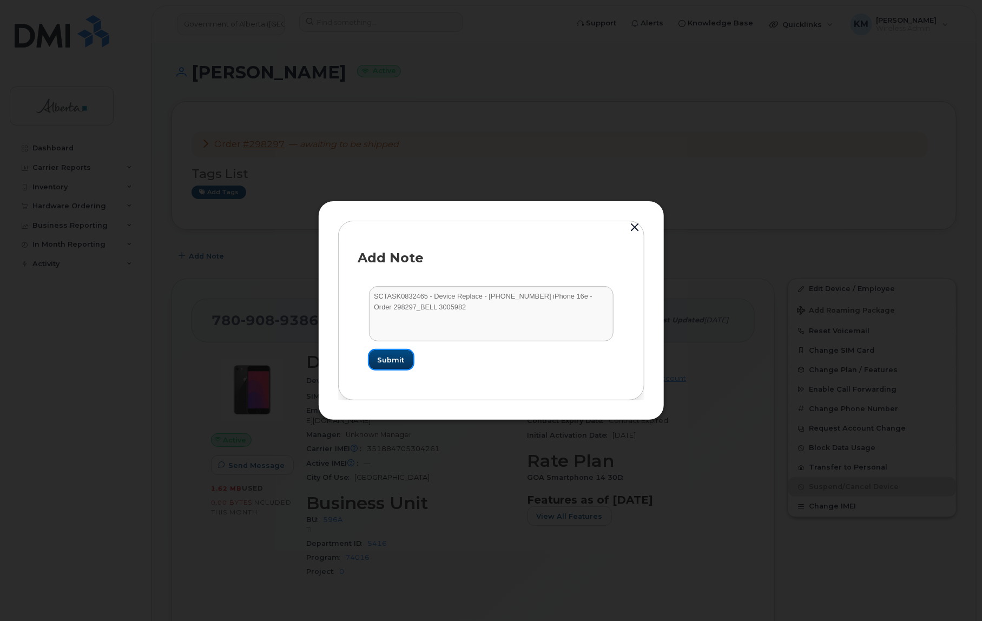
click at [401, 362] on span "Submit" at bounding box center [391, 360] width 27 height 10
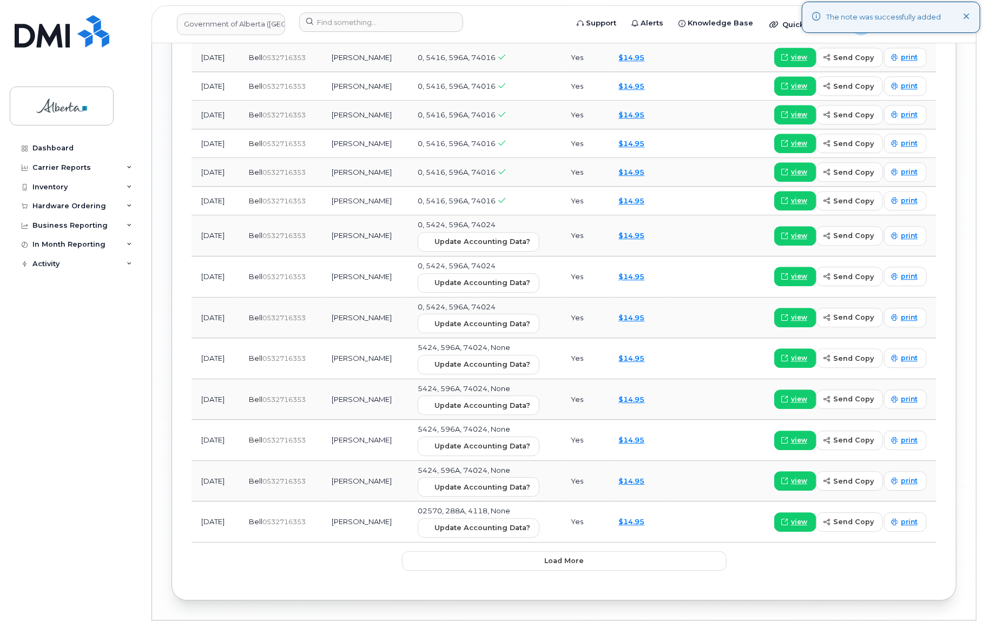
scroll to position [1359, 0]
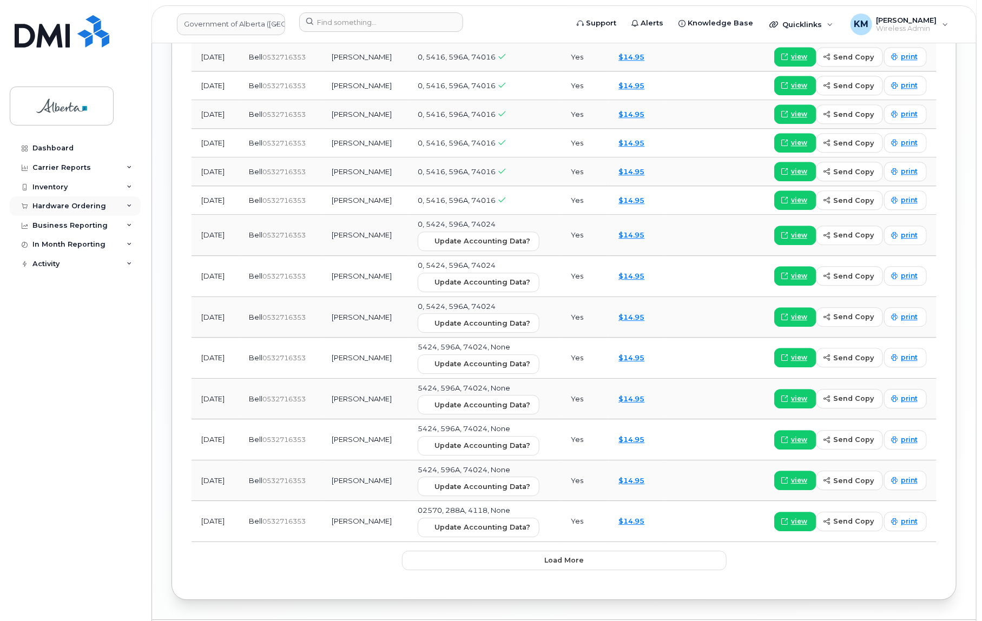
click at [61, 202] on div "Hardware Ordering" at bounding box center [69, 206] width 74 height 9
click at [56, 244] on div "Orders" at bounding box center [50, 247] width 27 height 10
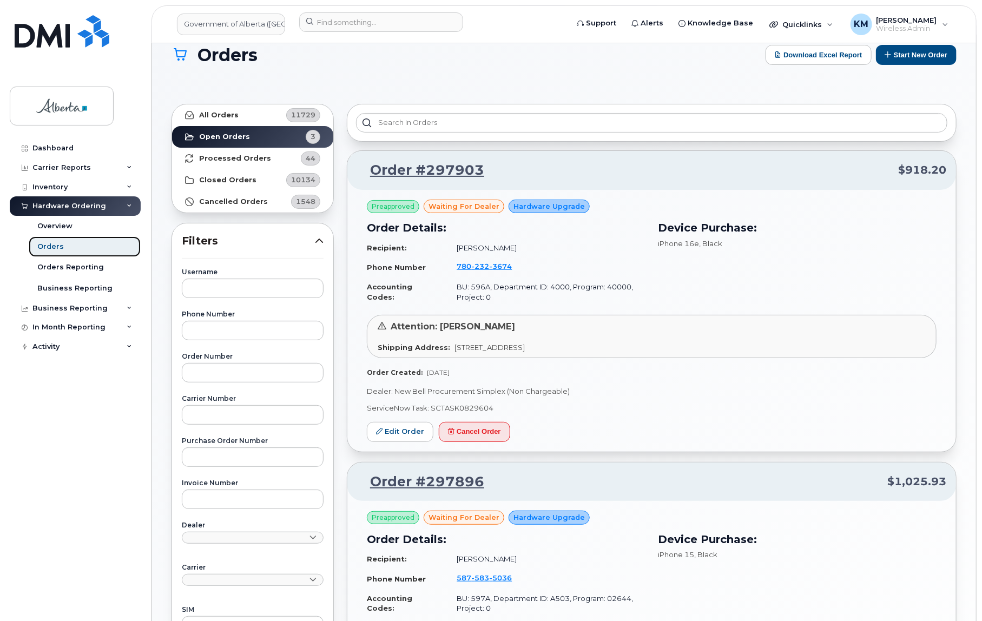
scroll to position [12, 0]
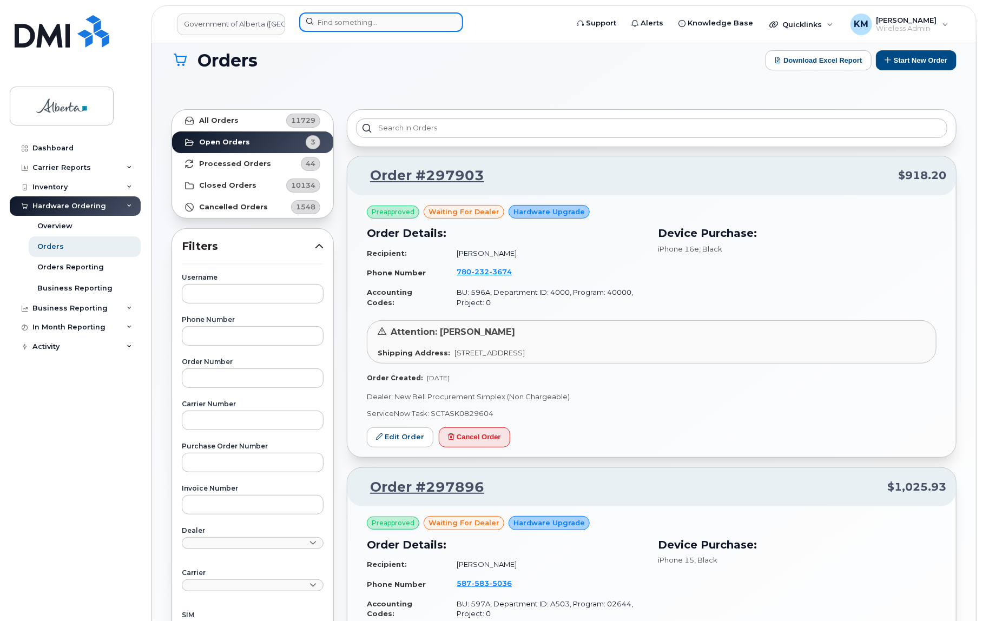
click at [431, 25] on input at bounding box center [381, 21] width 164 height 19
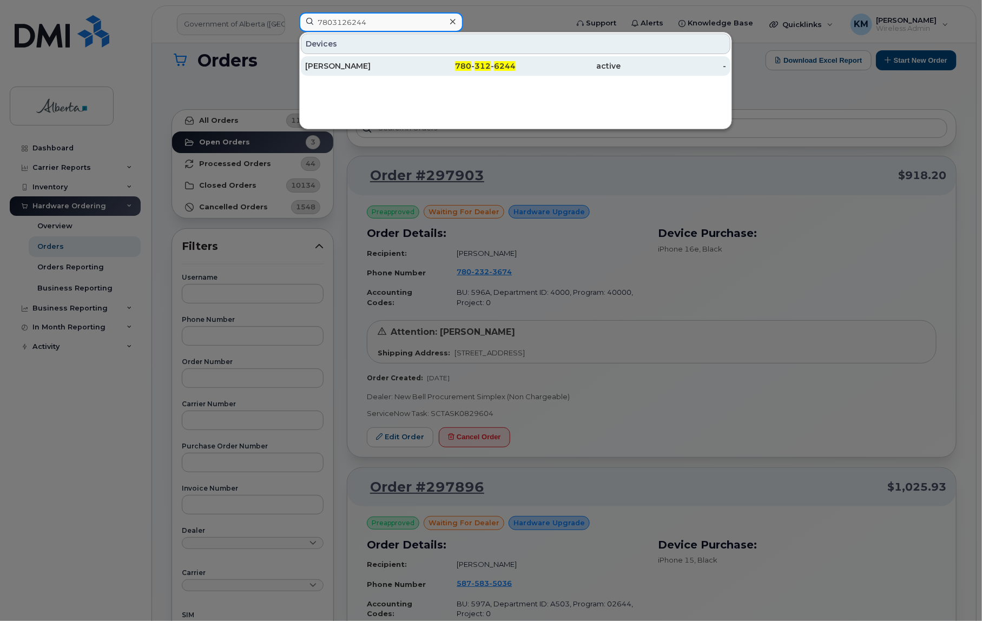
type input "7803126244"
click at [411, 71] on div "Avneet Z Kaur" at bounding box center [464, 65] width 106 height 19
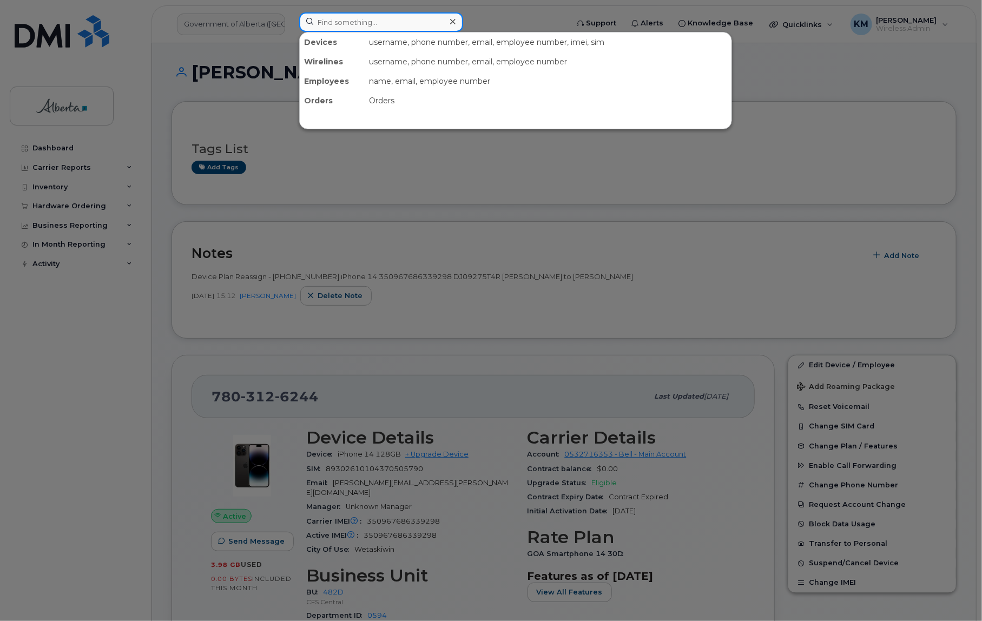
click at [370, 24] on input at bounding box center [381, 21] width 164 height 19
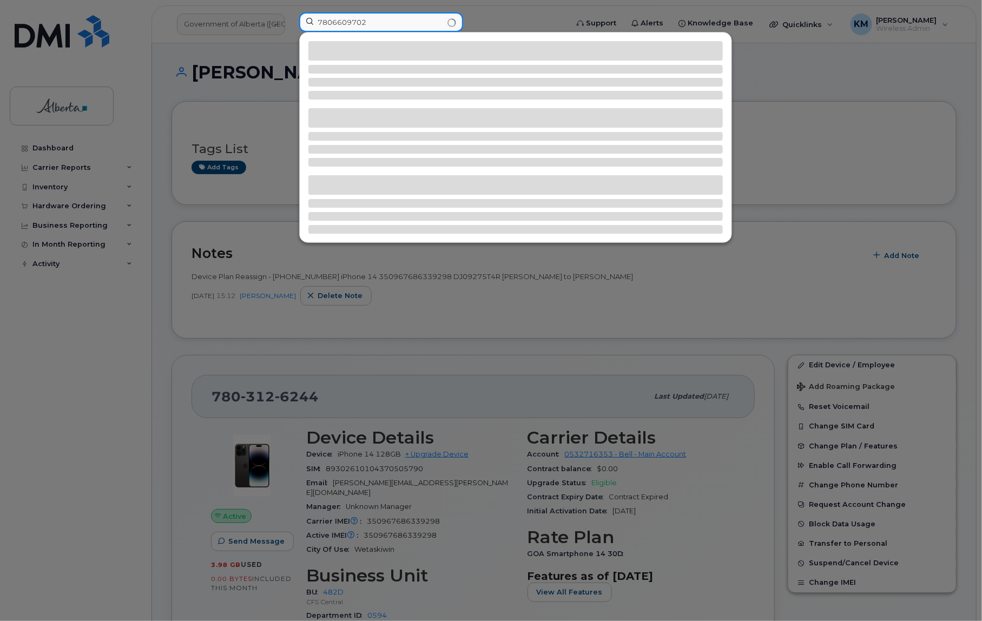
type input "7806609702"
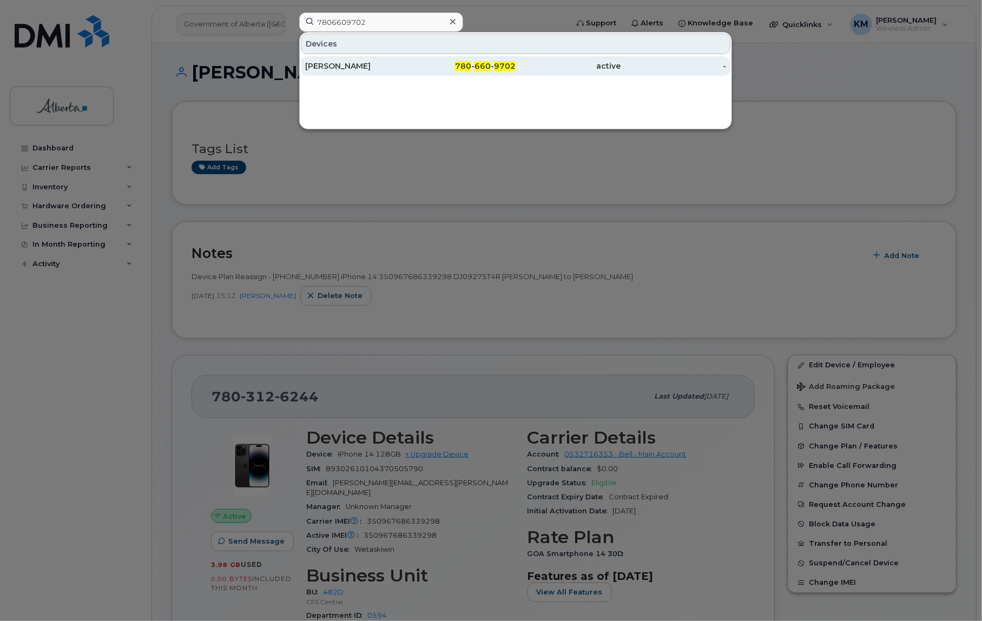
click at [375, 61] on div "[PERSON_NAME]" at bounding box center [358, 66] width 106 height 11
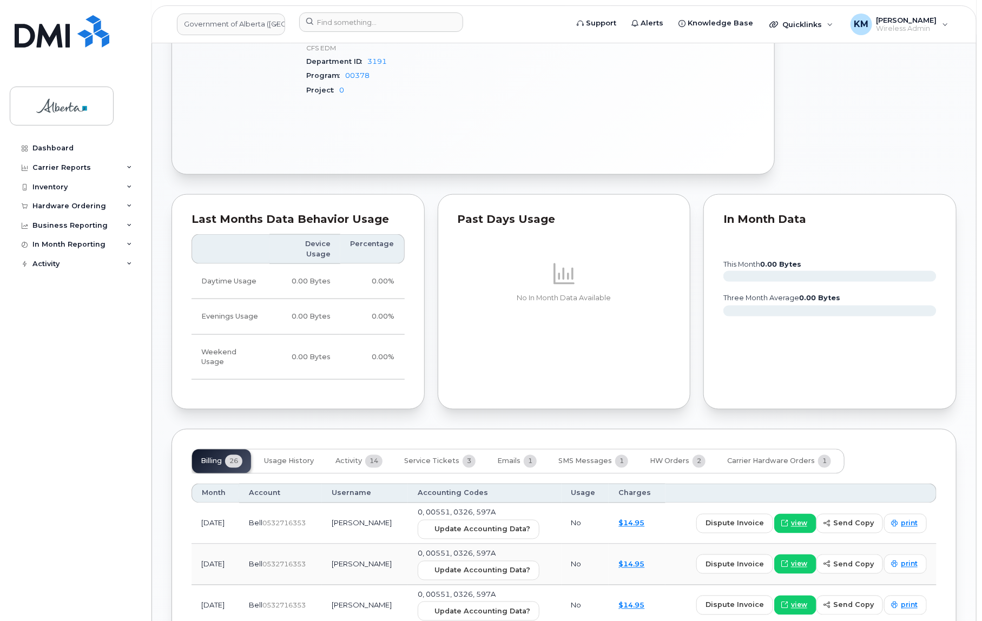
scroll to position [689, 0]
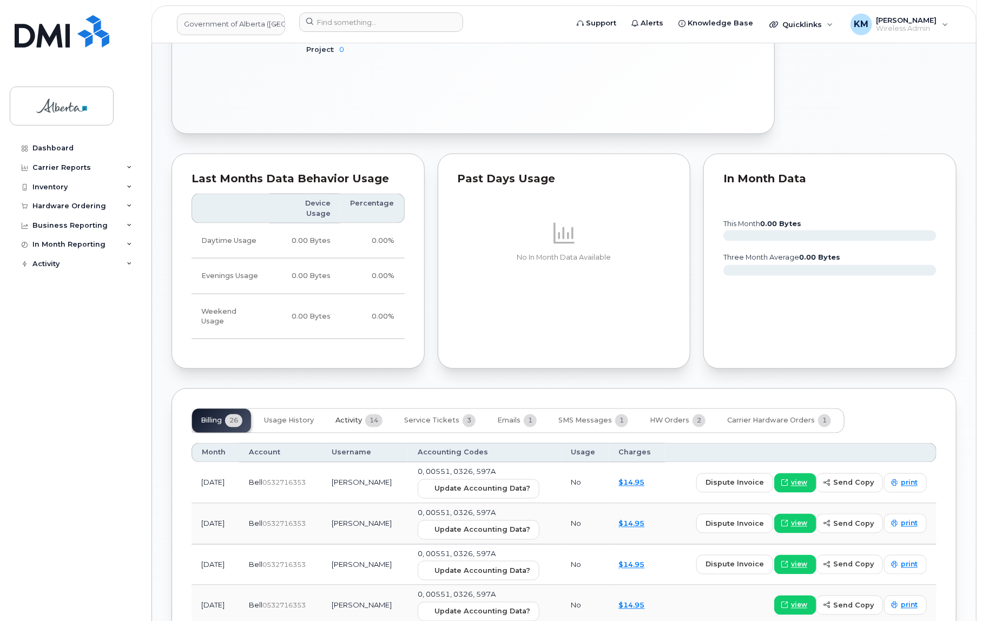
click at [348, 417] on span "Activity" at bounding box center [349, 421] width 27 height 9
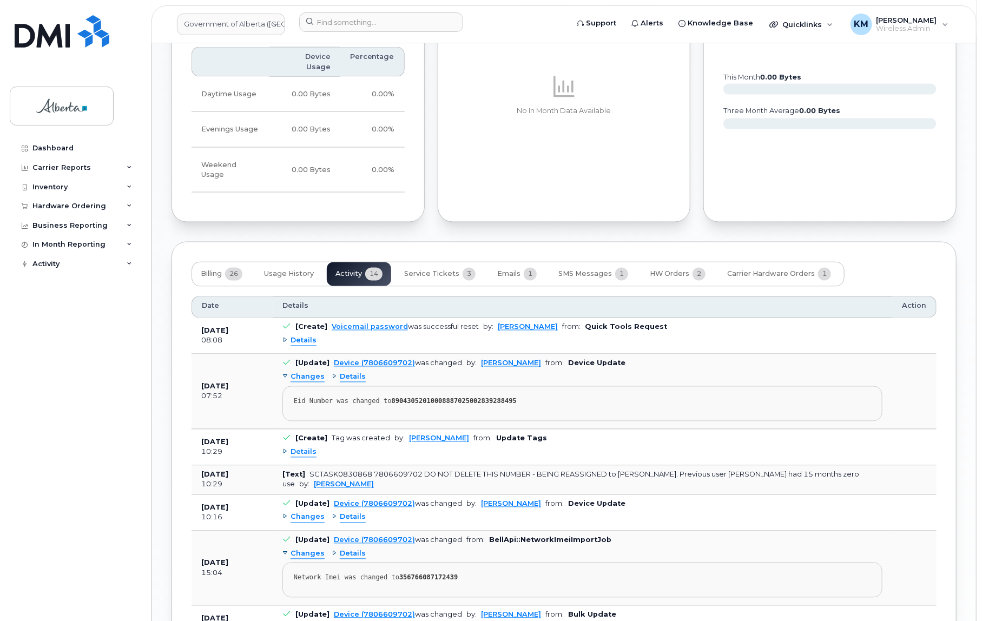
scroll to position [836, 0]
click at [217, 269] on span "Billing" at bounding box center [211, 273] width 21 height 9
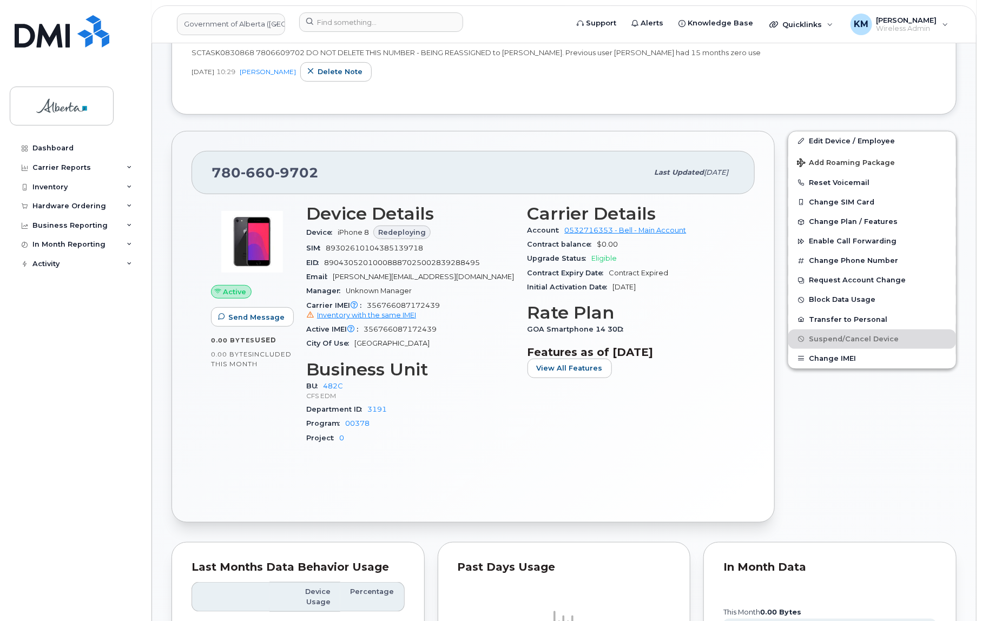
scroll to position [344, 0]
